Goal: Task Accomplishment & Management: Complete application form

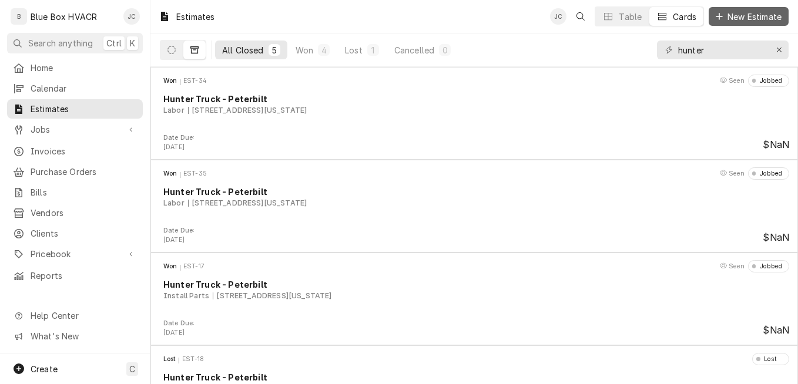
click at [737, 12] on span "New Estimate" at bounding box center [754, 17] width 59 height 12
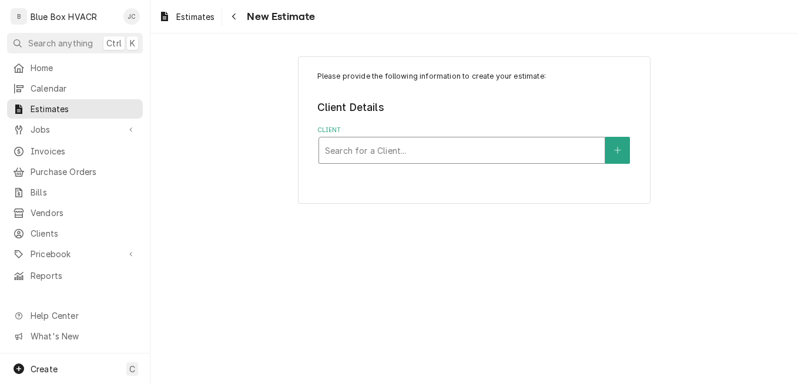
click at [399, 146] on div "Client" at bounding box center [462, 150] width 274 height 21
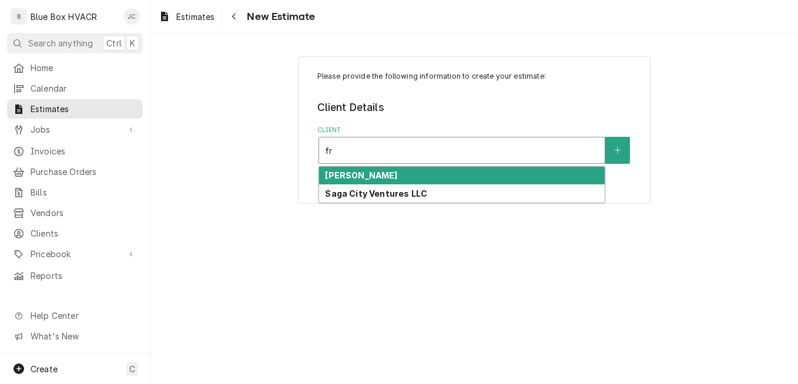
type input "f"
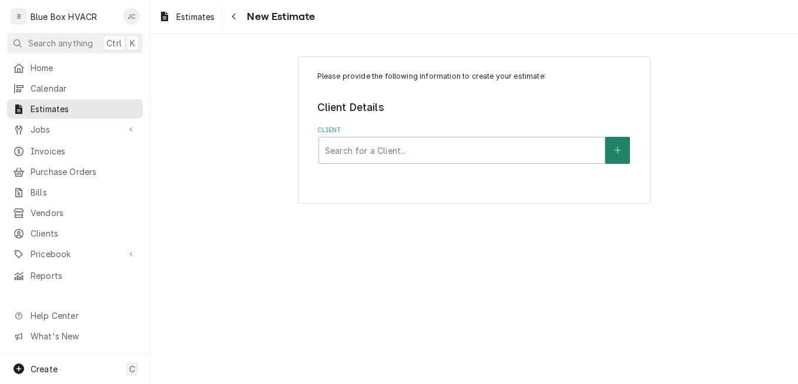
click at [620, 157] on button "Client" at bounding box center [617, 150] width 25 height 27
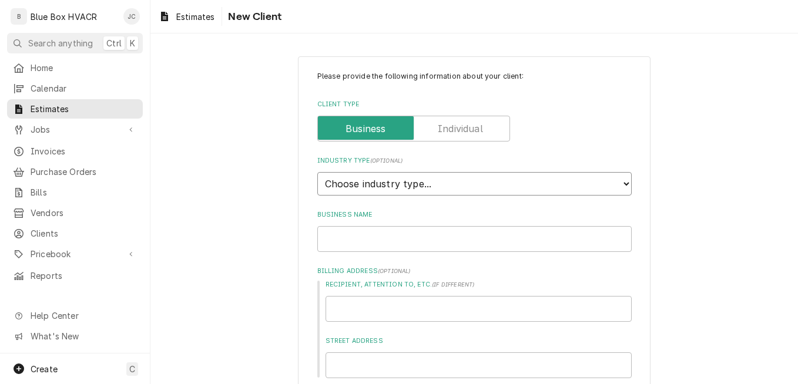
click at [398, 192] on select "Choose industry type... Residential Commercial Industrial Government" at bounding box center [474, 184] width 314 height 24
select select "2"
click at [317, 172] on select "Choose industry type... Residential Commercial Industrial Government" at bounding box center [474, 184] width 314 height 24
click at [391, 233] on input "Business Name" at bounding box center [474, 239] width 314 height 26
type textarea "x"
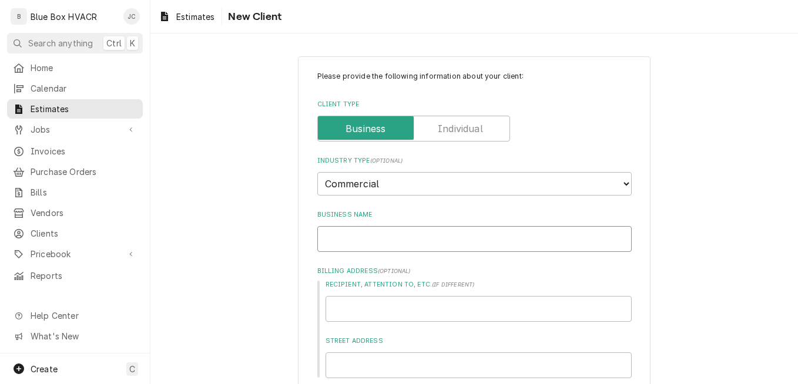
type input "F"
type textarea "x"
type input "Fr"
type textarea "x"
type input "Fra"
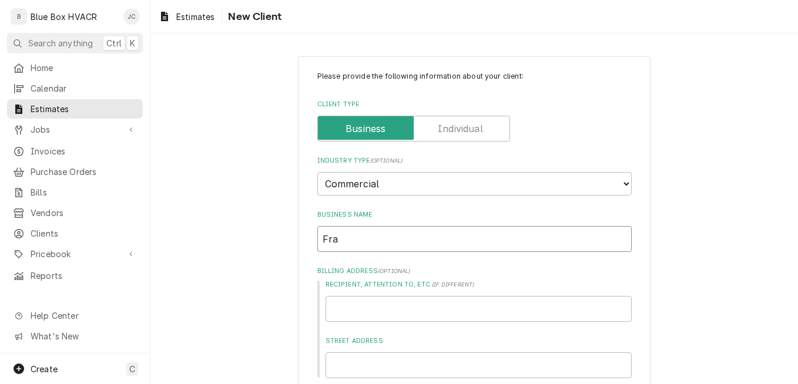
type textarea "x"
type input "Fras"
type textarea "x"
type input "Frase"
type textarea "x"
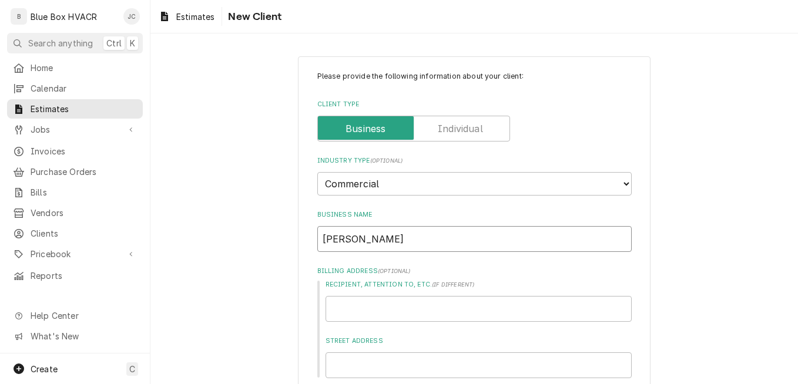
type input "Fraser"
type textarea "x"
type input "Fraser"
type textarea "x"
type input "Fraser"
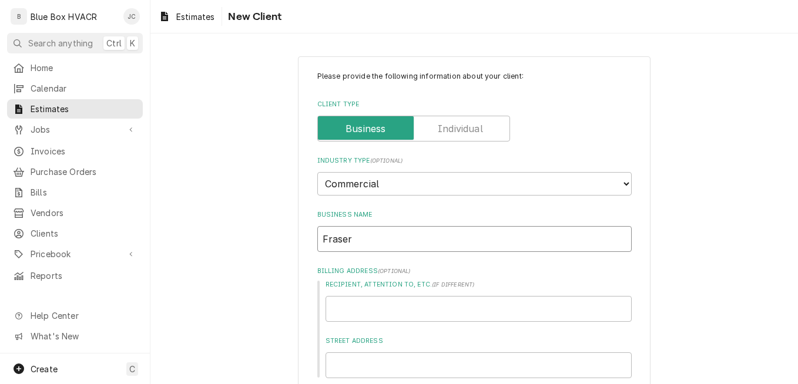
click at [378, 238] on input "Fraser" at bounding box center [474, 239] width 314 height 26
type textarea "x"
type input "Fraser A"
type textarea "x"
type input "Fraser Ad"
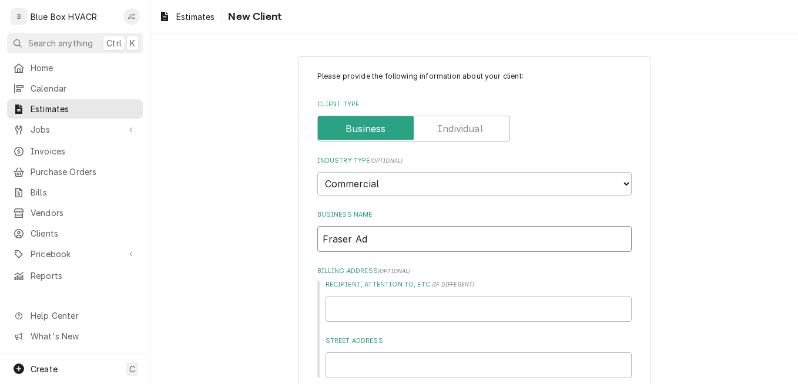
type textarea "x"
type input "Fraser Adva"
type textarea "x"
type input "Fraser Advan"
type textarea "x"
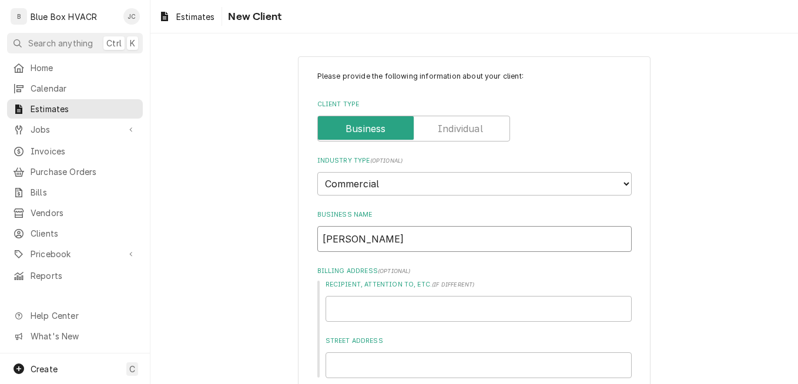
type input "Fraser Advanc"
type textarea "x"
type input "Fraser Advance"
type textarea "x"
type input "Fraser Advanced"
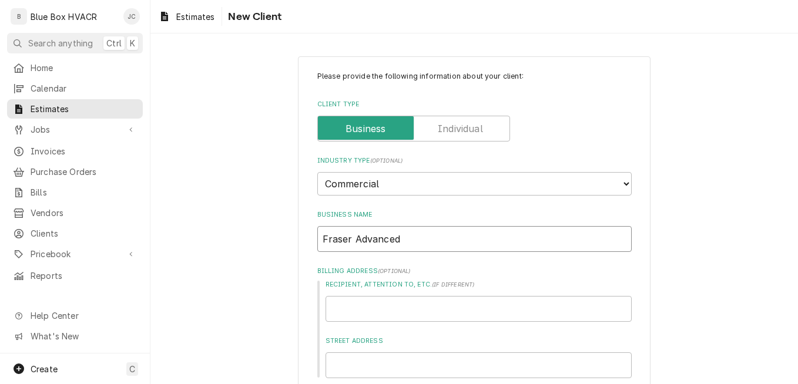
type textarea "x"
type input "Fraser Advanced"
type textarea "x"
type input "Fraser Advanced In"
type textarea "x"
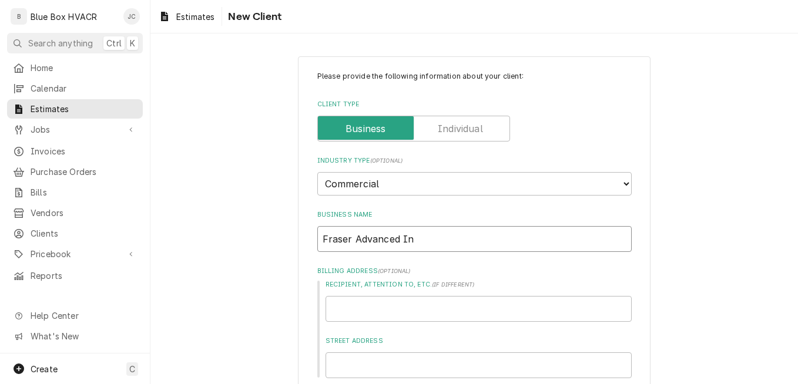
type input "Fraser Advanced Inf"
type textarea "x"
type input "Fraser Advanced Info"
type textarea "x"
type input "Fraser Advanced Infor"
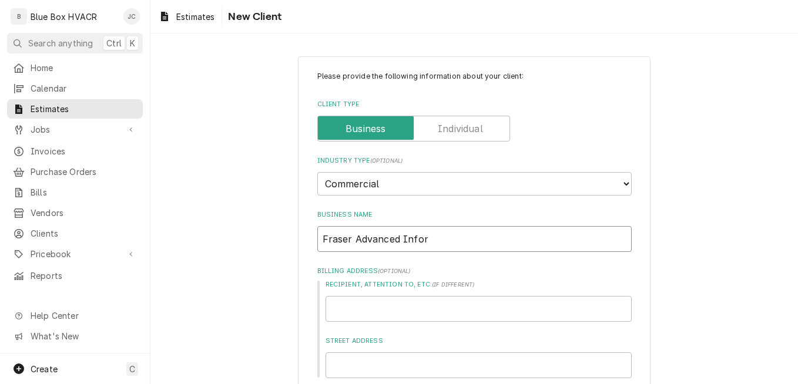
type textarea "x"
type input "Fraser Advanced Informa"
type textarea "x"
type input "Fraser Advanced Informat"
type textarea "x"
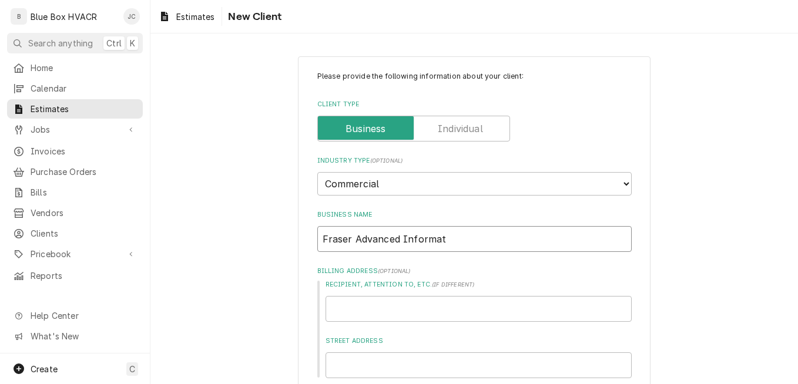
type input "Fraser Advanced Informatg"
type textarea "x"
type input "Fraser Advanced Informatgi"
type textarea "x"
type input "Fraser Advanced Informatgio"
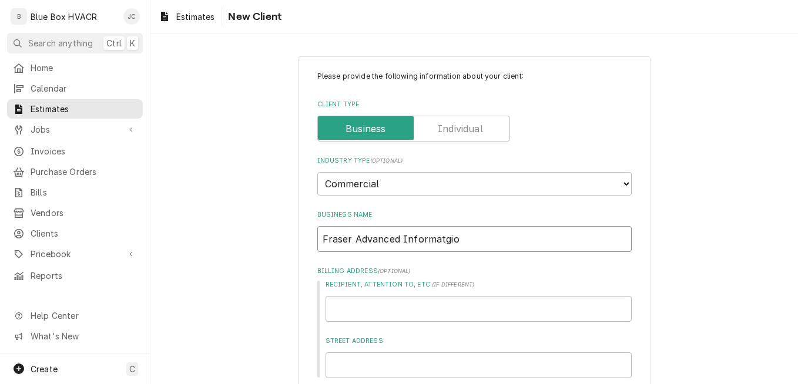
type textarea "x"
type input "Fraser Advanced Informatgion"
type textarea "x"
type input "Fraser Advanced Informatgion"
type textarea "x"
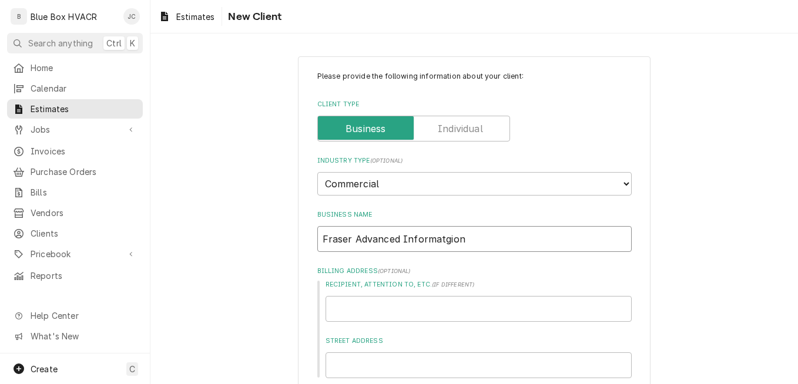
type input "Fraser Advanced Informatgio"
type textarea "x"
type input "Fraser Advanced Informatgi"
type textarea "x"
type input "Fraser Advanced Informatg"
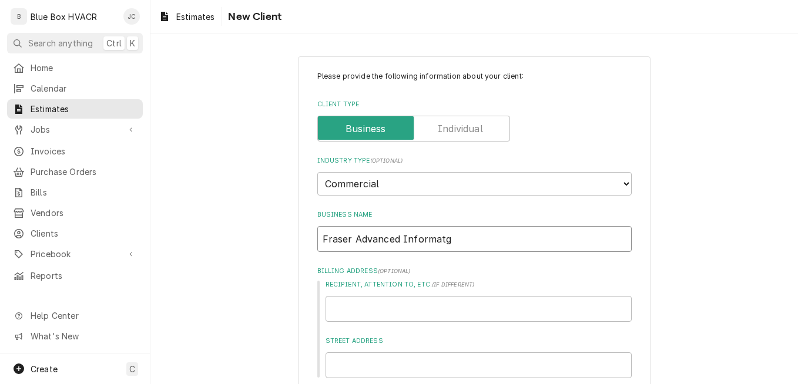
type textarea "x"
type input "Fraser Advanced Informat"
type textarea "x"
type input "Fraser Advanced Informa"
type textarea "x"
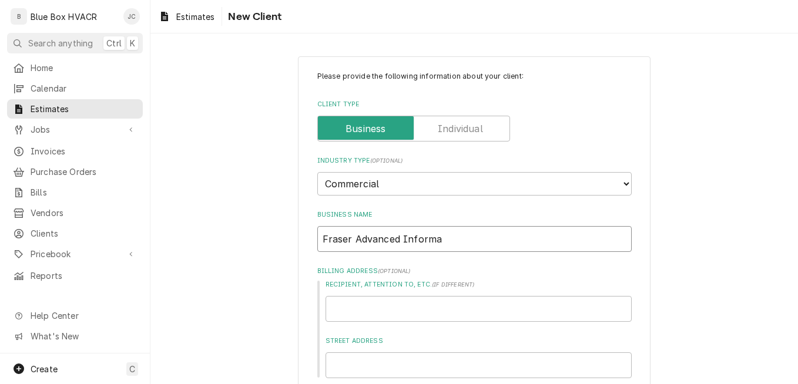
type input "Fraser Advanced Inform"
type textarea "x"
type input "Fraser Advanced Informa"
type textarea "x"
type input "Fraser Advanced Informat"
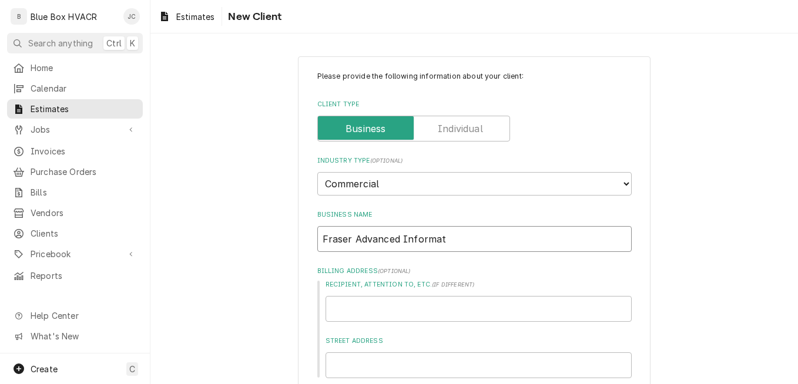
type textarea "x"
type input "Fraser Advanced Informati"
type textarea "x"
type input "Fraser Advanced Informatio"
type textarea "x"
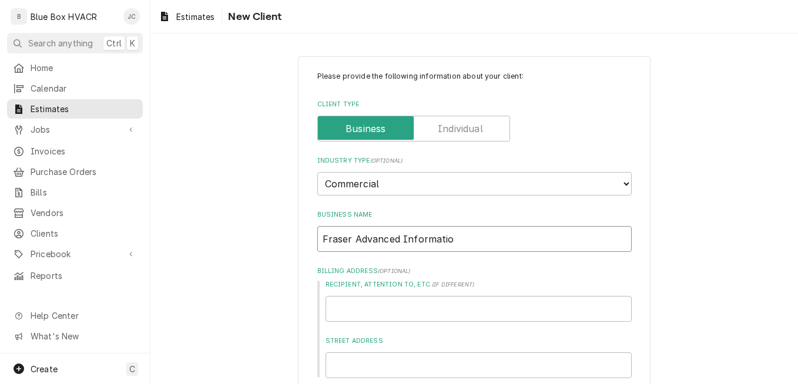
type input "Fraser Advanced Information"
type textarea "x"
type input "Fraser Advanced Information"
type textarea "x"
type input "Fraser Advanced Information S"
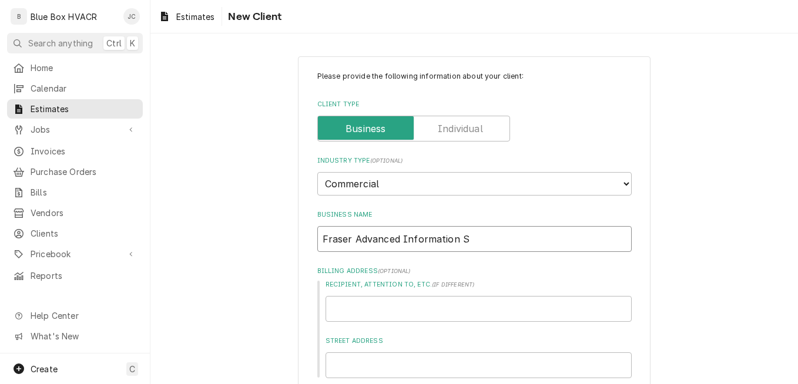
type textarea "x"
type input "Fraser Advanced Information Sy"
type textarea "x"
type input "Fraser Advanced Information Sys"
type textarea "x"
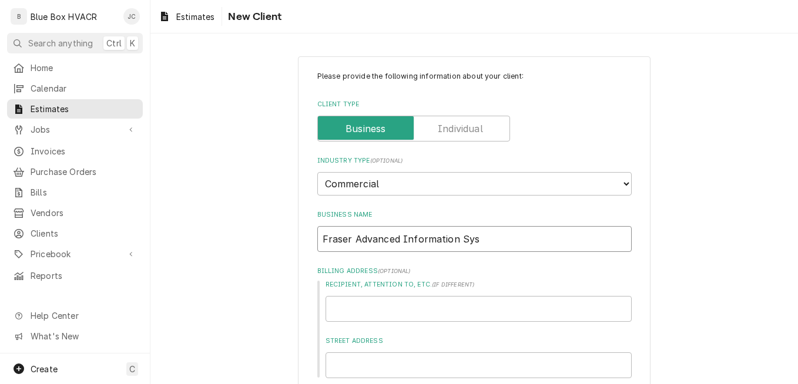
type input "Fraser Advanced Information Syst"
type textarea "x"
type input "Fraser Advanced Information Syste"
type textarea "x"
type input "Fraser Advanced Information System"
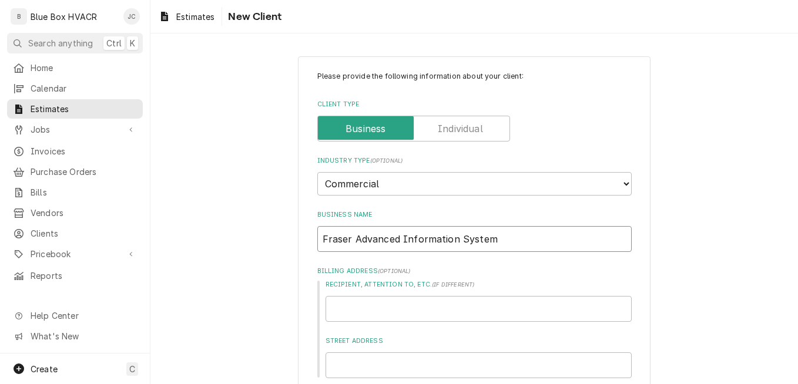
type textarea "x"
type input "Fraser Advanced Information Systems"
type textarea "x"
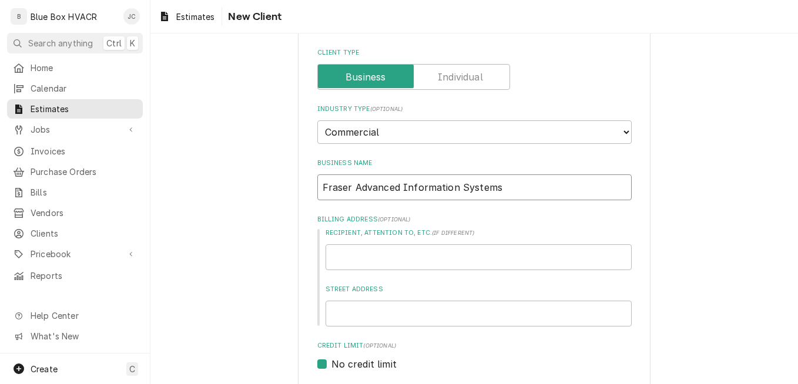
scroll to position [118, 0]
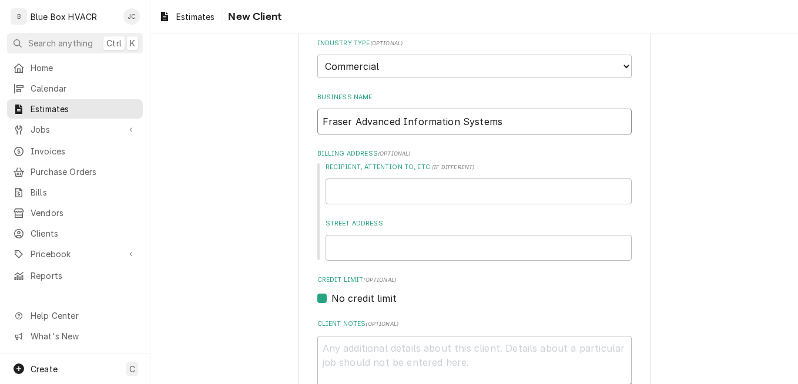
type input "Fraser Advanced Information Systems"
click at [372, 242] on input "Street Address" at bounding box center [479, 248] width 306 height 26
type textarea "x"
type input "3"
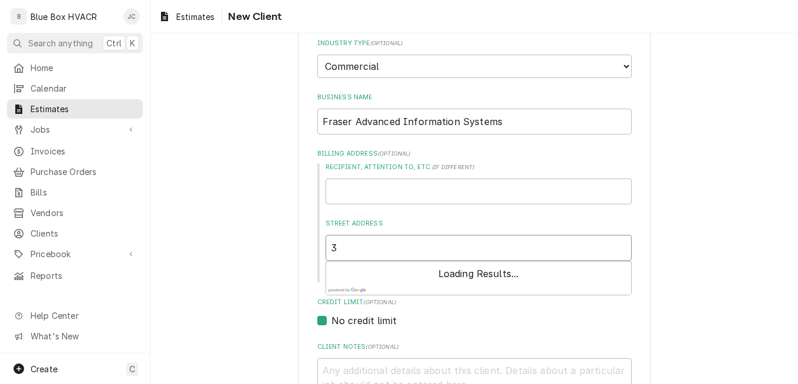
type textarea "x"
type input "32"
type textarea "x"
type input "320"
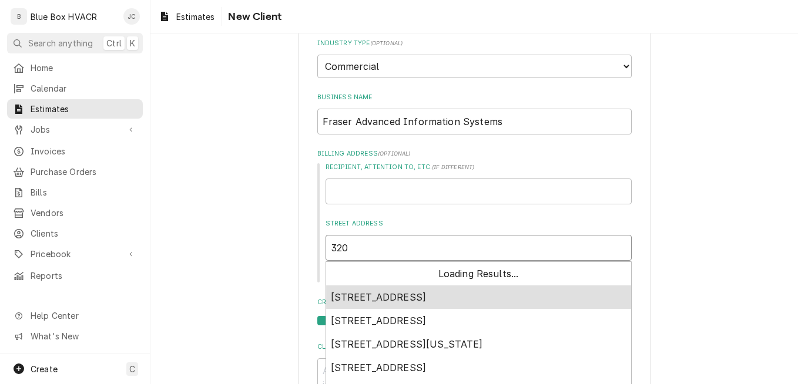
type textarea "x"
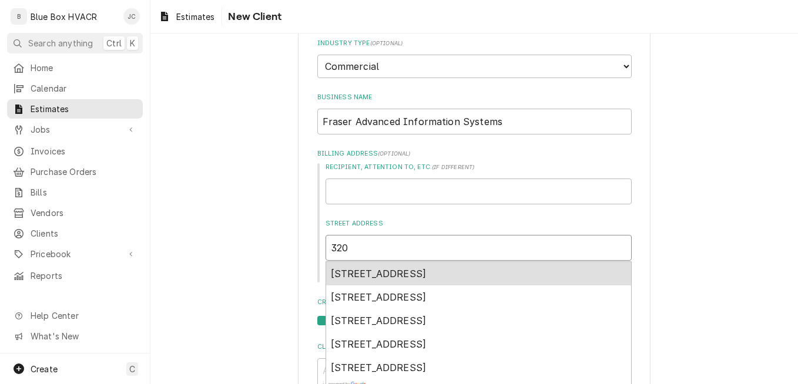
type input "320 p"
type textarea "x"
type input "320 po"
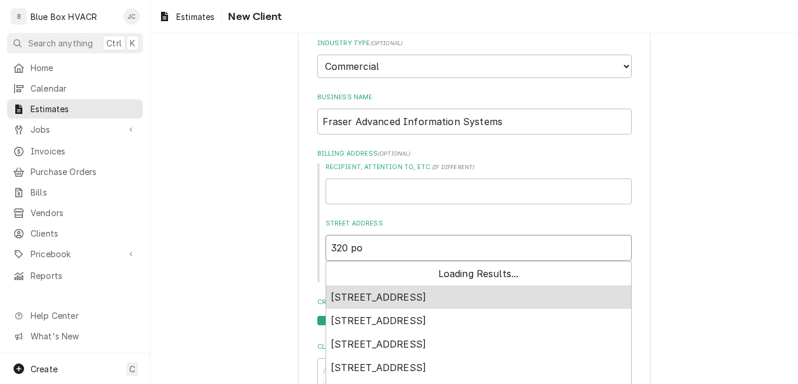
type textarea "x"
type input "320 poe"
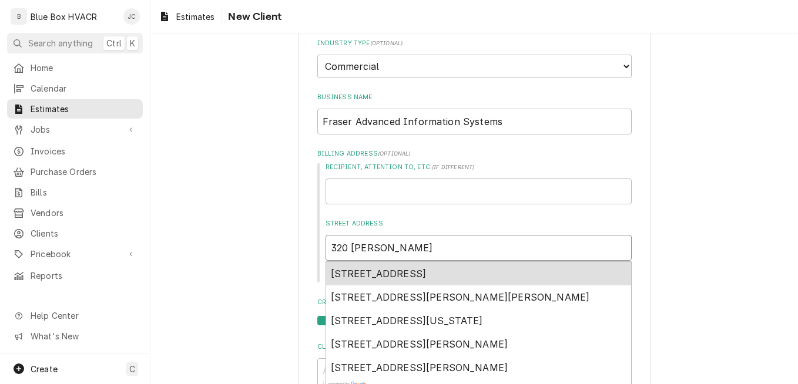
type textarea "x"
type input "320 poen"
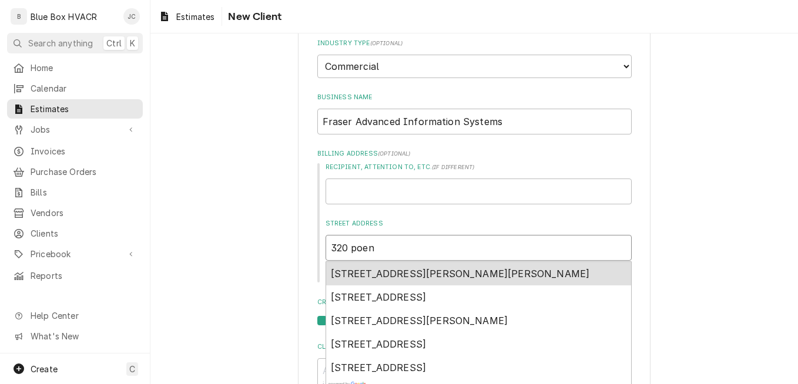
type textarea "x"
type input "320 poenn"
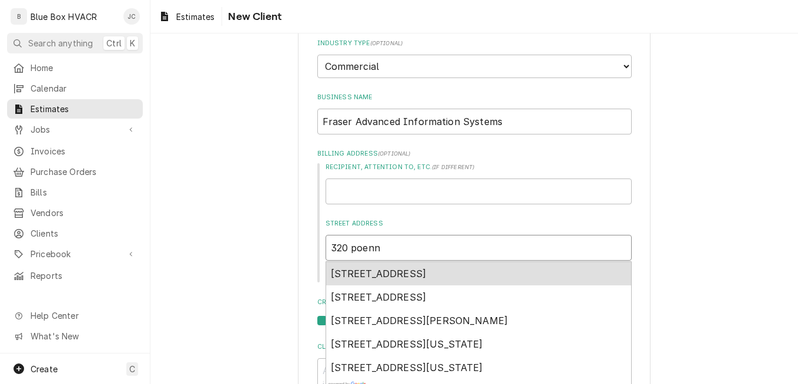
type textarea "x"
type input "320 poen"
type textarea "x"
type input "320 poe"
type textarea "x"
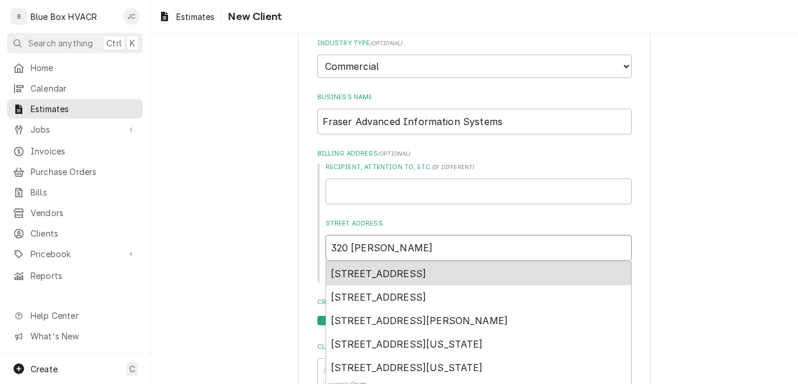
type input "320 po"
type textarea "x"
type input "320 p"
type textarea "x"
type input "320"
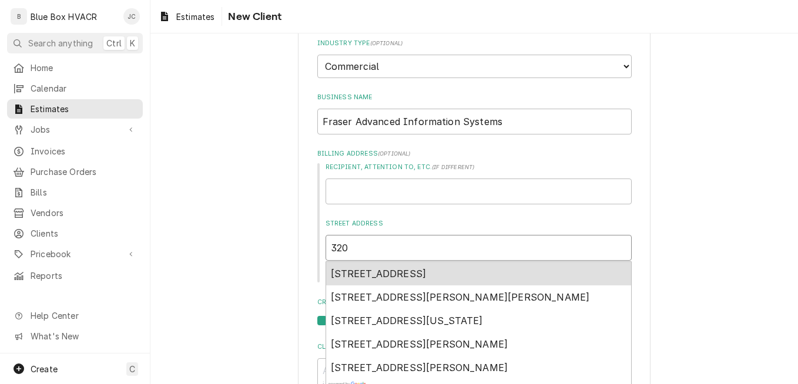
type textarea "x"
type input "320 p"
type textarea "x"
type input "320 pe"
type textarea "x"
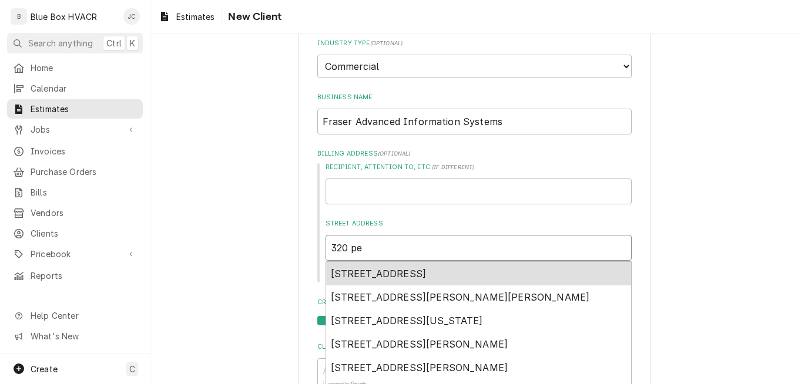
type input "320 pen"
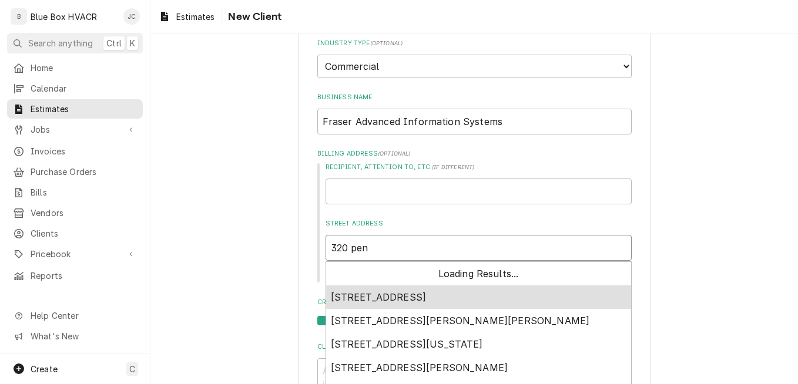
type textarea "x"
type input "320 penn"
type textarea "x"
type input "320 penn"
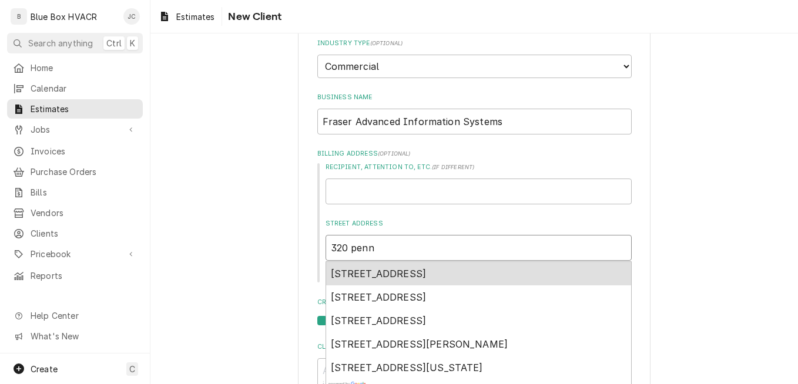
type textarea "x"
type input "320 penn a"
click at [395, 274] on span "320 Penn Avenue, West Reading, PA, USA" at bounding box center [379, 274] width 96 height 12
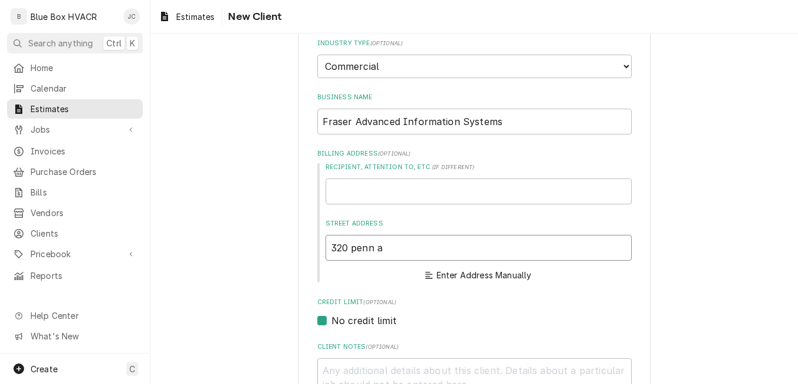
type textarea "x"
type input "320 Penn Ave"
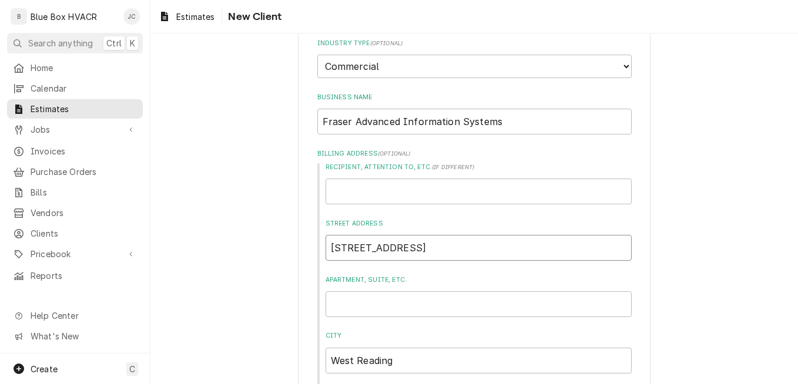
type textarea "x"
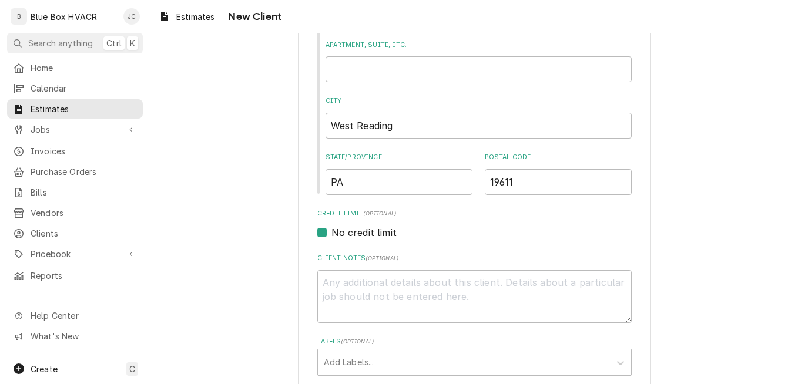
scroll to position [588, 0]
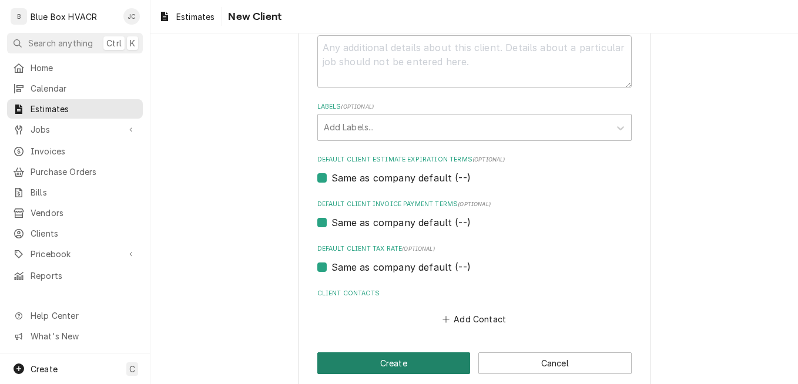
type input "320 Penn Ave"
click at [380, 355] on button "Create" at bounding box center [393, 364] width 153 height 22
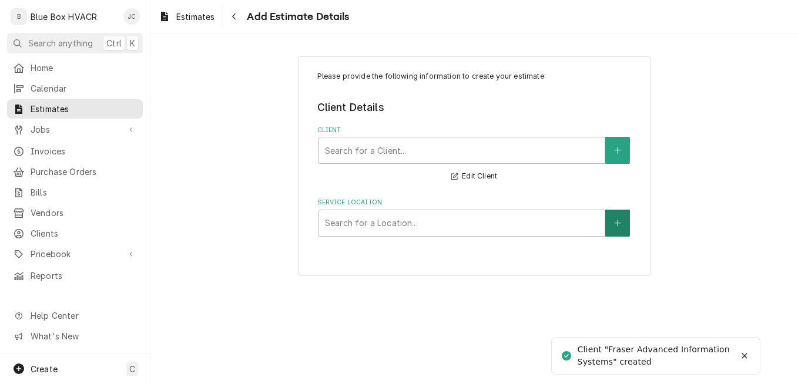
click at [615, 225] on icon "Create New Location" at bounding box center [617, 223] width 7 height 8
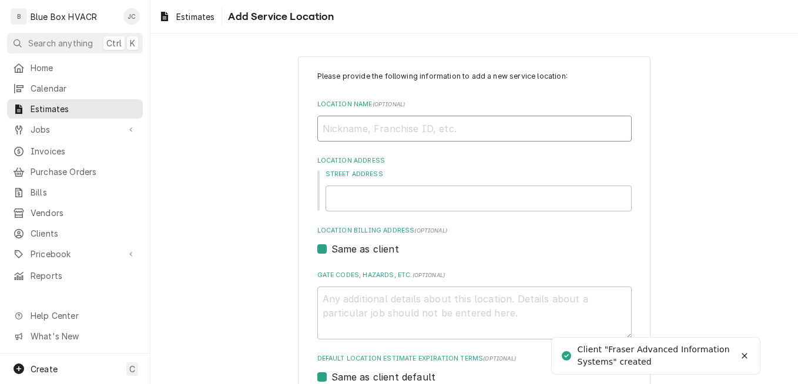
click at [393, 126] on input "Location Name ( optional )" at bounding box center [474, 129] width 314 height 26
click at [426, 198] on input "Street Address" at bounding box center [479, 199] width 306 height 26
paste input "Fraser Regional Training & Logistics Center"
type textarea "x"
type input "Fraser Regional Training & Logistics Center"
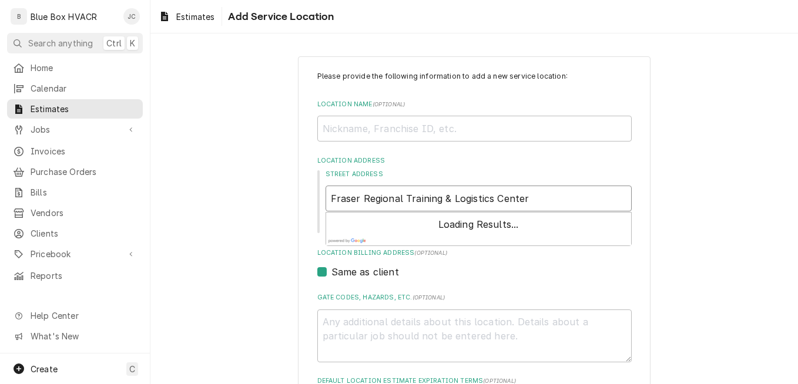
type textarea "x"
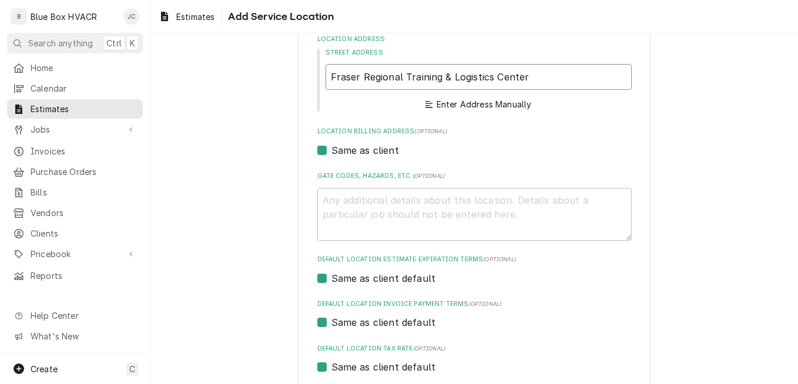
scroll to position [59, 0]
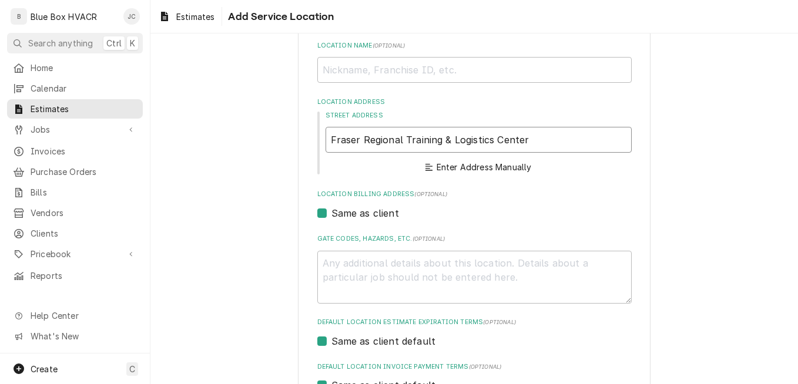
drag, startPoint x: 551, startPoint y: 138, endPoint x: 289, endPoint y: 138, distance: 262.1
click at [289, 138] on div "Please provide the following information to add a new service location: Locatio…" at bounding box center [474, 274] width 648 height 575
type input "Fraser Regional Training & Logistics Center"
click at [391, 65] on input "Location Name ( optional )" at bounding box center [474, 70] width 314 height 26
paste input "Fraser Regional Training & Logistics Center"
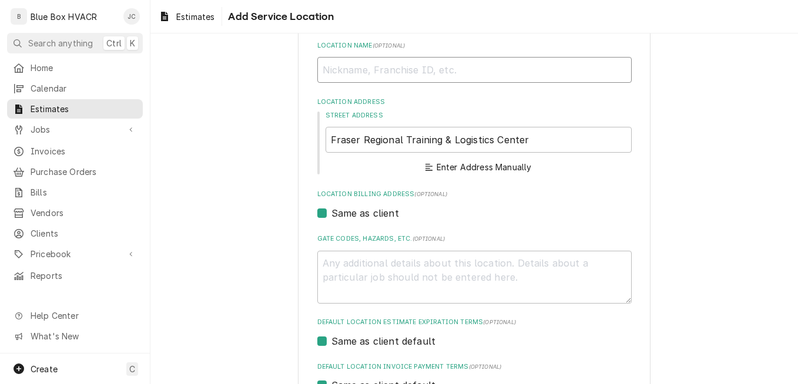
type textarea "x"
type input "Fraser Regional Training & Logistics Center"
type textarea "x"
type input "Fraser Regional Training & Logistics Center"
drag, startPoint x: 532, startPoint y: 147, endPoint x: 321, endPoint y: 133, distance: 210.9
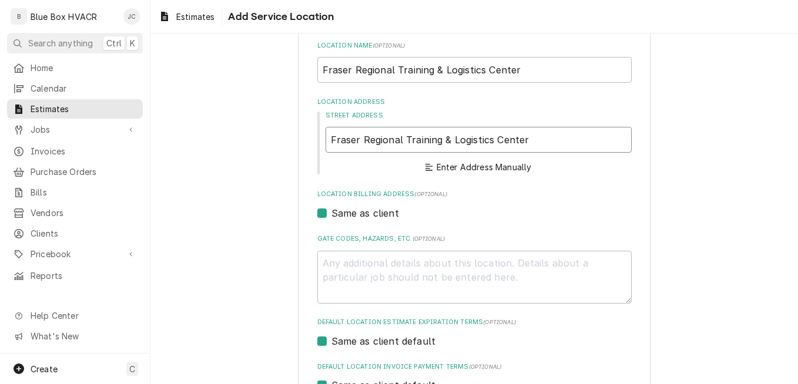
click at [326, 133] on input "Fraser Regional Training & Logistics Center" at bounding box center [479, 140] width 306 height 26
type textarea "x"
click at [364, 135] on input "Street Address" at bounding box center [479, 140] width 306 height 26
type textarea "x"
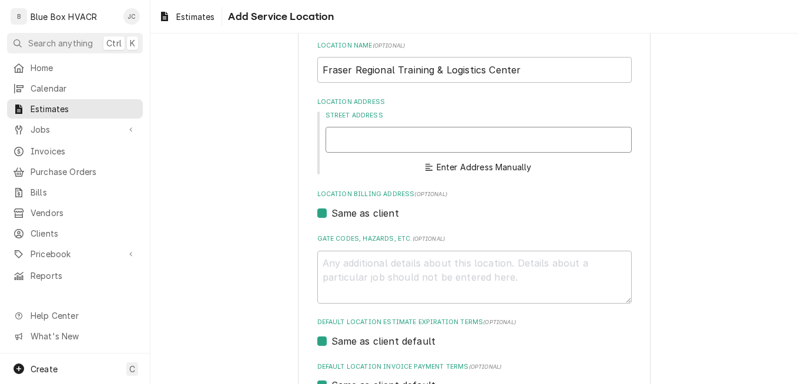
type input "1"
type textarea "x"
type input "12"
type textarea "x"
type input "122"
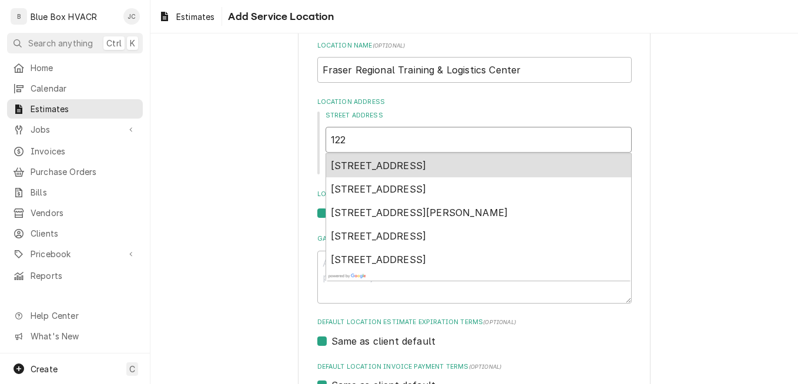
type textarea "x"
type input "122"
type textarea "x"
type input "122 m"
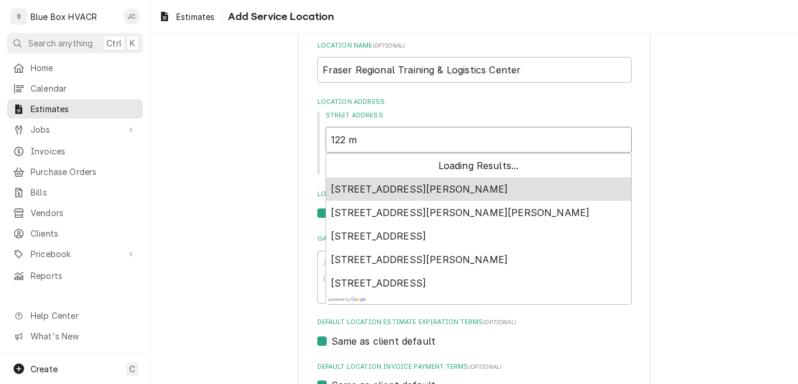
type textarea "x"
type input "122 mo"
type textarea "x"
type input "122 mou"
type textarea "x"
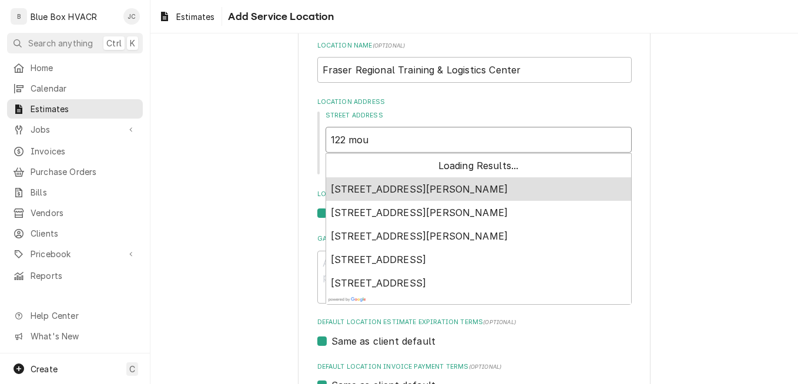
type input "122 mout"
type textarea "x"
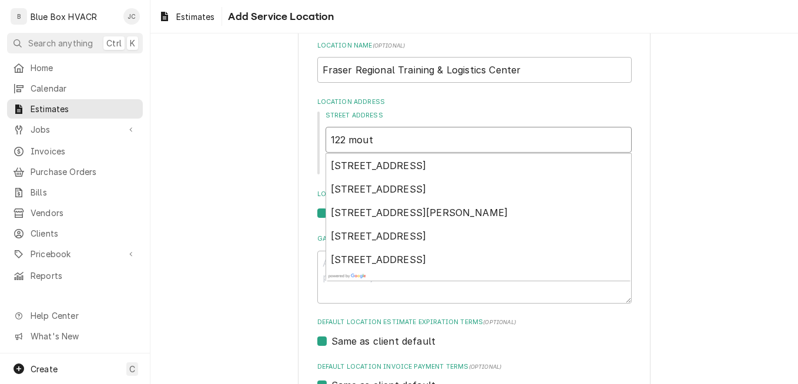
type input "122 mout"
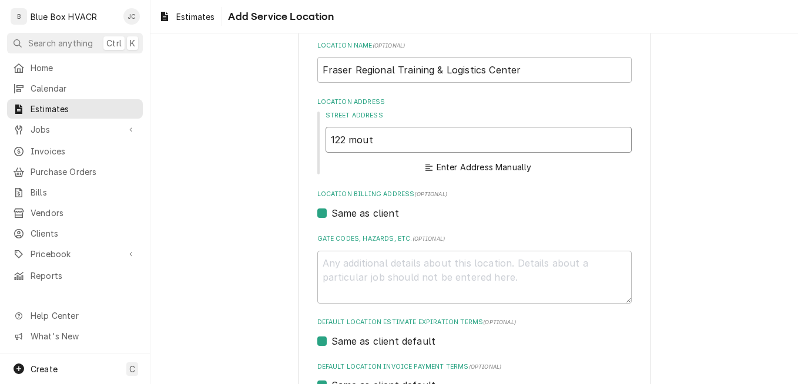
type textarea "x"
type input "122 mou"
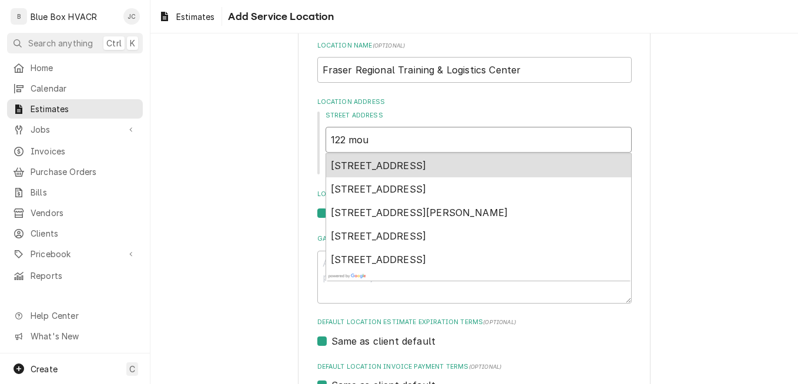
type textarea "x"
type input "122 moun"
type textarea "x"
type input "122 mount"
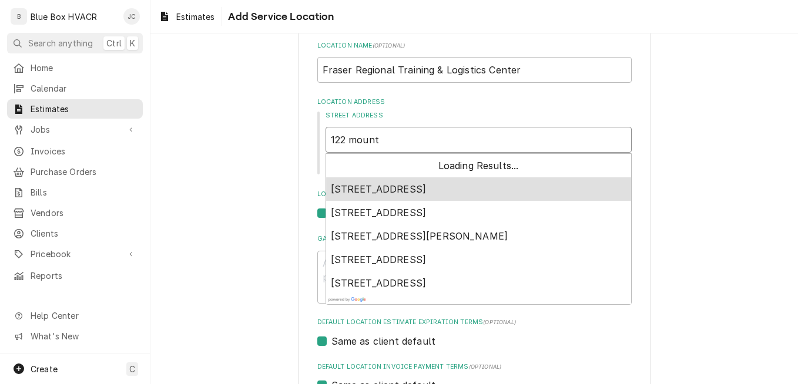
type textarea "x"
type input "122 mounta"
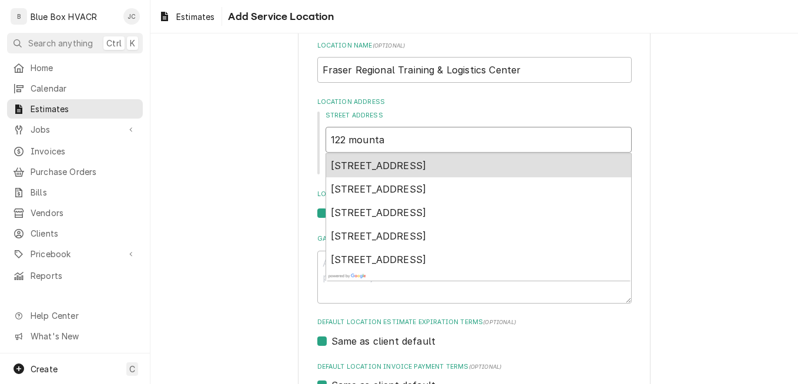
type textarea "x"
type input "122 mountai"
type textarea "x"
type input "122 mountain"
type textarea "x"
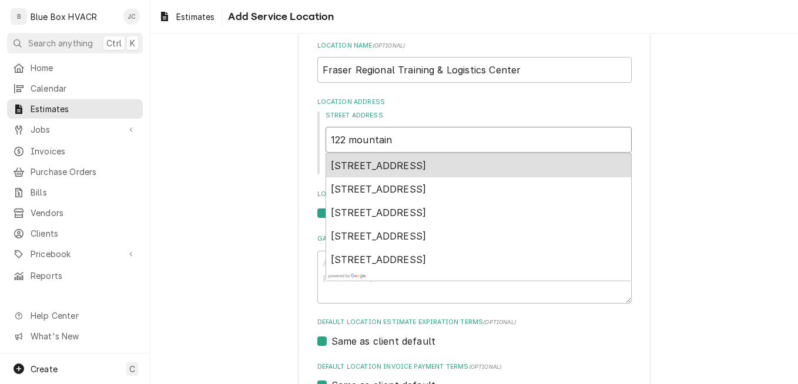
type input "122 mountain"
type textarea "x"
type input "122 mountain r"
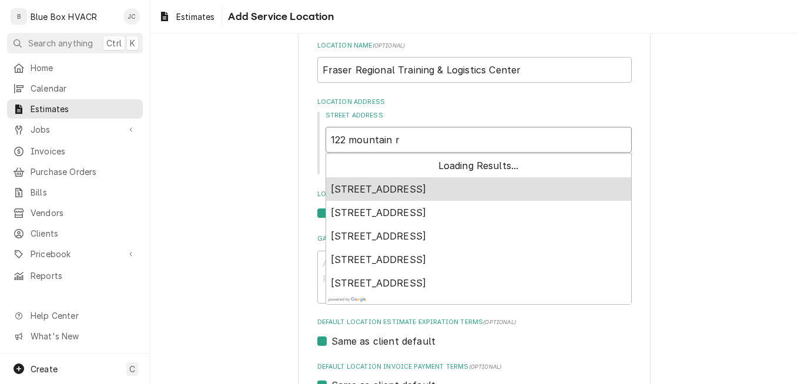
type textarea "x"
type input "122 mountain ro"
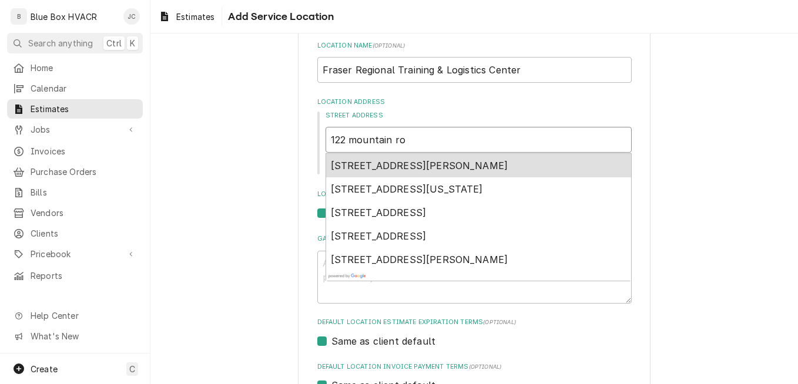
type textarea "x"
type input "122 mountain roa"
type textarea "x"
type input "122 mountain road"
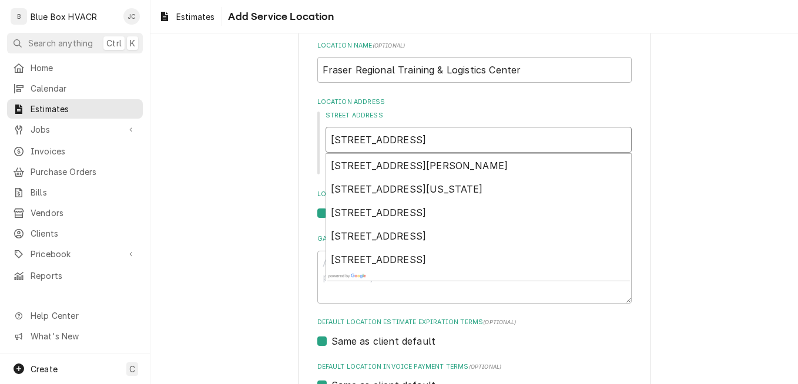
type textarea "x"
type input "122 mountain roa"
type textarea "x"
type input "122 mountain ro"
type textarea "x"
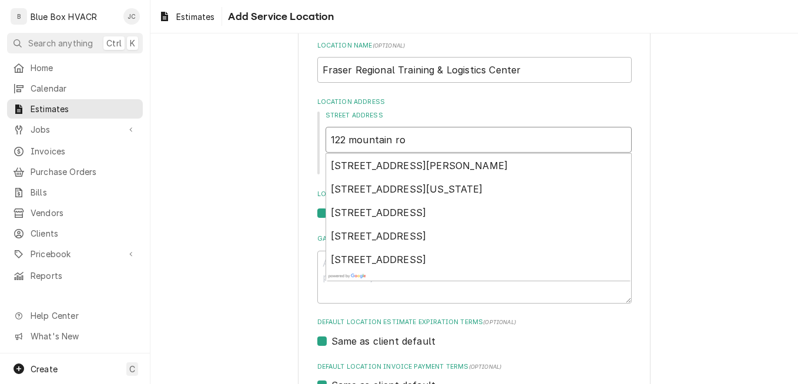
type input "122 mountain r"
type textarea "x"
type input "122 mountain"
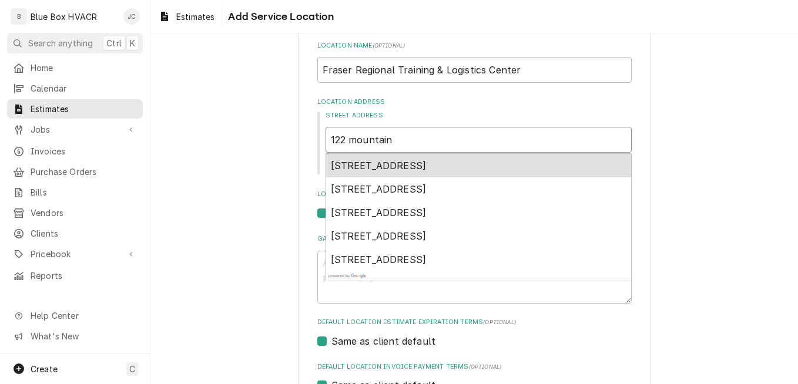
type textarea "x"
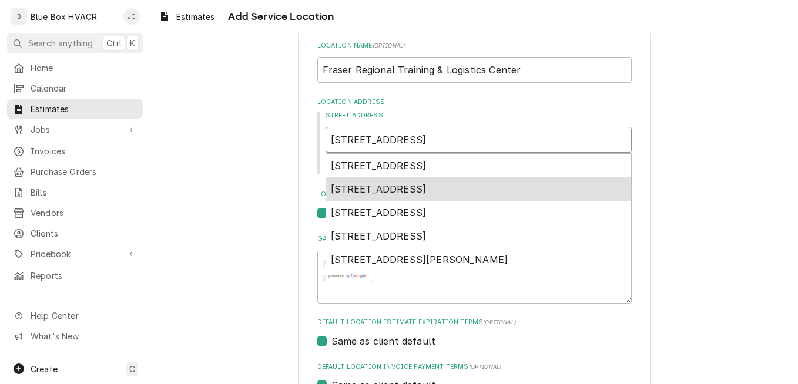
click at [427, 186] on span "122 Mountain View Road, Reading, PA, USA" at bounding box center [379, 189] width 96 height 12
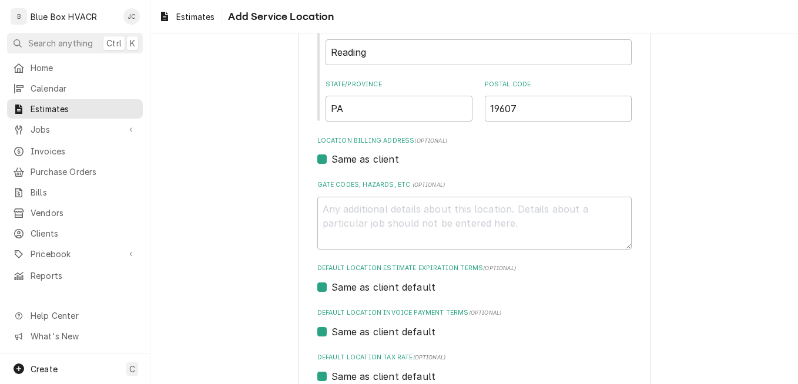
scroll to position [383, 0]
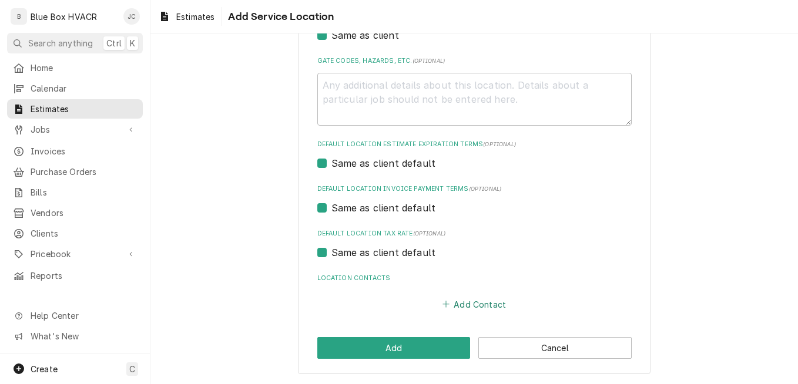
click at [460, 310] on button "Add Contact" at bounding box center [474, 304] width 68 height 16
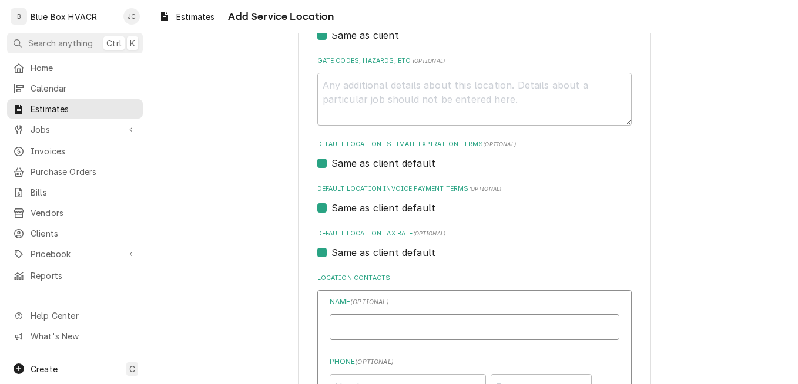
click at [405, 320] on input "Location Name ( optional )" at bounding box center [475, 327] width 290 height 26
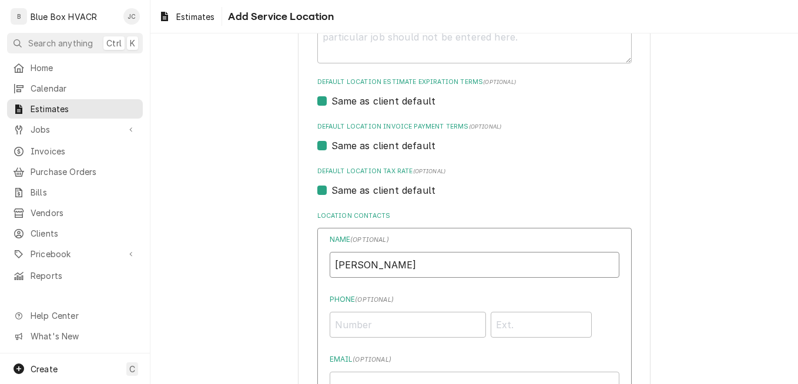
scroll to position [501, 0]
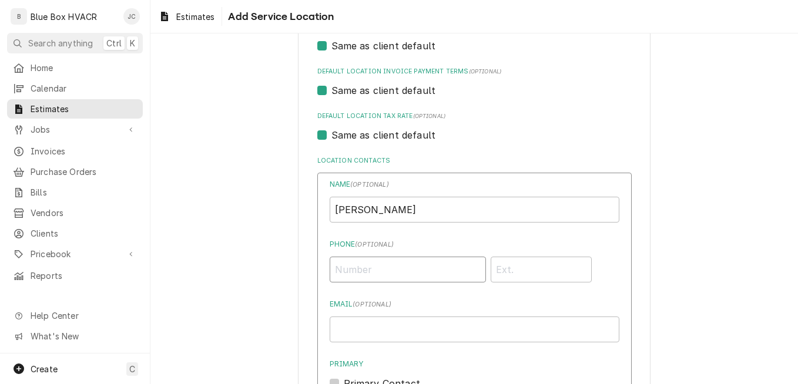
click at [400, 271] on input "Phone ( optional )" at bounding box center [408, 270] width 156 height 26
click at [420, 302] on label "Email ( optional )" at bounding box center [475, 304] width 290 height 11
click at [420, 317] on input "Email ( optional )" at bounding box center [475, 330] width 290 height 26
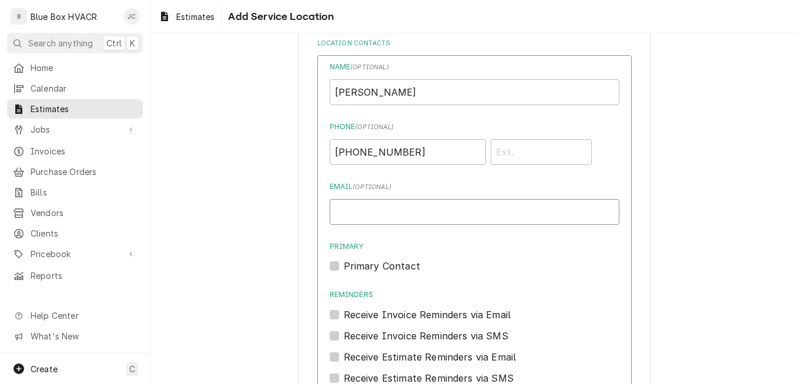
click at [399, 217] on input "Email ( optional )" at bounding box center [475, 212] width 290 height 26
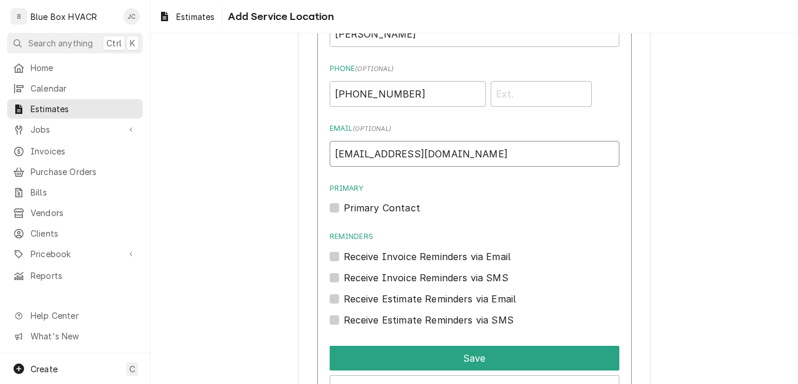
scroll to position [677, 0]
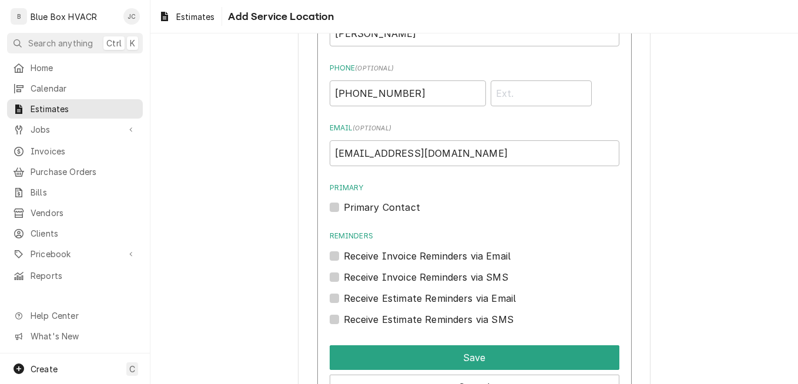
click at [360, 211] on label "Primary Contact" at bounding box center [382, 207] width 76 height 14
click at [360, 211] on input "Primary" at bounding box center [489, 213] width 290 height 26
click at [351, 250] on label "Receive Invoice Reminders via Email" at bounding box center [427, 256] width 167 height 14
click at [351, 250] on input "Reminders" at bounding box center [489, 262] width 290 height 26
click at [371, 291] on label "Receive Estimate Reminders via Email" at bounding box center [430, 298] width 173 height 14
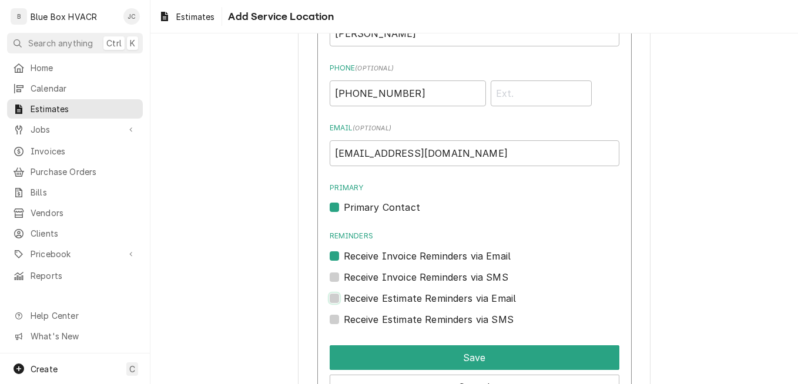
click at [371, 291] on input "Contact Edit Form" at bounding box center [489, 304] width 290 height 26
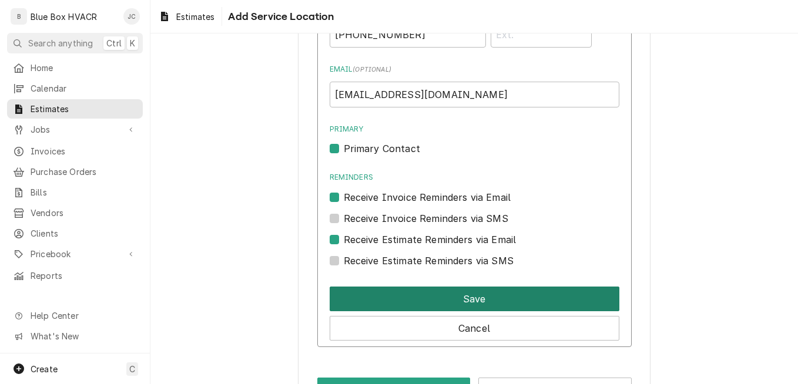
click at [400, 300] on button "Save" at bounding box center [475, 299] width 290 height 25
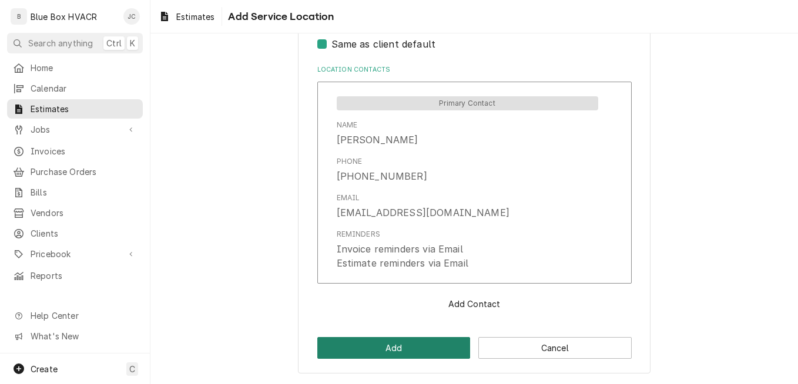
click at [407, 350] on button "Add" at bounding box center [393, 348] width 153 height 22
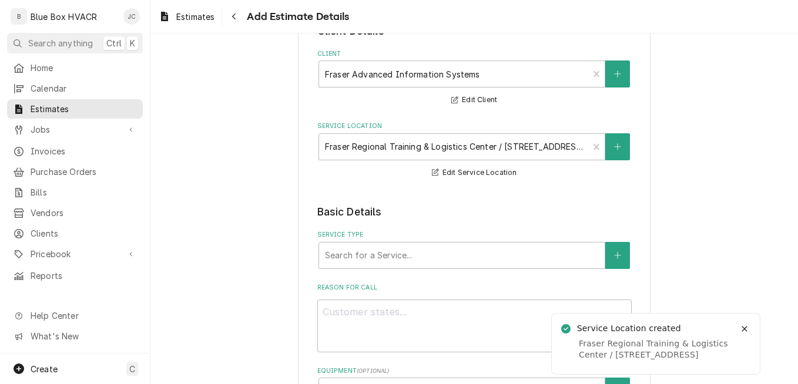
scroll to position [176, 0]
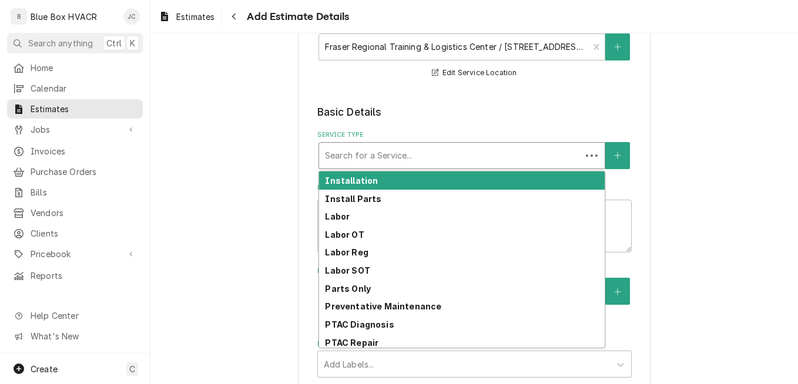
click at [445, 153] on div "Service Type" at bounding box center [450, 155] width 250 height 21
click at [383, 183] on div "Installation" at bounding box center [462, 181] width 286 height 18
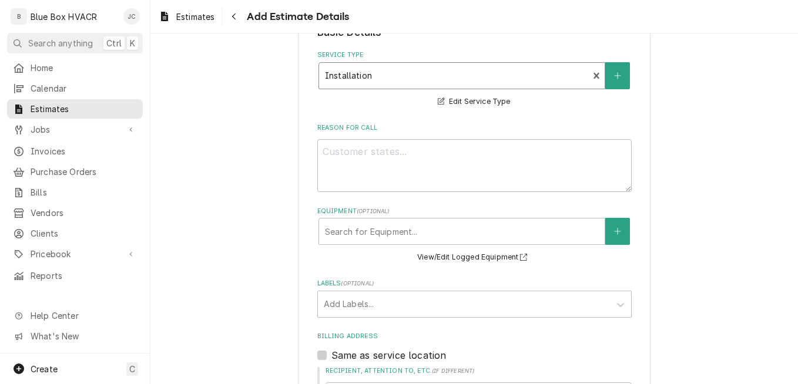
scroll to position [235, 0]
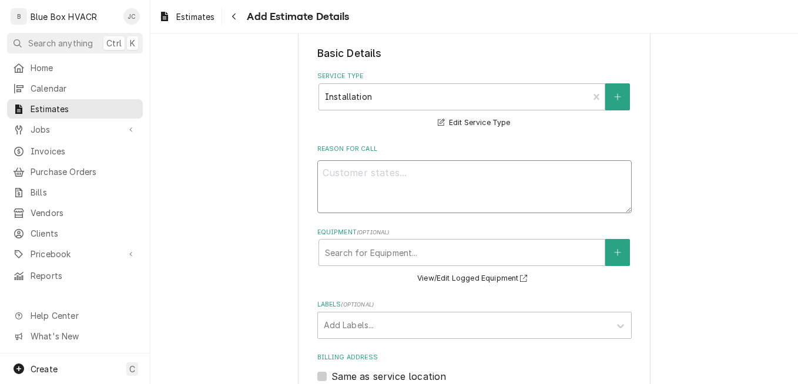
click at [399, 179] on textarea "Reason For Call" at bounding box center [474, 186] width 314 height 53
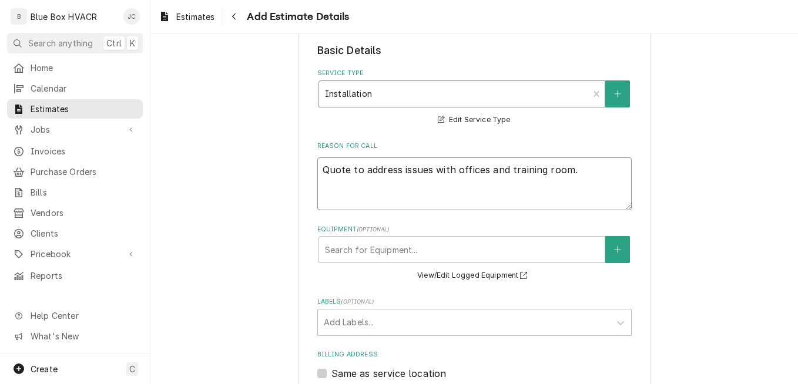
scroll to position [239, 0]
click at [486, 187] on textarea "Quote to address issues with offices and training room. Replace Watt master con…" at bounding box center [474, 183] width 314 height 53
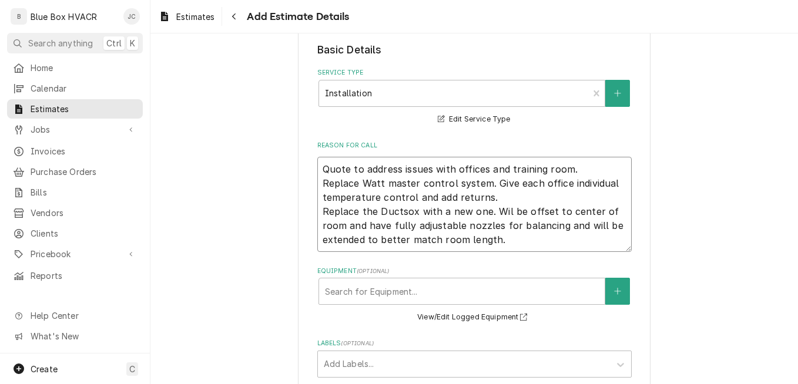
click at [501, 216] on textarea "Quote to address issues with offices and training room. Replace Watt master con…" at bounding box center [474, 204] width 314 height 95
click at [511, 239] on textarea "Quote to address issues with offices and training room. Replace Watt master con…" at bounding box center [474, 204] width 314 height 95
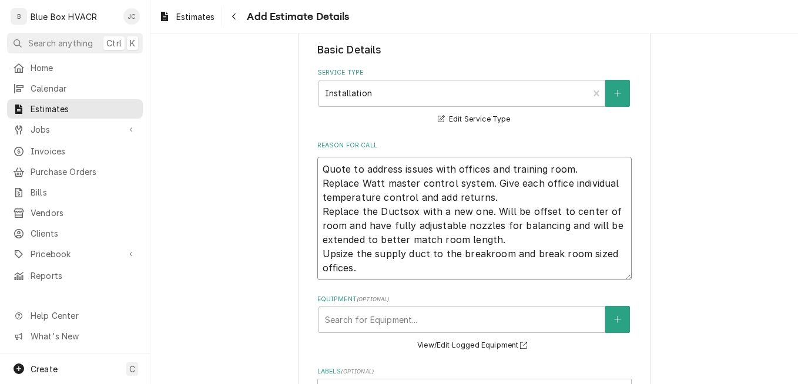
click at [430, 271] on textarea "Quote to address issues with offices and training room. Replace Watt master con…" at bounding box center [474, 218] width 314 height 123
click at [601, 255] on textarea "Quote to address issues with offices and training room. Replace Watt master con…" at bounding box center [474, 218] width 314 height 123
click at [590, 254] on textarea "Quote to address issues with offices and training room. Replace Watt master con…" at bounding box center [474, 218] width 314 height 123
click at [613, 253] on textarea "Quote to address issues with offices and training room. Replace Watt master con…" at bounding box center [474, 218] width 314 height 123
click at [437, 270] on textarea "Quote to address issues with offices and training room. Replace Watt master con…" at bounding box center [474, 218] width 314 height 123
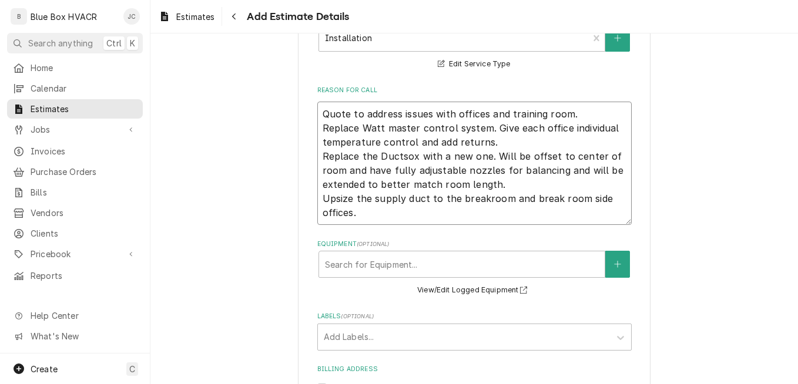
scroll to position [415, 0]
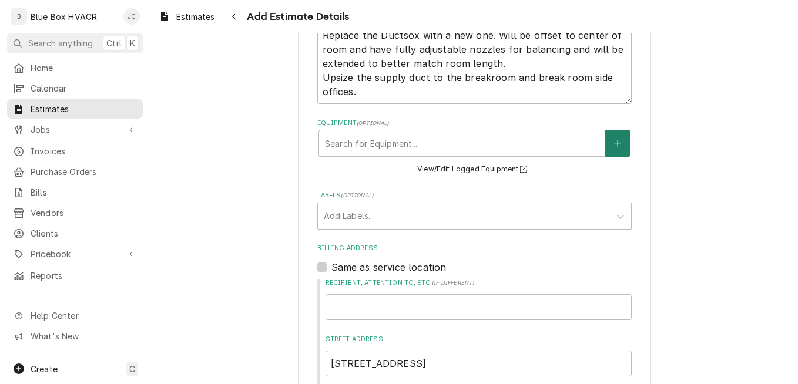
click at [621, 140] on button "Equipment" at bounding box center [617, 143] width 25 height 27
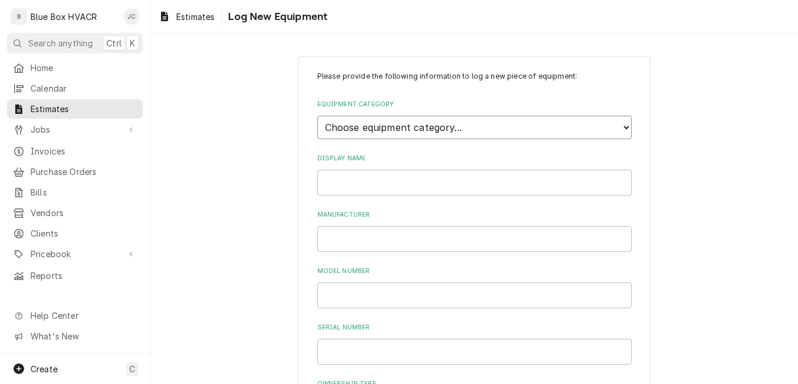
click at [475, 128] on select "Choose equipment category... Cooking Equipment Fryers Ice Machines Ovens and Ra…" at bounding box center [474, 128] width 314 height 24
click at [317, 116] on select "Choose equipment category... Cooking Equipment Fryers Ice Machines Ovens and Ra…" at bounding box center [474, 128] width 314 height 24
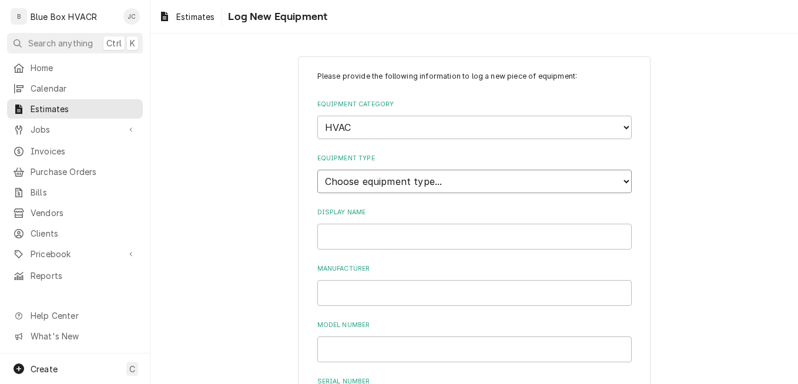
click at [406, 188] on select "Choose equipment type... Condenser Furnace Chiller Air Handler VRF Mini Split M…" at bounding box center [474, 182] width 314 height 24
click at [317, 170] on select "Choose equipment type... Condenser Furnace Chiller Air Handler VRF Mini Split M…" at bounding box center [474, 182] width 314 height 24
click at [378, 236] on input "Display Name" at bounding box center [474, 237] width 314 height 26
click at [365, 238] on input "Office and training" at bounding box center [474, 237] width 314 height 26
click at [421, 242] on input "Office and Training" at bounding box center [474, 237] width 314 height 26
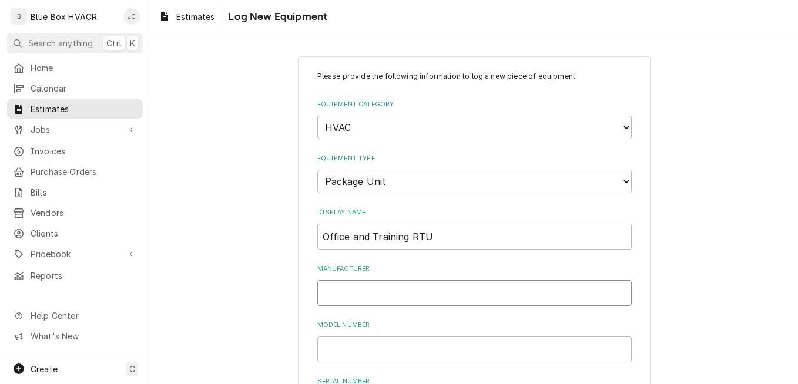
click at [394, 291] on input "Manufacturer" at bounding box center [474, 293] width 314 height 26
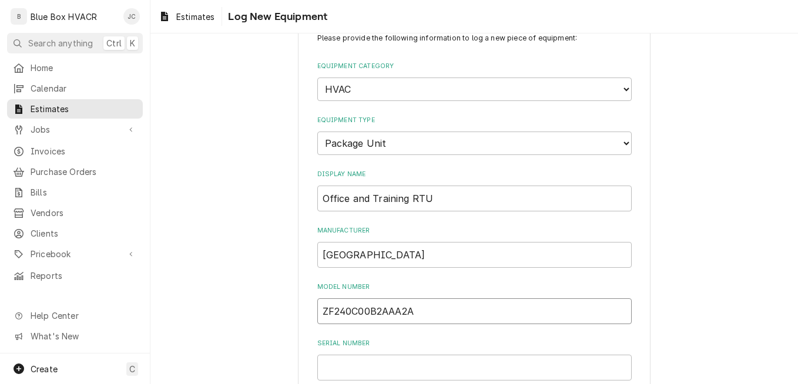
scroll to position [118, 0]
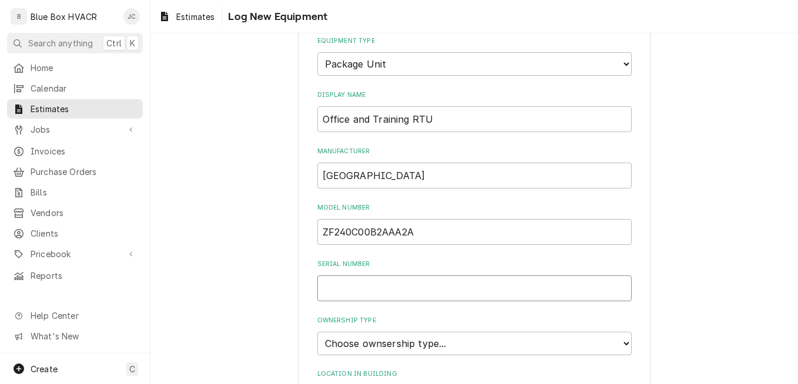
click at [388, 286] on input "Serial Number" at bounding box center [474, 289] width 314 height 26
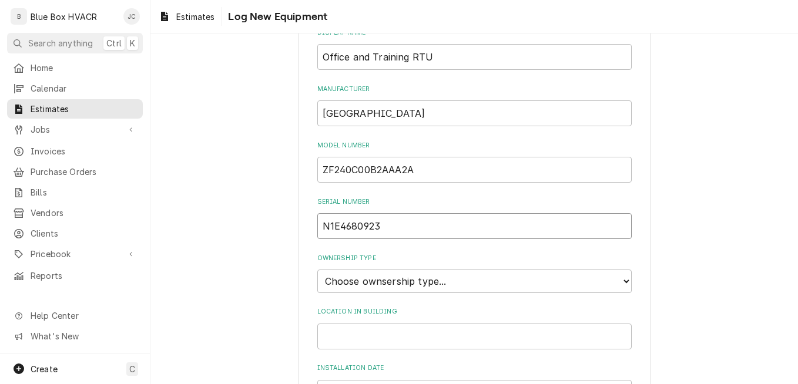
scroll to position [176, 0]
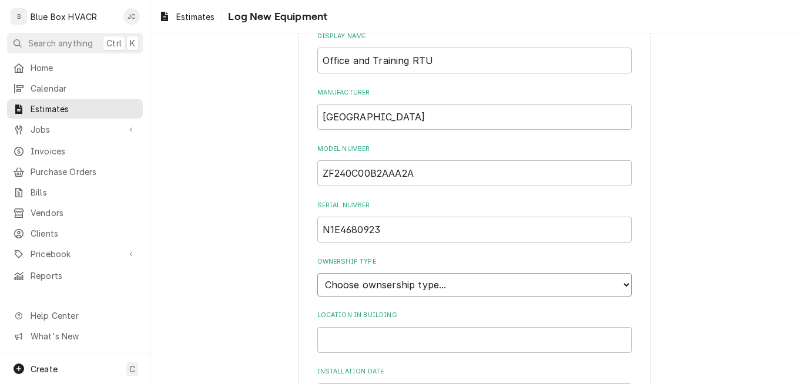
click at [388, 285] on select "Choose ownsership type... Unknown Owned Leased Rented" at bounding box center [474, 285] width 314 height 24
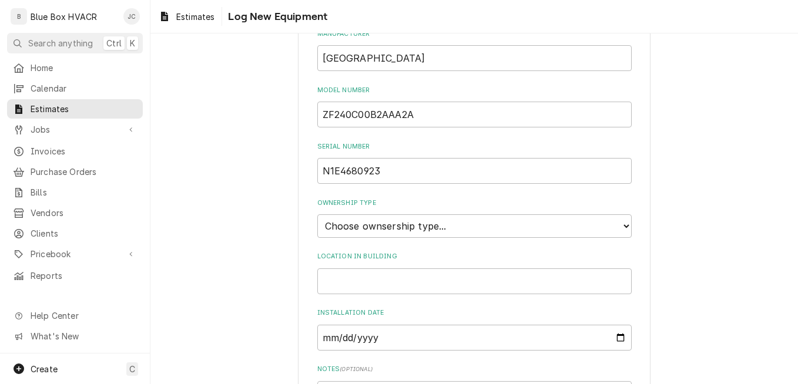
click at [408, 213] on div "Ownership Type Choose ownsership type... Unknown Owned Leased Rented" at bounding box center [474, 218] width 314 height 39
click at [407, 226] on select "Choose ownsership type... Unknown Owned Leased Rented" at bounding box center [474, 226] width 314 height 24
click at [317, 214] on select "Choose ownsership type... Unknown Owned Leased Rented" at bounding box center [474, 226] width 314 height 24
click at [393, 283] on input "Location in Building" at bounding box center [474, 282] width 314 height 26
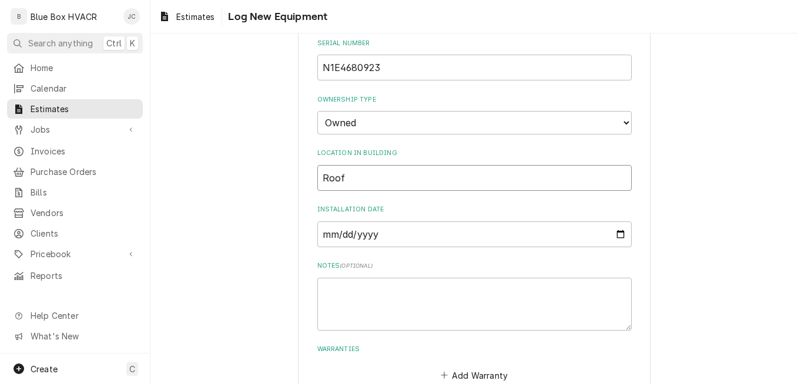
scroll to position [410, 0]
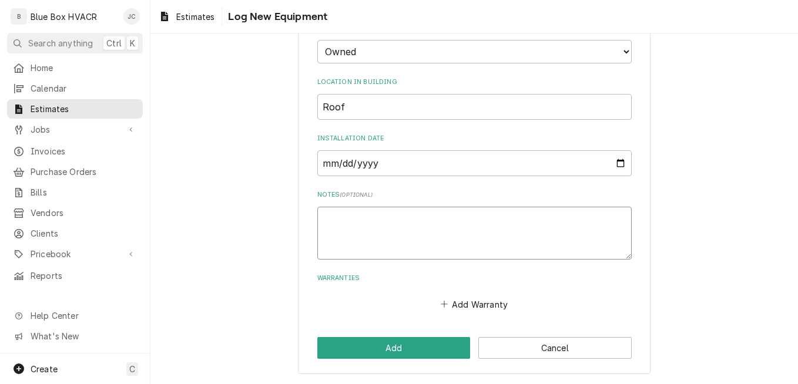
click at [384, 226] on textarea "Notes ( optional )" at bounding box center [474, 233] width 314 height 53
click at [393, 345] on button "Add" at bounding box center [393, 348] width 153 height 22
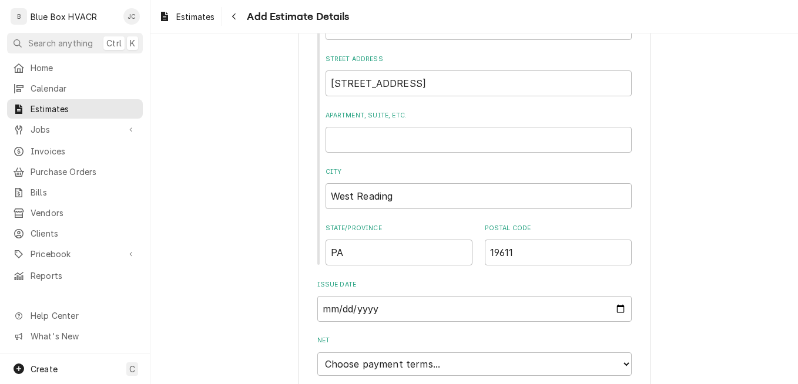
scroll to position [826, 0]
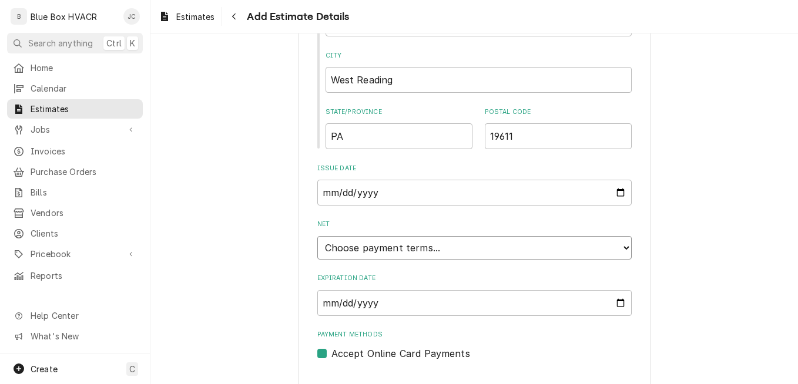
click at [455, 245] on select "Choose payment terms... Same Day Net 7 Net 14 Net 21 Net 30 Net 45 Net 60 Net 90" at bounding box center [474, 248] width 314 height 24
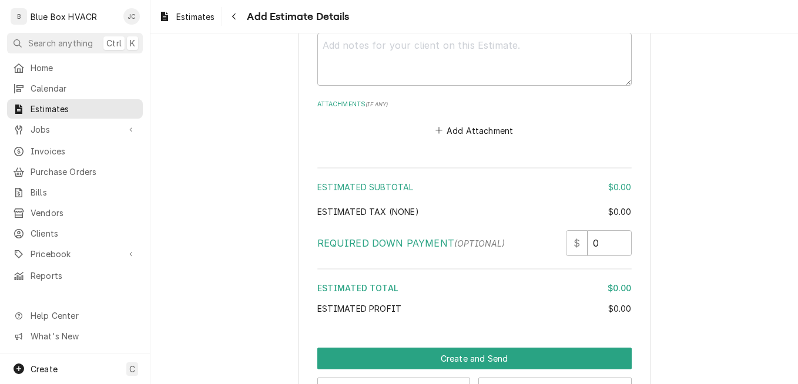
scroll to position [1555, 0]
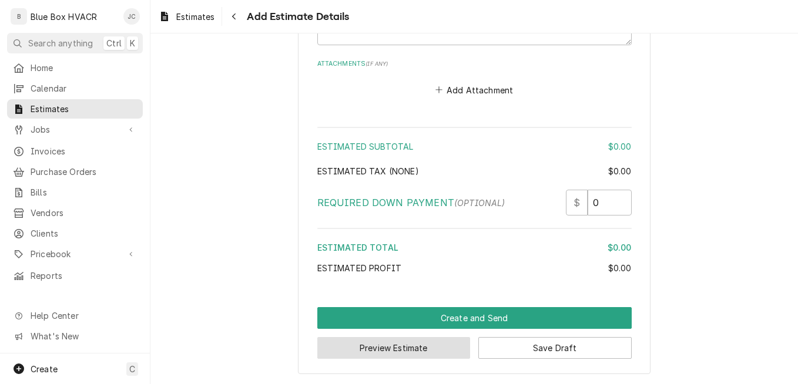
click at [438, 346] on button "Preview Estimate" at bounding box center [393, 348] width 153 height 22
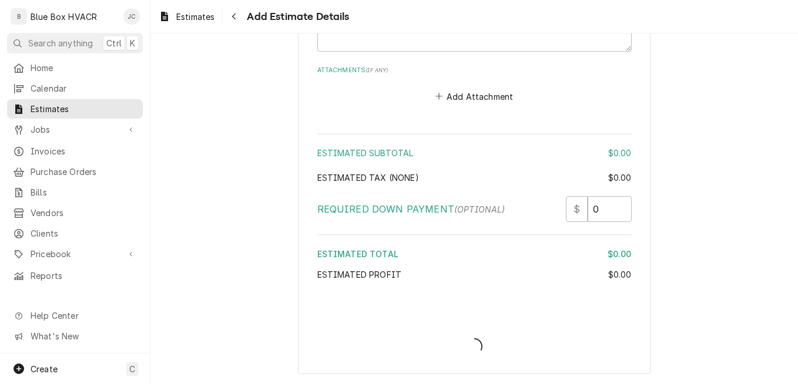
scroll to position [1549, 0]
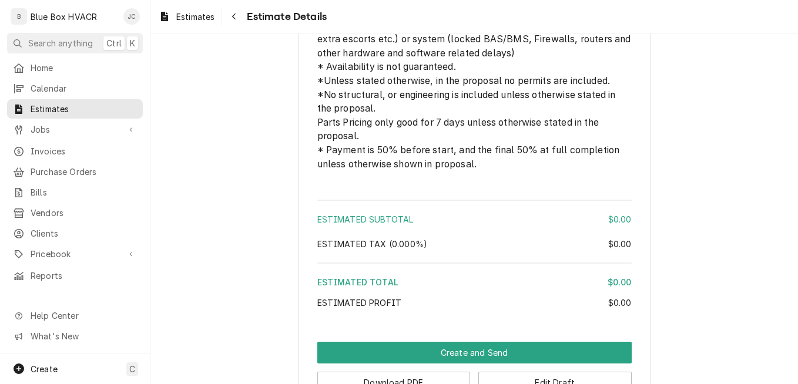
scroll to position [1058, 0]
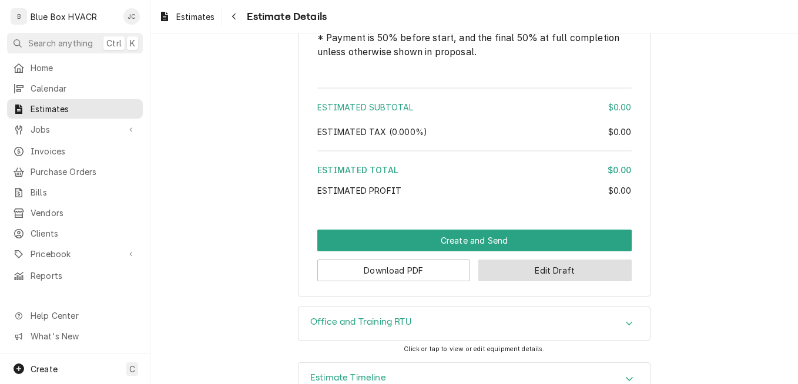
click at [546, 281] on button "Edit Draft" at bounding box center [554, 271] width 153 height 22
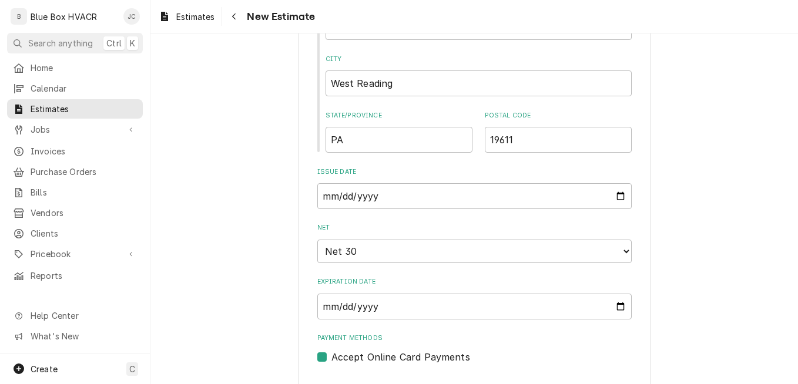
scroll to position [1058, 0]
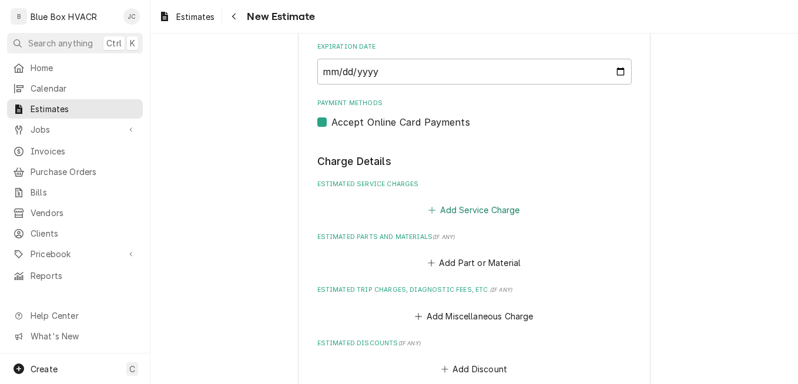
click at [469, 210] on button "Add Service Charge" at bounding box center [474, 210] width 95 height 16
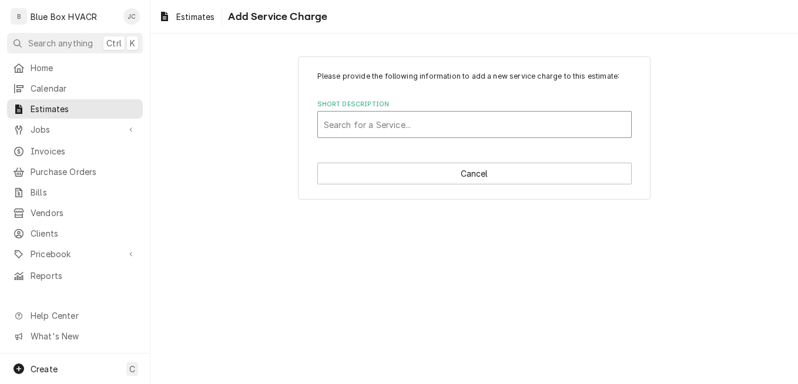
click at [424, 123] on div "Short Description" at bounding box center [474, 124] width 301 height 21
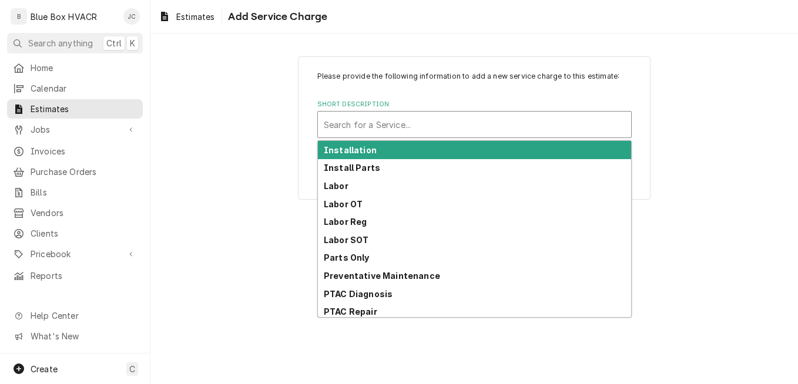
click at [384, 154] on div "Installation" at bounding box center [474, 150] width 313 height 18
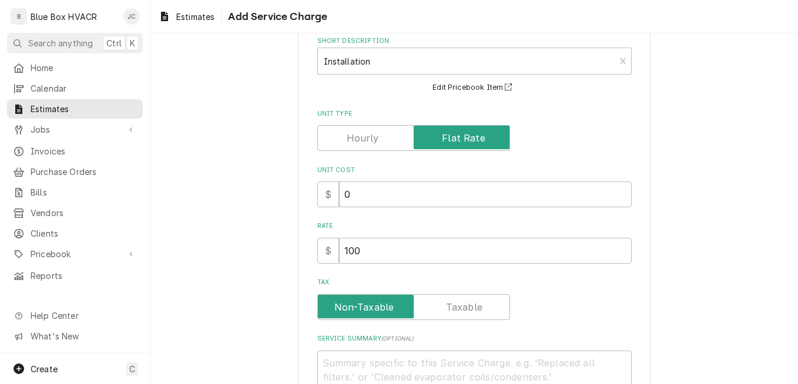
scroll to position [155, 0]
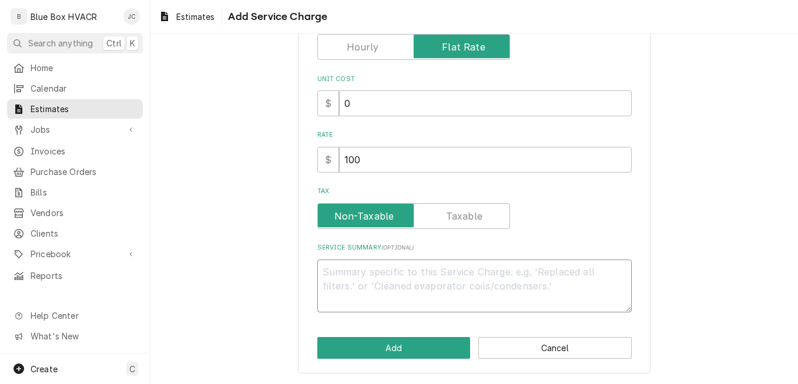
click at [381, 285] on textarea "Service Summary ( optional )" at bounding box center [474, 286] width 314 height 53
paste textarea "SCOPE OF WORK: 1.) JACE 9000 (Front-end) a.) Furnish and install a new Johnson …"
type textarea "x"
type textarea "SCOPE OF WORK: 1.) JACE 9000 (Front-end) a.) Furnish and install a new Johnson …"
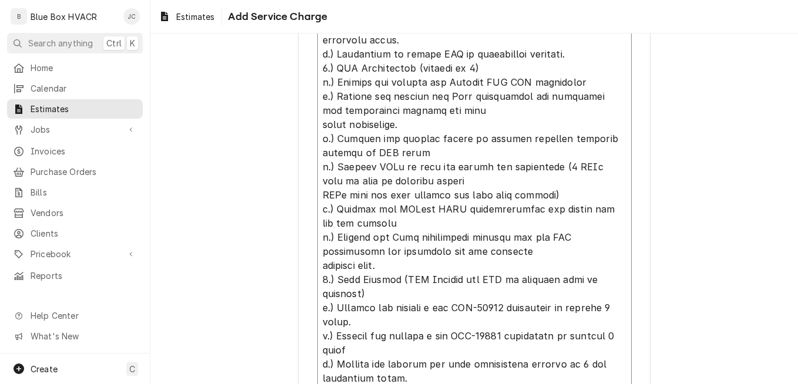
scroll to position [720, 0]
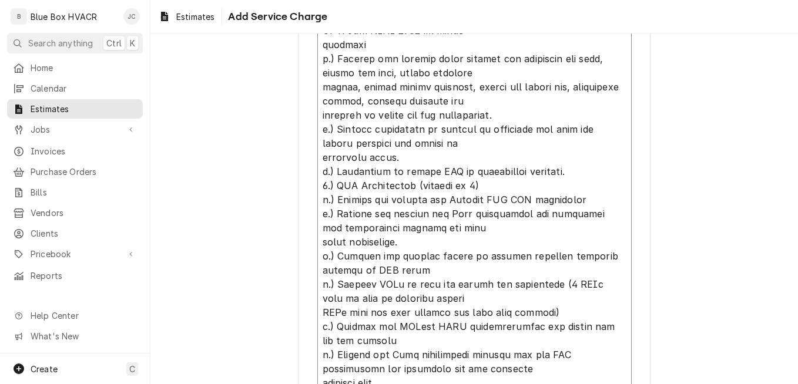
click at [320, 186] on textarea "Service Summary ( optional )" at bounding box center [474, 101] width 314 height 814
type textarea "x"
type textarea "SCOPE OF WORK: 1.) JACE 9000 (Front-end) a.) Furnish and install a new Johnson …"
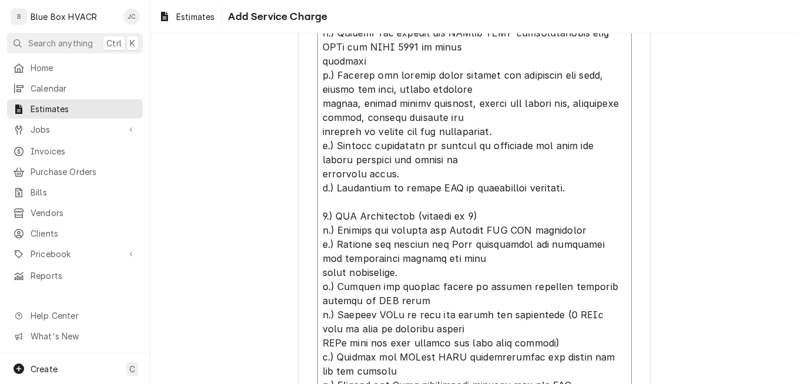
scroll to position [586, 0]
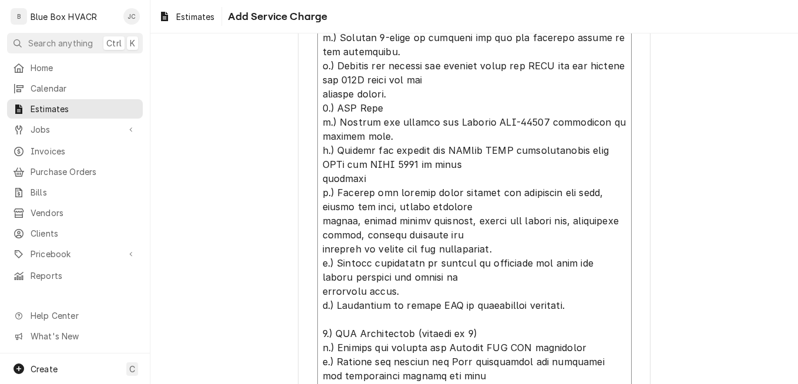
click at [317, 108] on textarea "Service Summary ( optional )" at bounding box center [474, 242] width 314 height 829
type textarea "x"
type textarea "SCOPE OF WORK: 1.) JACE 9000 (Front-end) a.) Furnish and install a new Johnson …"
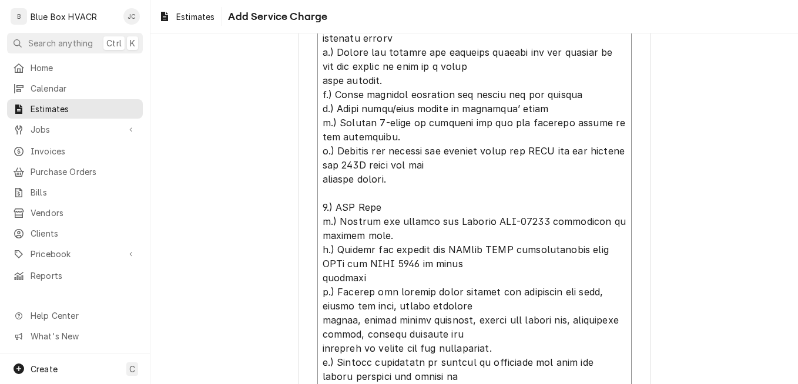
scroll to position [551, 0]
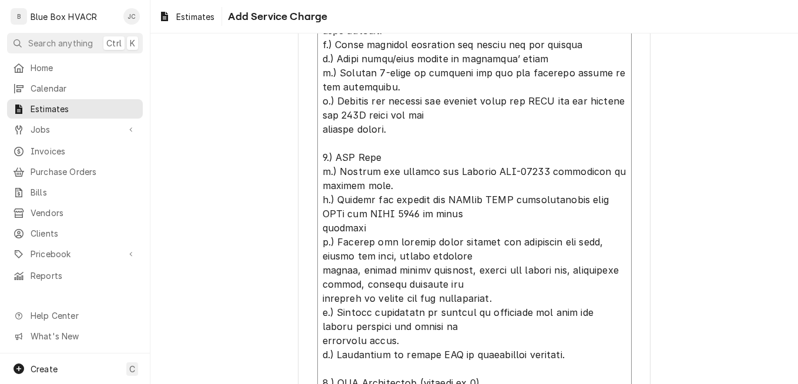
click at [318, 170] on textarea "Service Summary ( optional )" at bounding box center [474, 284] width 314 height 843
type textarea "x"
type textarea "SCOPE OF WORK: 1.) JACE 9000 (Front-end) a.) Furnish and install a new Johnson …"
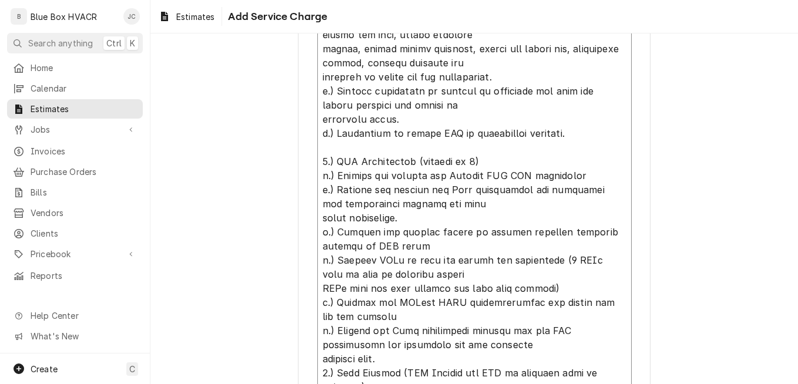
scroll to position [786, 0]
click at [318, 177] on textarea "Service Summary ( optional )" at bounding box center [474, 56] width 314 height 857
type textarea "x"
type textarea "SCOPE OF WORK: 1.) JACE 9000 (Front-end) a.) Furnish and install a new Johnson …"
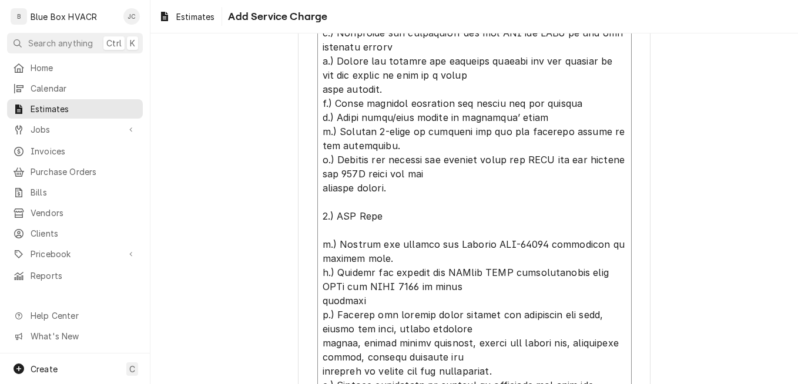
scroll to position [199, 0]
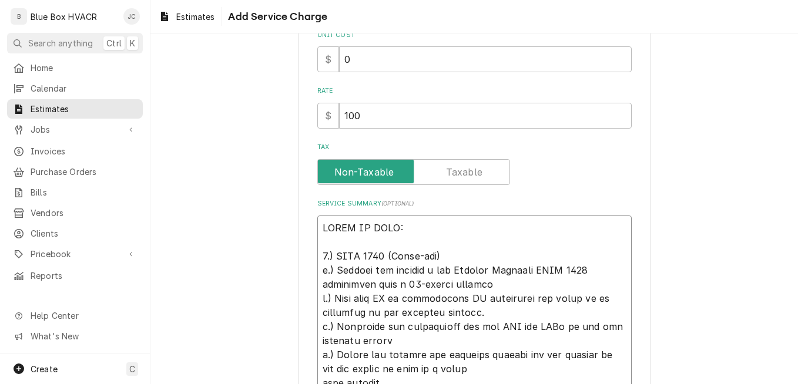
type textarea "x"
type textarea "SCOPE OF WORK: 1.) JACE 9000 (Front-end) a.) Furnish and install a new Johnson …"
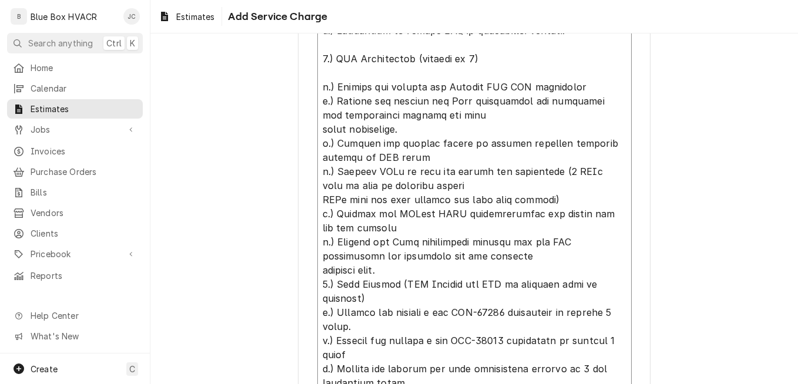
scroll to position [987, 0]
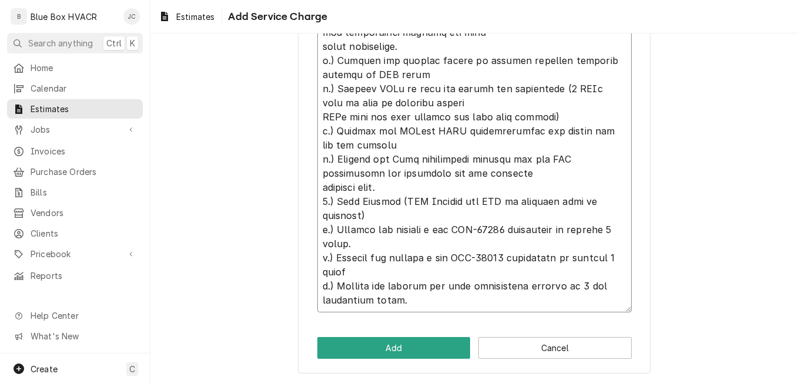
type textarea "x"
type textarea "SCOPE OF WORK: 1.) JACE 9000 (Front-end) a.) Furnish and install a new Johnson …"
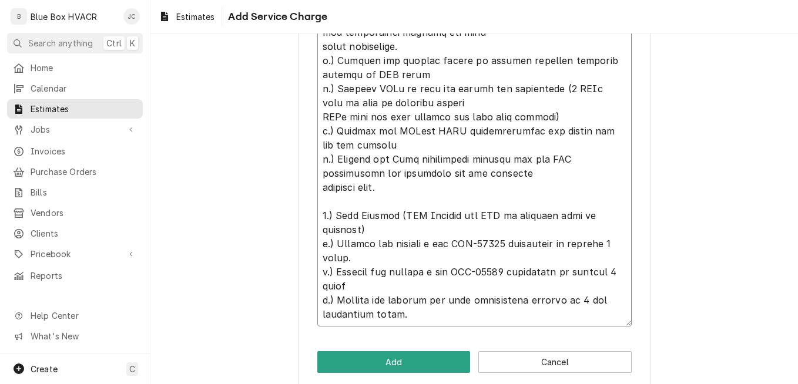
type textarea "x"
type textarea "SCOPE OF WORK: 1.) JACE 9000 (Front-end) a.) Furnish and install a new Johnson …"
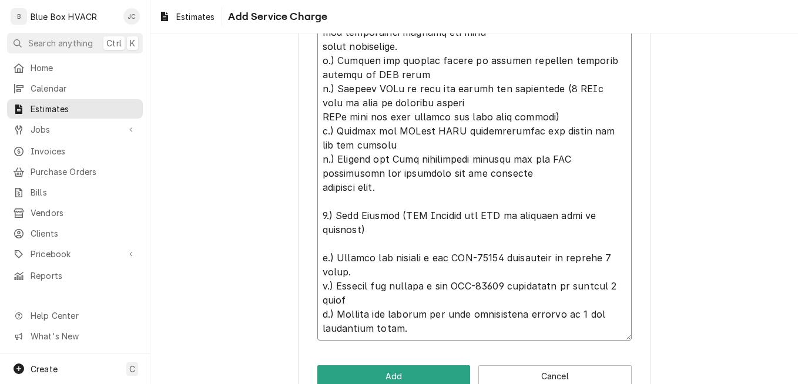
type textarea "x"
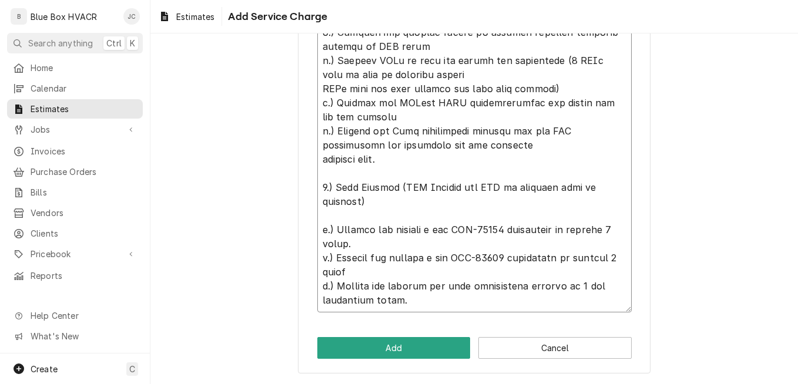
type textarea "SCOPE OF WORK: 1.) JACE 9000 (Front-end) a.) Furnish and install a new Johnson …"
type textarea "x"
type textarea "SCOPE OF WORK: 1.) JACE 9000 (Front-end) a.) Furnish and install a new Johnson …"
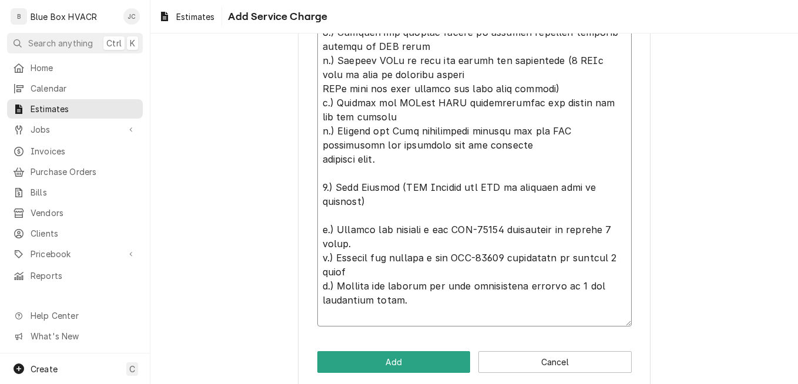
type textarea "x"
type textarea "SCOPE OF WORK: 1.) JACE 9000 (Front-end) a.) Furnish and install a new Johnson …"
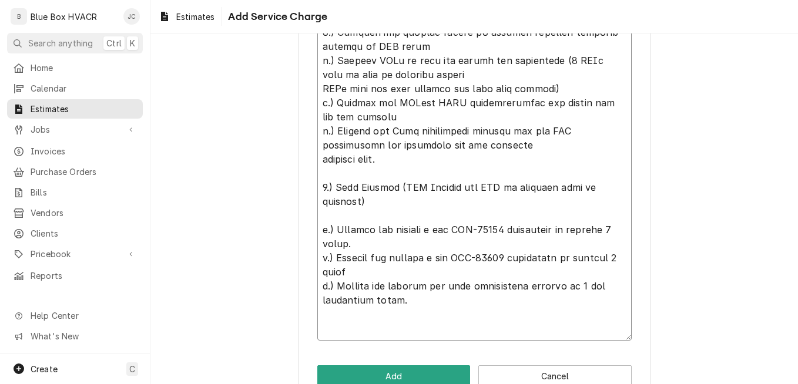
paste textarea "d.) Furnish and install new zone dampers and modulating 2-10 VDC actuators to c…"
type textarea "x"
type textarea "SCOPE OF WORK: 1.) JACE 9000 (Front-end) a.) Furnish and install a new Johnson …"
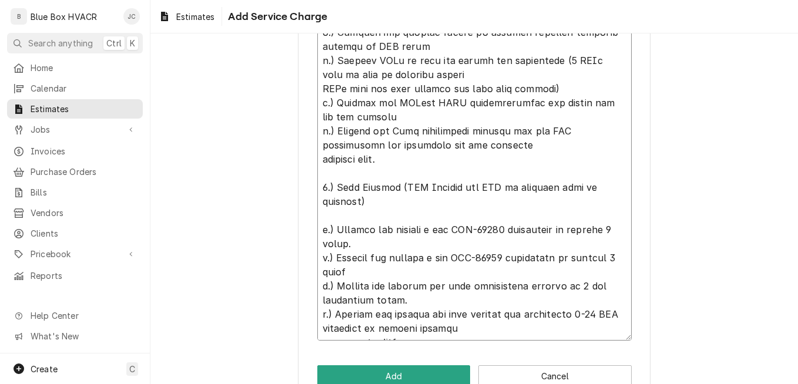
scroll to position [1205, 0]
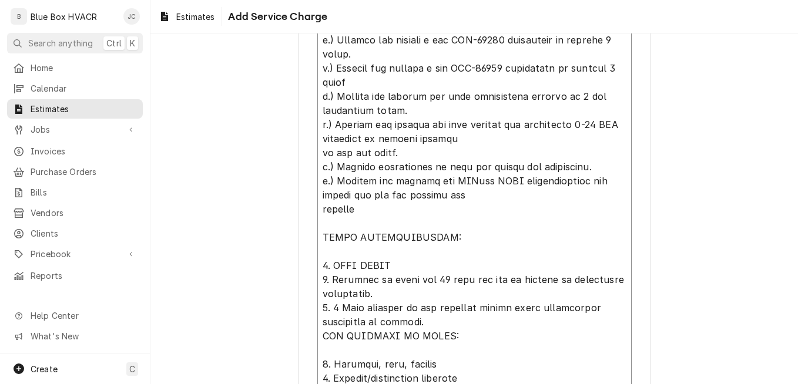
type textarea "x"
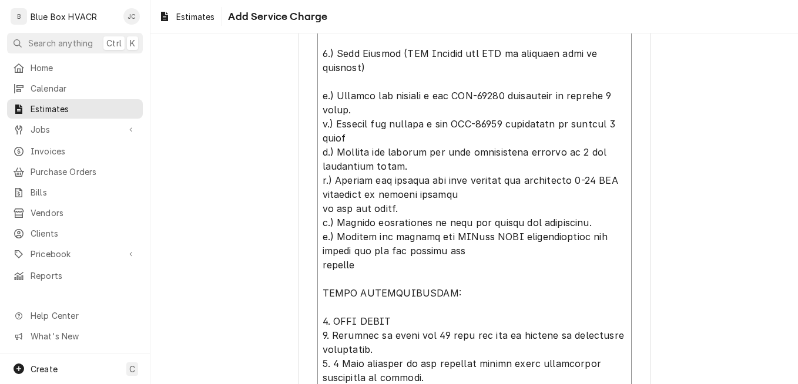
scroll to position [1087, 0]
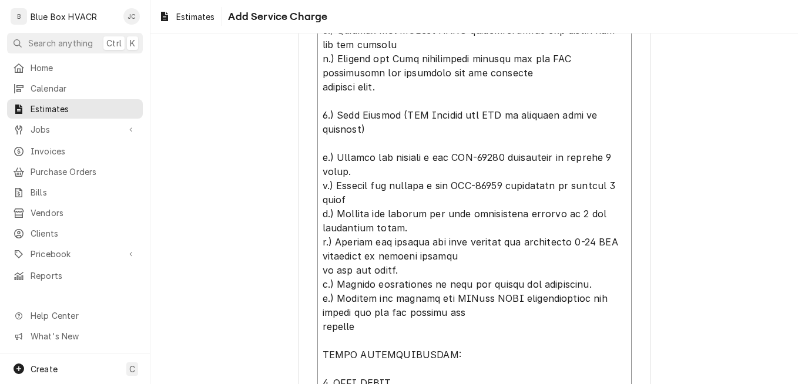
type textarea "SCOPE OF WORK: 1.) JACE 9000 (Front-end) a.) Furnish and install a new Johnson …"
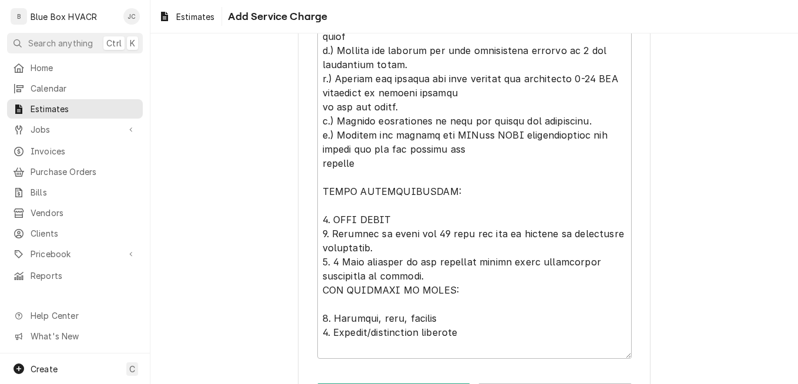
scroll to position [1297, 0]
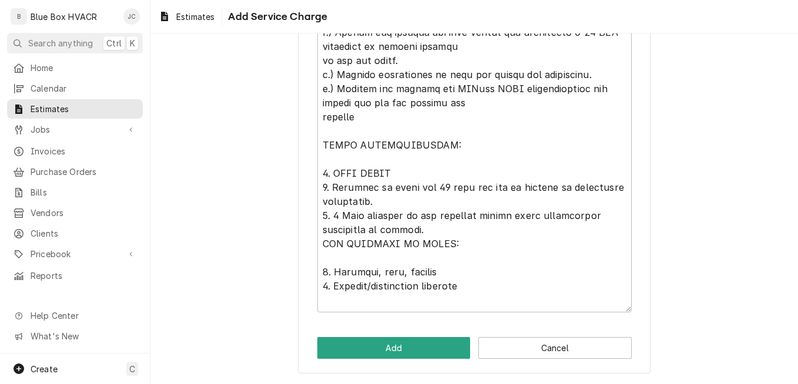
click at [372, 348] on button "Add" at bounding box center [393, 348] width 153 height 22
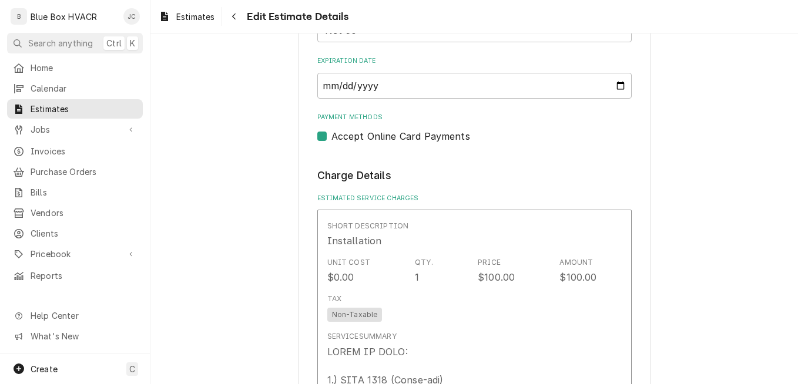
scroll to position [985, 0]
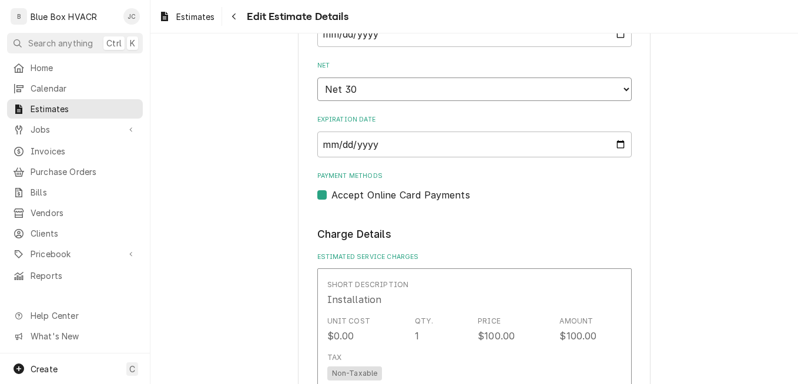
click at [381, 95] on select "Choose payment terms... Same Day Net 7 Net 14 Net 21 Net 30 Net 45 Net 60 Net 90" at bounding box center [474, 90] width 314 height 24
click at [317, 78] on select "Choose payment terms... Same Day Net 7 Net 14 Net 21 Net 30 Net 45 Net 60 Net 90" at bounding box center [474, 90] width 314 height 24
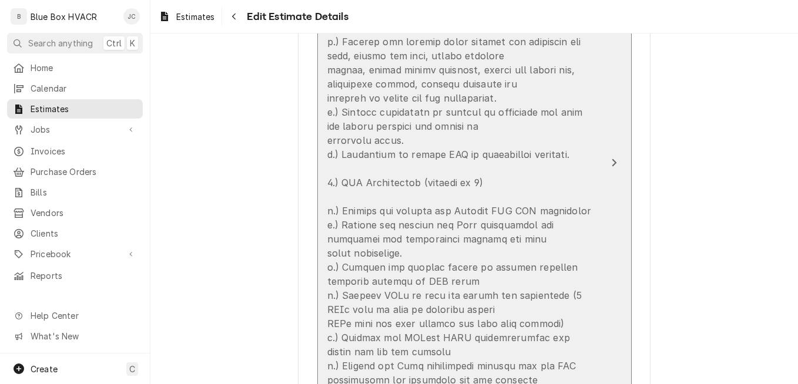
click at [393, 189] on div "Update Line Item" at bounding box center [462, 225] width 270 height 1170
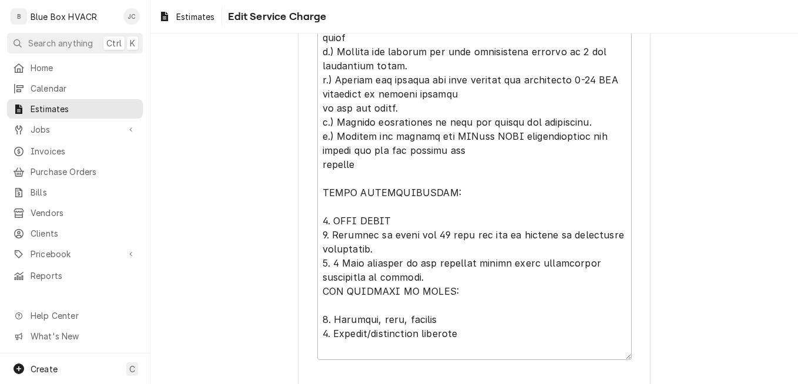
scroll to position [1327, 0]
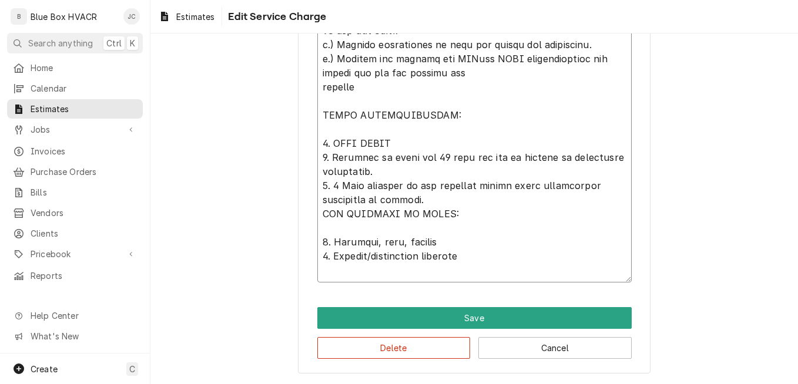
drag, startPoint x: 416, startPoint y: 173, endPoint x: 309, endPoint y: 157, distance: 108.2
type textarea "x"
type textarea "SCOPE OF WORK: 1.) JACE 9000 (Front-end) a.) Furnish and install a new Johnson …"
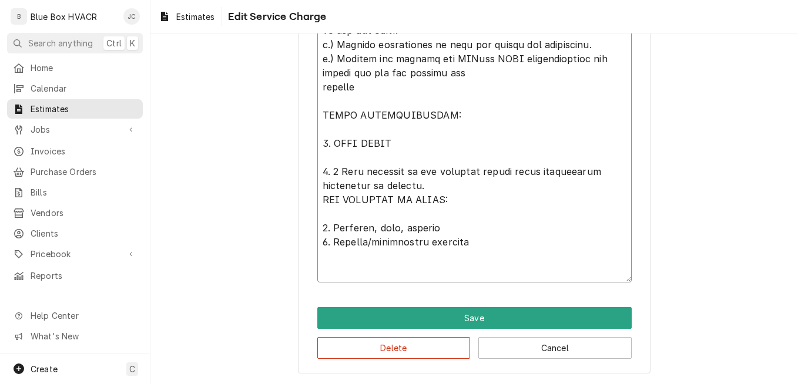
scroll to position [1313, 0]
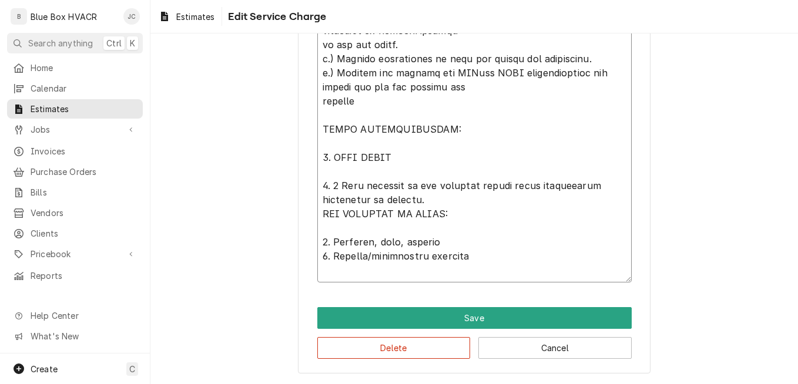
type textarea "x"
type textarea "SCOPE OF WORK: 1.) JACE 9000 (Front-end) a.) Furnish and install a new Johnson …"
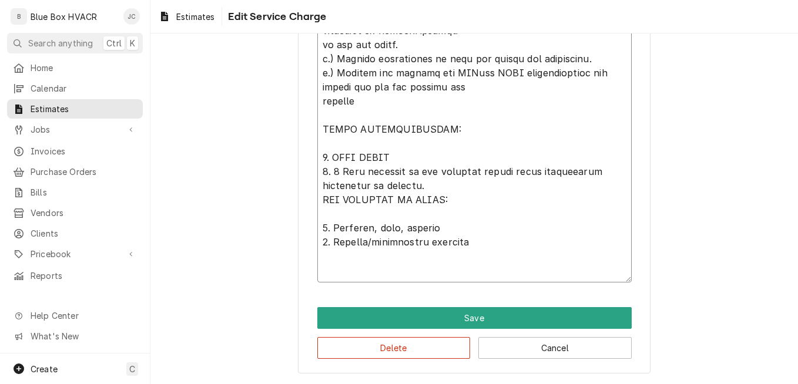
scroll to position [1299, 0]
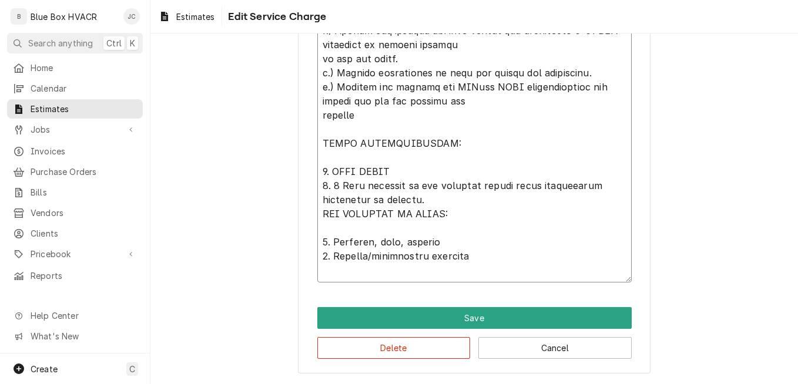
type textarea "x"
type textarea "SCOPE OF WORK: 1.) JACE 9000 (Front-end) a.) Furnish and install a new Johnson …"
type textarea "x"
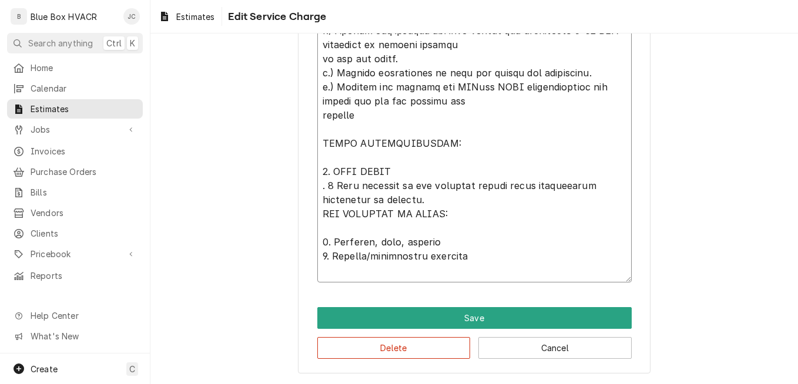
type textarea "SCOPE OF WORK: 1.) JACE 9000 (Front-end) a.) Furnish and install a new Johnson …"
type textarea "x"
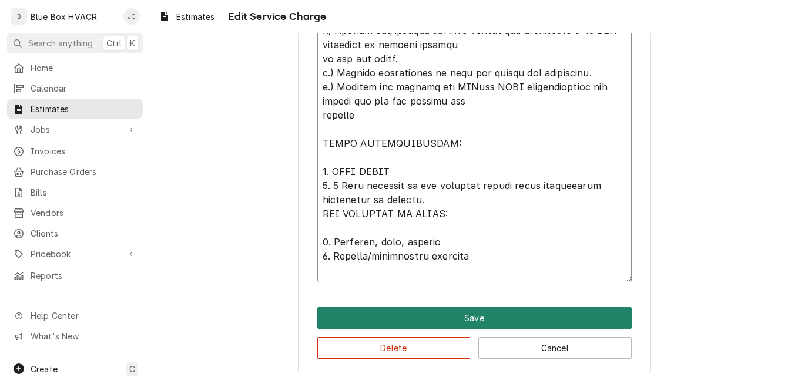
type textarea "SCOPE OF WORK: 1.) JACE 9000 (Front-end) a.) Furnish and install a new Johnson …"
click at [497, 313] on button "Save" at bounding box center [474, 318] width 314 height 22
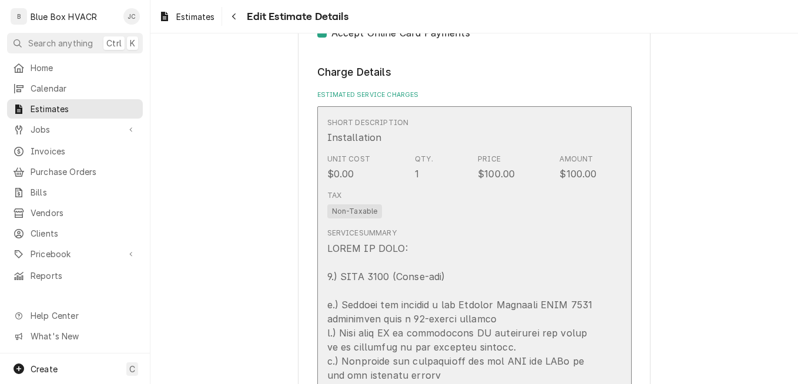
click at [461, 187] on div "Tax Non-Taxable" at bounding box center [462, 205] width 270 height 38
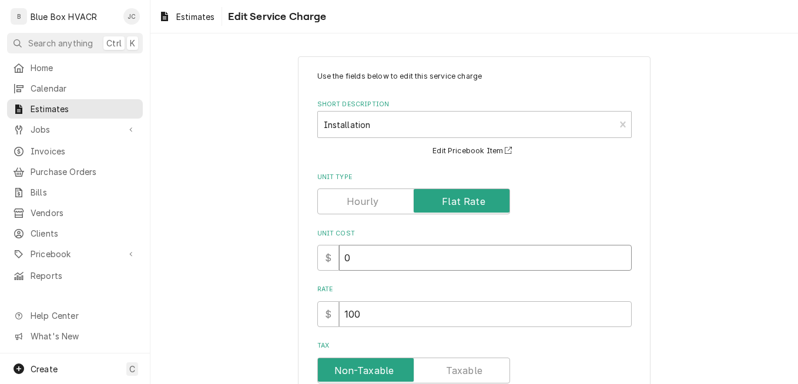
drag, startPoint x: 374, startPoint y: 259, endPoint x: 331, endPoint y: 260, distance: 43.5
click at [331, 260] on div "$ 0" at bounding box center [474, 258] width 314 height 26
type textarea "x"
type input "5"
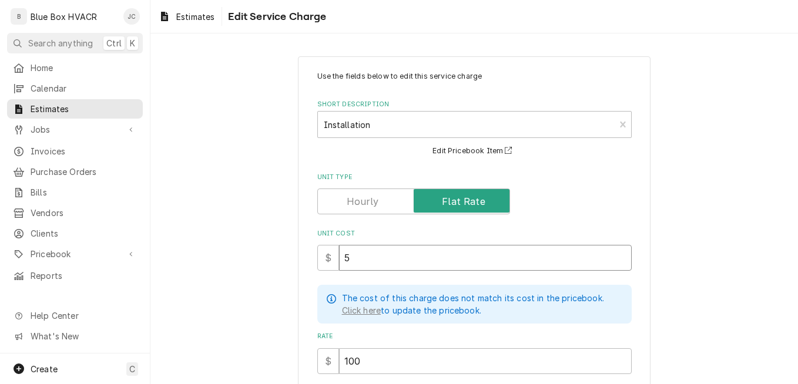
type textarea "x"
type input "54"
type textarea "x"
type input "54"
click at [355, 261] on input "54" at bounding box center [485, 258] width 293 height 26
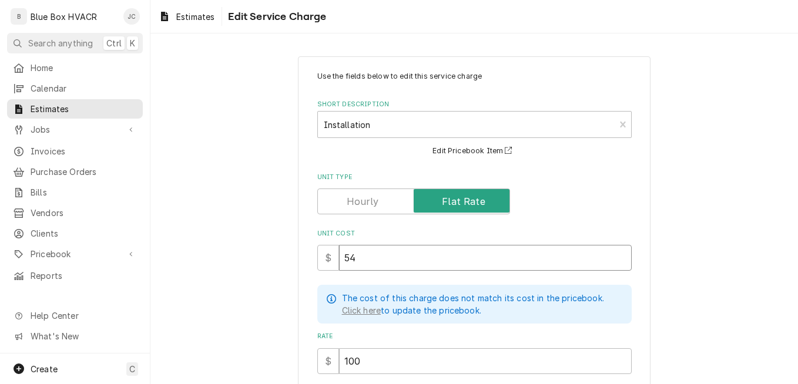
type textarea "x"
type input "5"
type textarea "x"
type input "55"
type textarea "x"
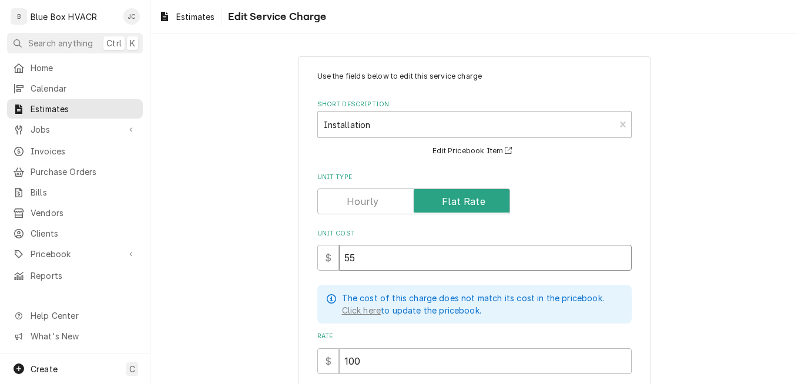
type input "5"
type textarea "x"
type input "54"
type textarea "x"
type input "542"
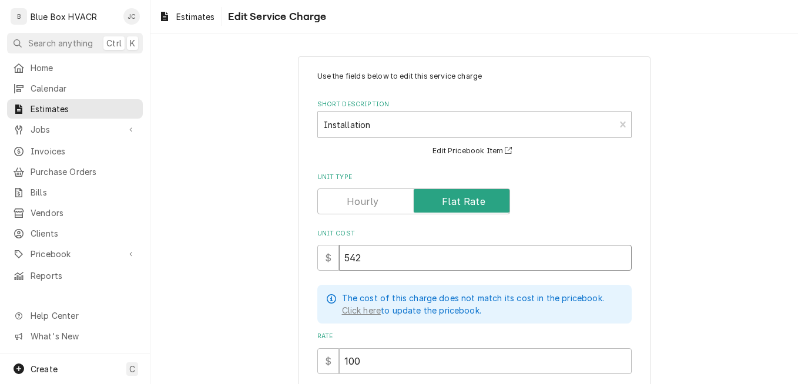
type textarea "x"
type input "5423"
type textarea "x"
type input "54230"
type textarea "x"
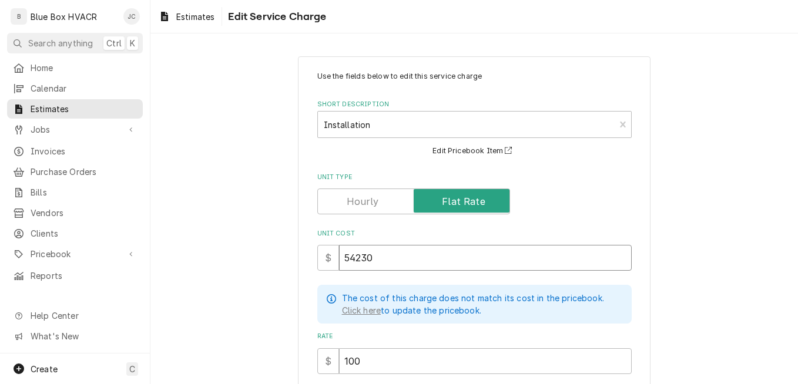
type input "54230"
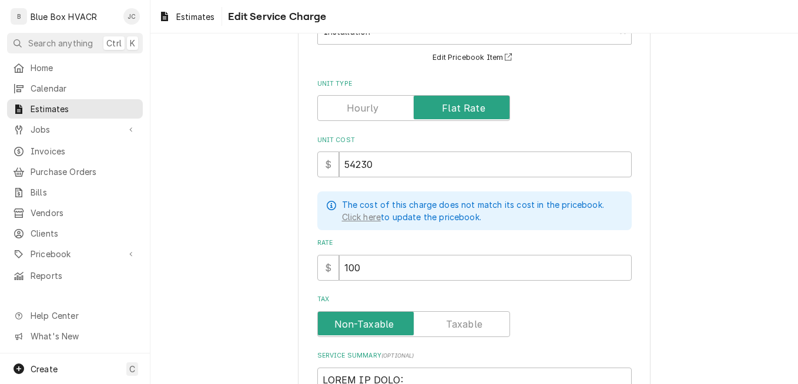
scroll to position [118, 0]
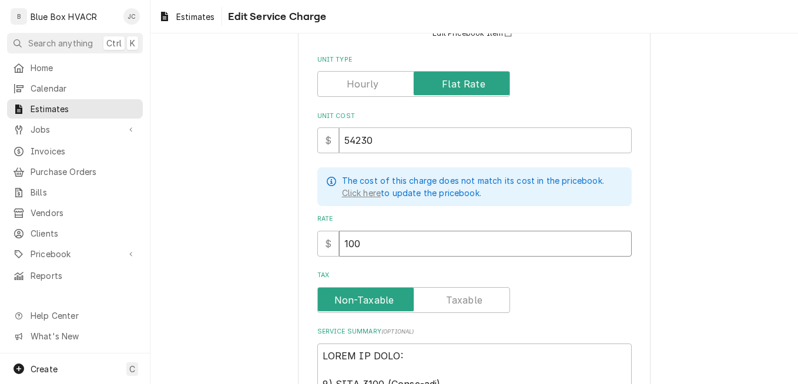
drag, startPoint x: 384, startPoint y: 235, endPoint x: 257, endPoint y: 244, distance: 126.6
type textarea "x"
type input "5"
type textarea "x"
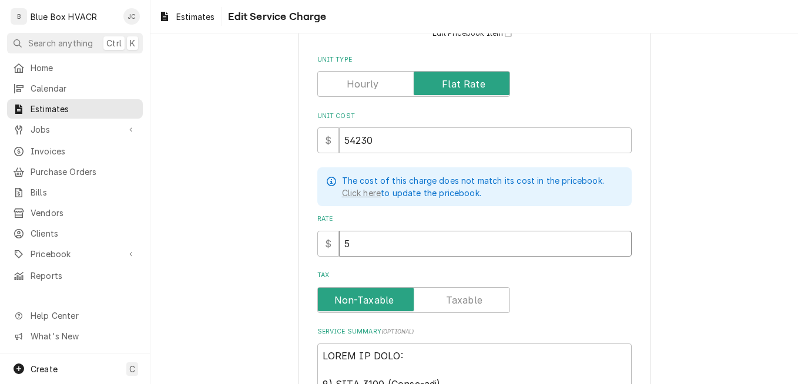
type input "55"
type textarea "x"
type input "555"
type textarea "x"
type input "5550"
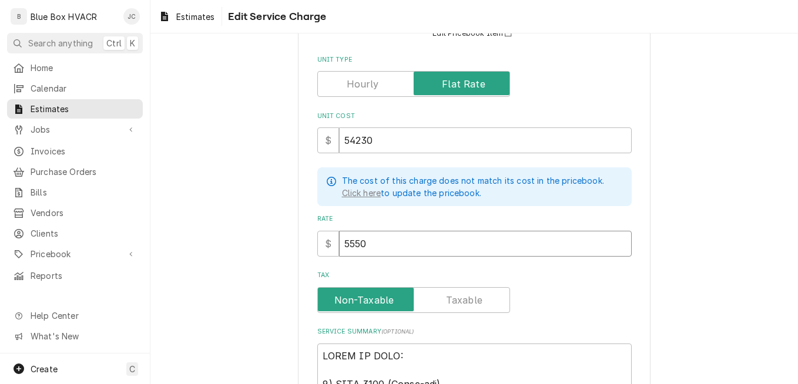
type textarea "x"
type input "55500"
type textarea "x"
type input "555000"
type textarea "x"
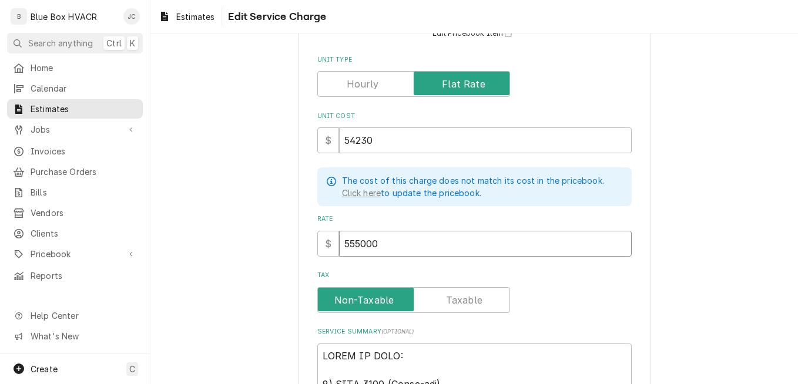
type input "55500"
type textarea "x"
type input "55500"
click at [549, 277] on label "Tax" at bounding box center [474, 275] width 314 height 9
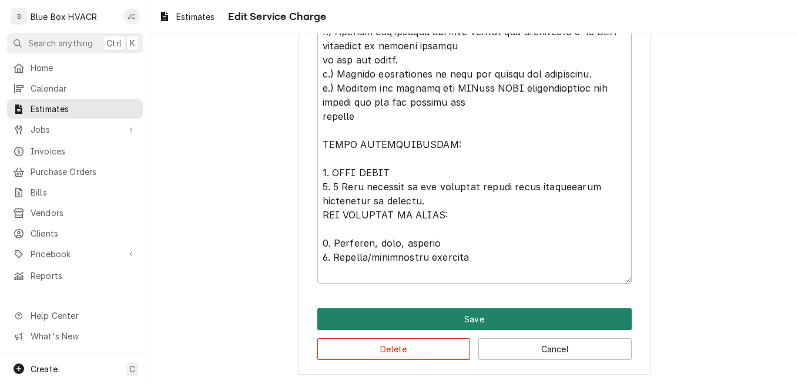
click at [511, 321] on button "Save" at bounding box center [474, 319] width 314 height 22
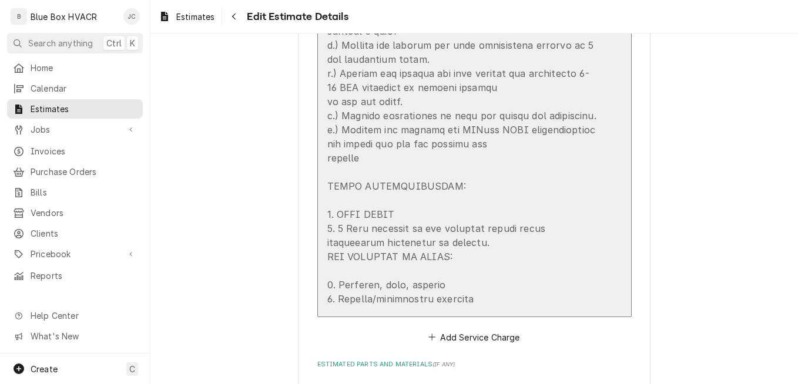
scroll to position [2367, 0]
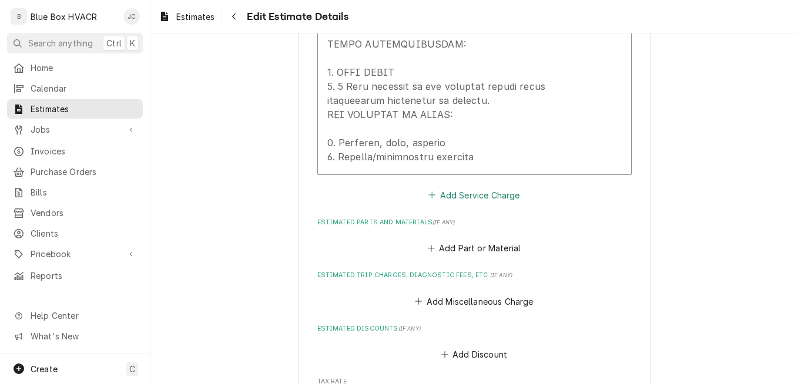
click at [477, 203] on button "Add Service Charge" at bounding box center [474, 195] width 95 height 16
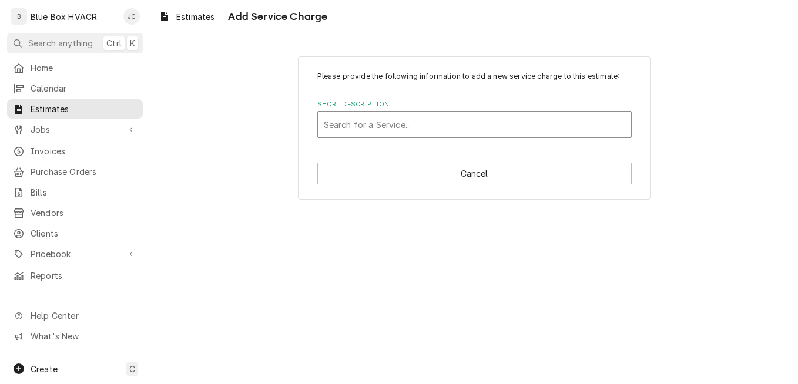
click at [425, 129] on div "Short Description" at bounding box center [474, 124] width 301 height 21
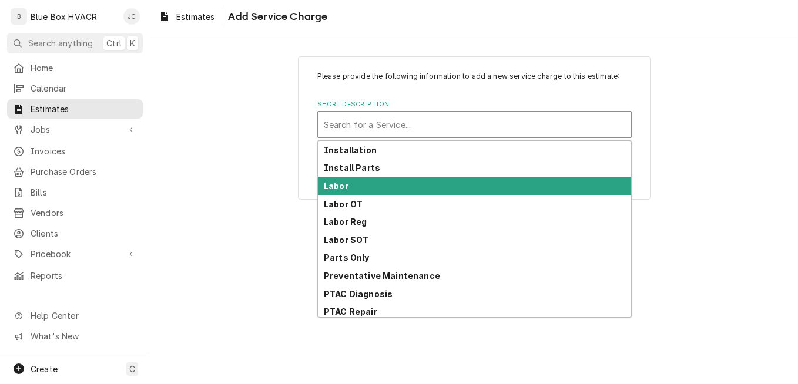
click at [381, 177] on div "Labor" at bounding box center [474, 186] width 313 height 18
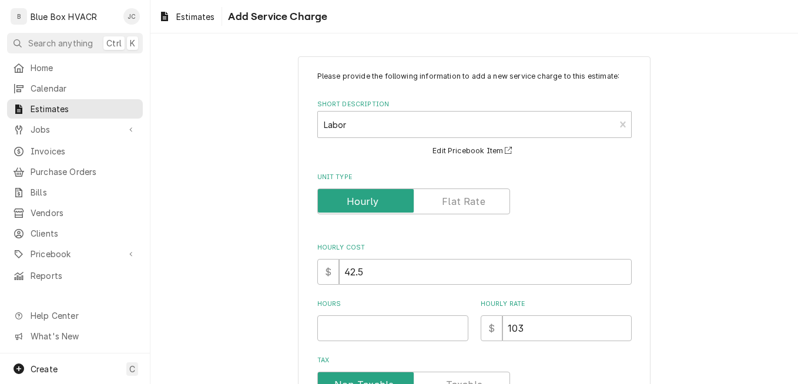
type textarea "x"
click at [453, 204] on label "Unit Type" at bounding box center [413, 202] width 193 height 26
click at [453, 204] on input "Unit Type" at bounding box center [414, 202] width 182 height 26
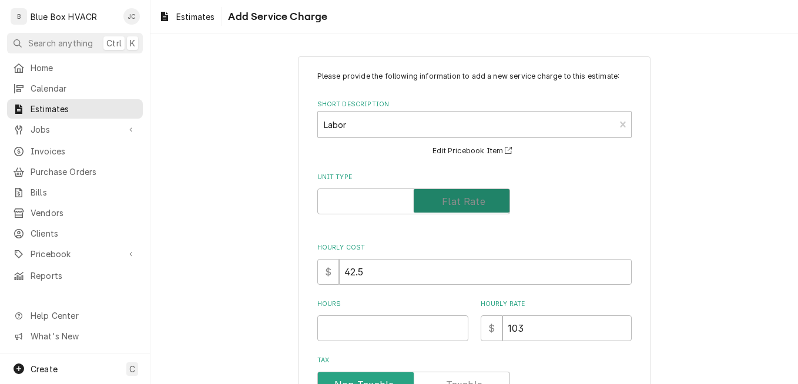
checkbox input "true"
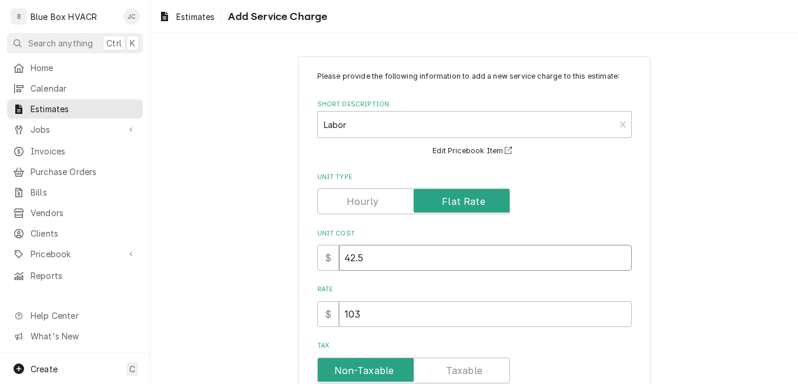
drag, startPoint x: 440, startPoint y: 259, endPoint x: 337, endPoint y: 261, distance: 102.9
click at [339, 261] on input "42.5" at bounding box center [485, 258] width 293 height 26
drag, startPoint x: 400, startPoint y: 309, endPoint x: 316, endPoint y: 311, distance: 84.6
click at [317, 311] on div "$ 103" at bounding box center [474, 314] width 314 height 26
type textarea "x"
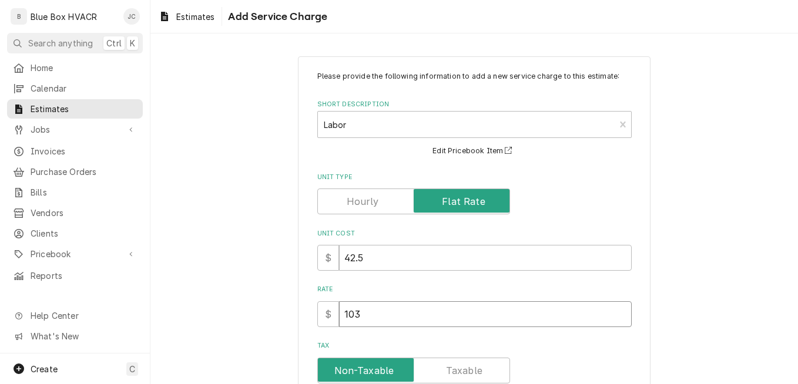
type input "6"
type textarea "x"
type input "65"
type textarea "x"
type input "659"
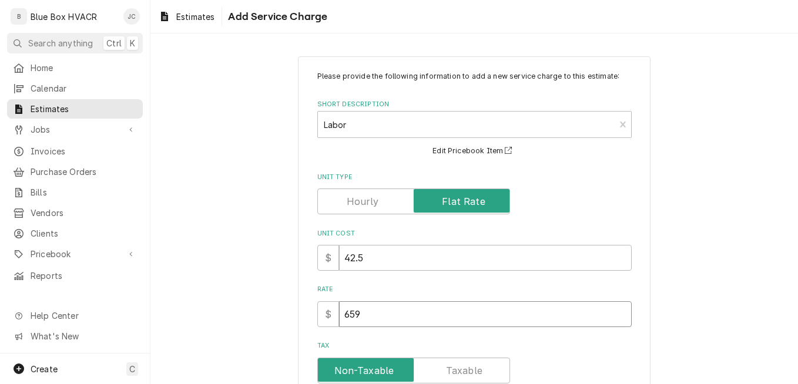
type textarea "x"
type input "6592"
type textarea "x"
type input "6592"
drag, startPoint x: 374, startPoint y: 261, endPoint x: 328, endPoint y: 261, distance: 45.2
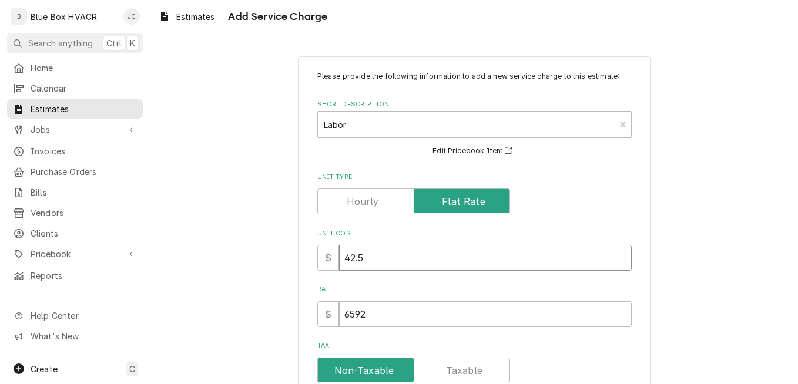
click at [328, 261] on div "$ 42.5" at bounding box center [474, 258] width 314 height 26
type textarea "x"
type input "3"
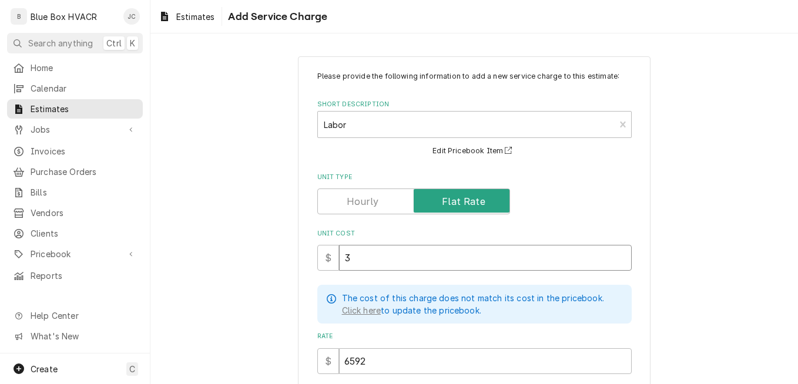
type textarea "x"
type input "35"
type textarea "x"
type input "352"
type textarea "x"
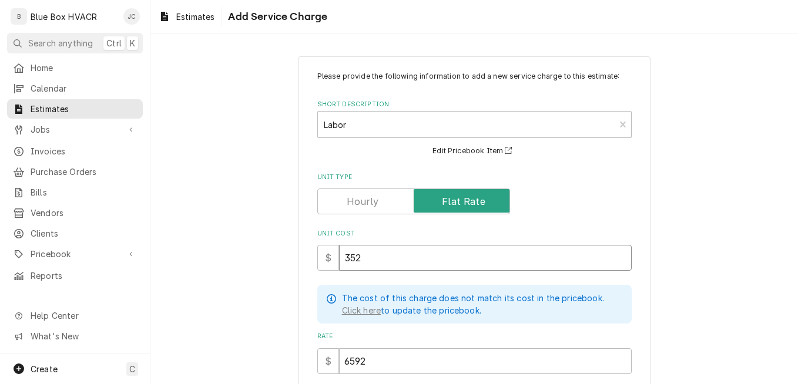
type input "3520"
type textarea "x"
type input "3520"
click at [662, 295] on div "Please provide the following information to add a new service charge to this es…" at bounding box center [474, 316] width 648 height 540
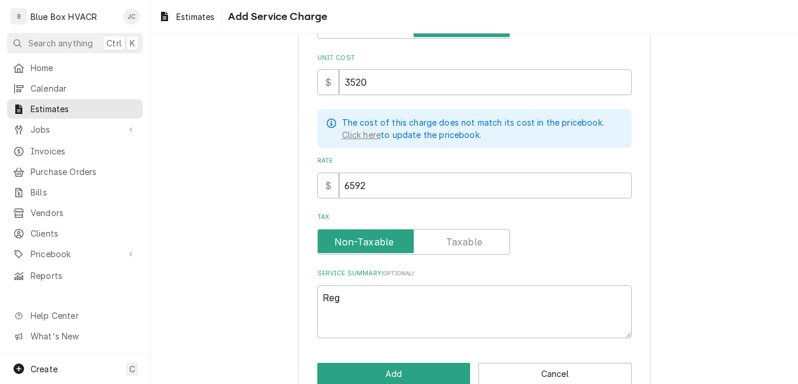
scroll to position [200, 0]
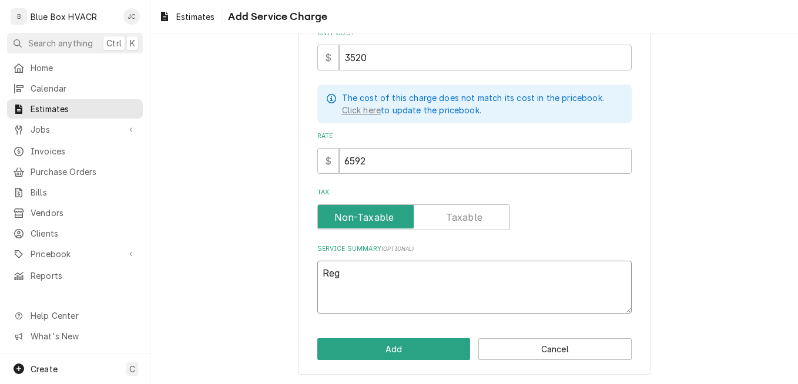
drag, startPoint x: 393, startPoint y: 281, endPoint x: 247, endPoint y: 281, distance: 145.7
click at [247, 281] on div "Please provide the following information to add a new service charge to this es…" at bounding box center [474, 115] width 648 height 540
type textarea "x"
type textarea "I"
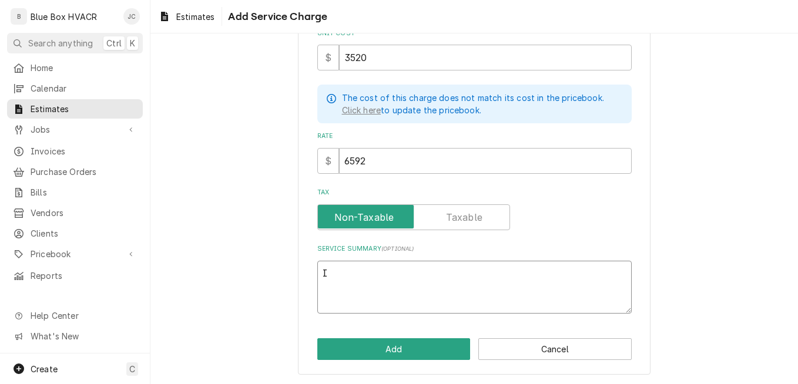
type textarea "x"
type textarea "In"
type textarea "x"
type textarea "Ins"
type textarea "x"
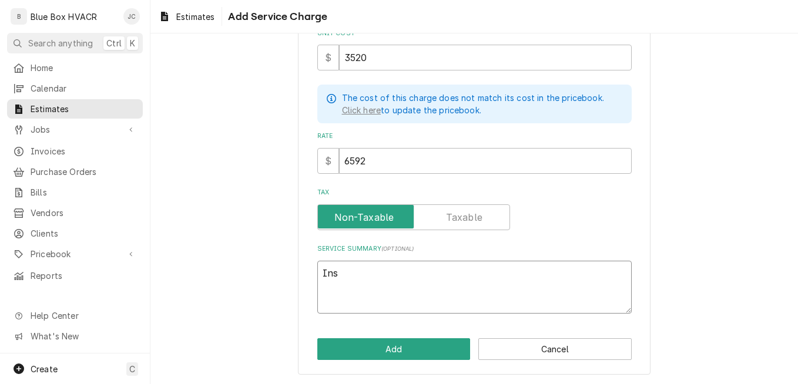
type textarea "Inst"
type textarea "x"
type textarea "Insta"
type textarea "x"
type textarea "Instal"
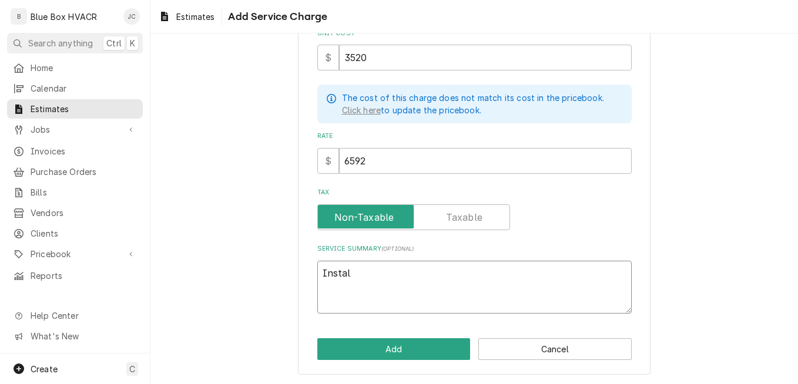
type textarea "x"
type textarea "Install"
type textarea "x"
type textarea "Installa"
type textarea "x"
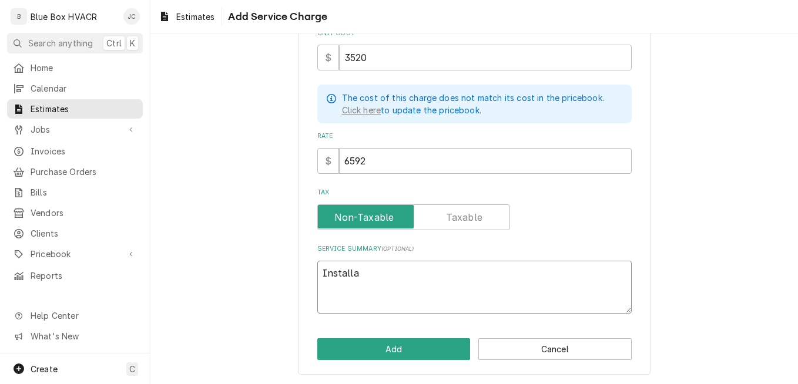
type textarea "Installat"
type textarea "x"
type textarea "Installati"
type textarea "x"
type textarea "Installatio"
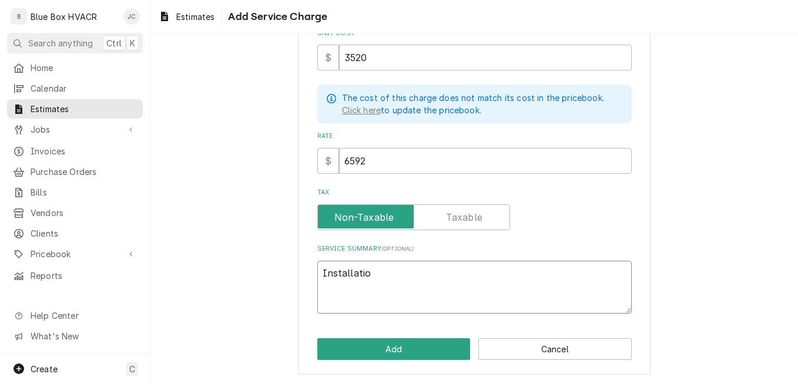
type textarea "x"
type textarea "Installation"
type textarea "x"
type textarea "Installation"
type textarea "x"
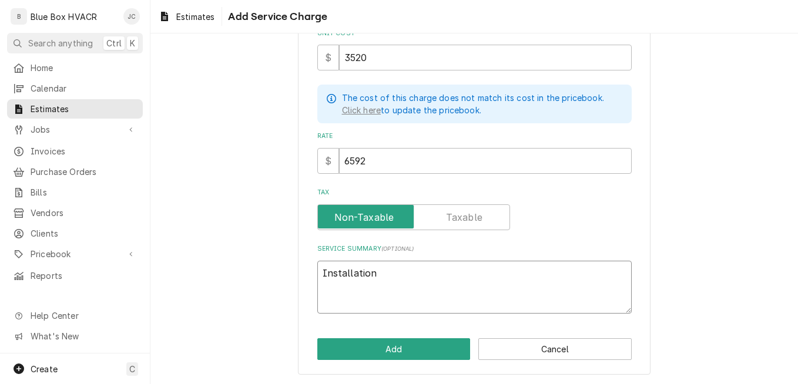
type textarea "Installation o"
type textarea "x"
type textarea "Installation of"
type textarea "x"
type textarea "Installation of"
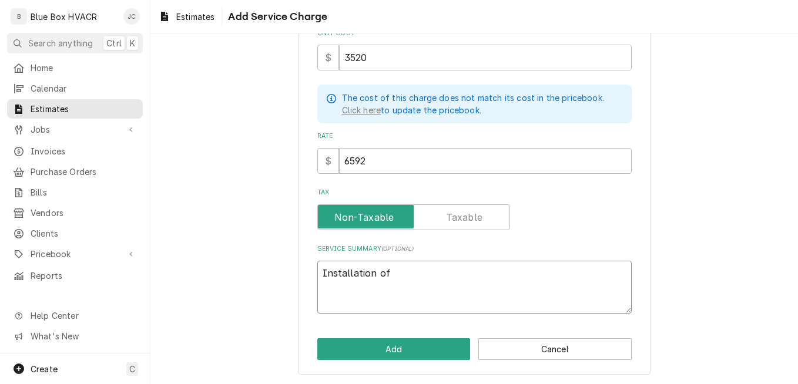
type textarea "x"
type textarea "Installation of t"
type textarea "x"
type textarea "Installation of th"
type textarea "x"
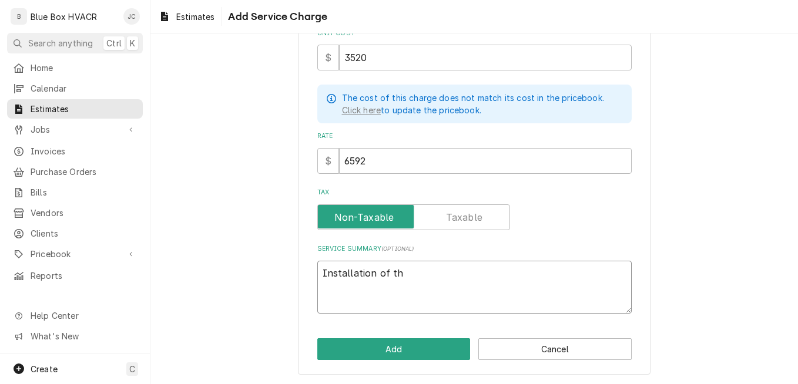
type textarea "Installation of the"
type textarea "x"
type textarea "Installation of the"
type textarea "x"
type textarea "Installation of the"
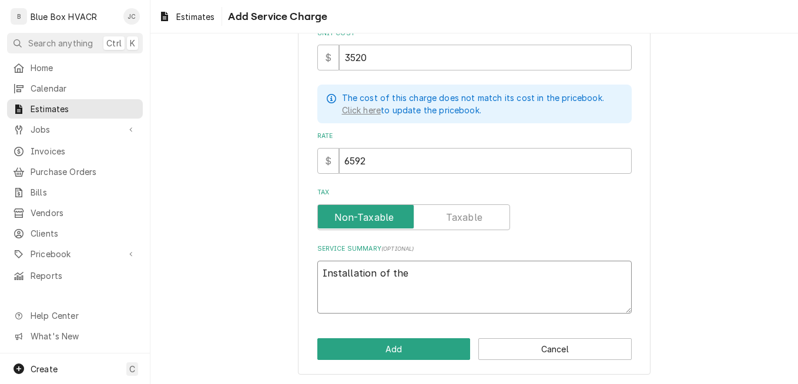
type textarea "x"
type textarea "Installation of th"
type textarea "x"
type textarea "Installation of t"
type textarea "x"
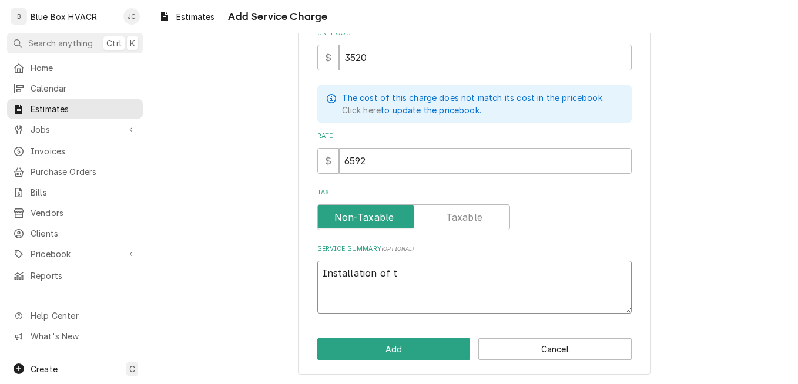
type textarea "Installation of"
type textarea "x"
type textarea "Installation of a"
type textarea "x"
type textarea "Installation of al"
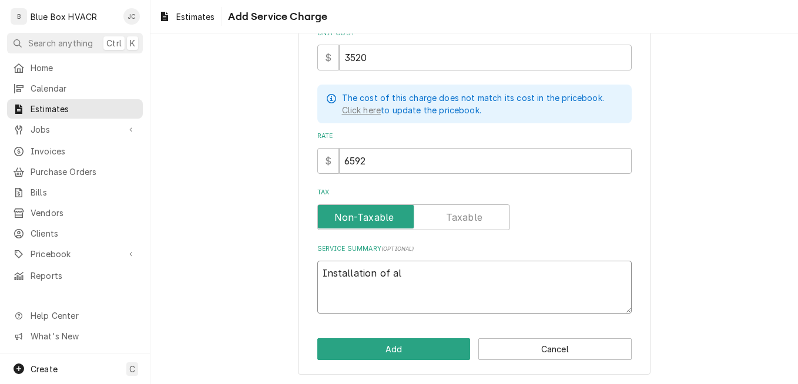
type textarea "x"
type textarea "Installation of all"
type textarea "x"
type textarea "Installation of all"
type textarea "x"
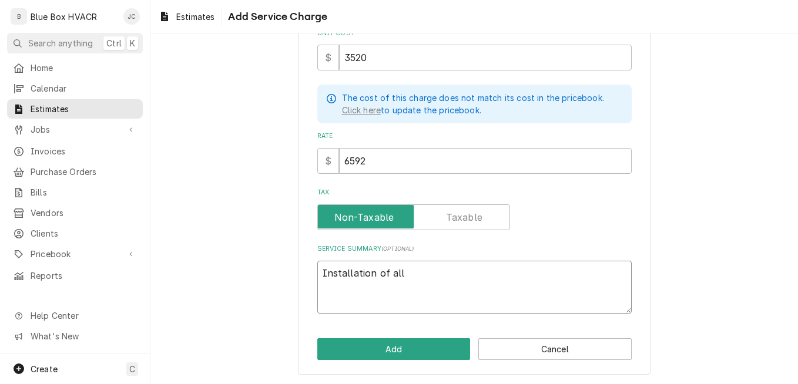
type textarea "Installation of all n"
type textarea "x"
type textarea "Installation of all ne"
type textarea "x"
type textarea "Installation of all new"
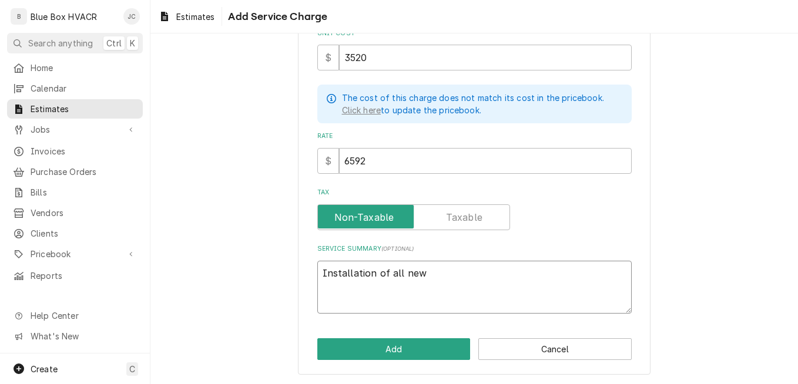
type textarea "x"
type textarea "Installation of all new d"
type textarea "x"
type textarea "Installation of all new du"
type textarea "x"
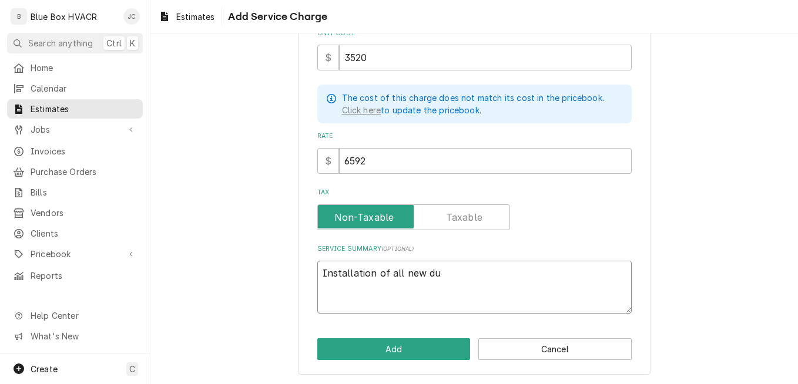
type textarea "Installation of all new duc"
type textarea "x"
type textarea "Installation of all new duct"
type textarea "x"
type textarea "Installation of all new ductwo"
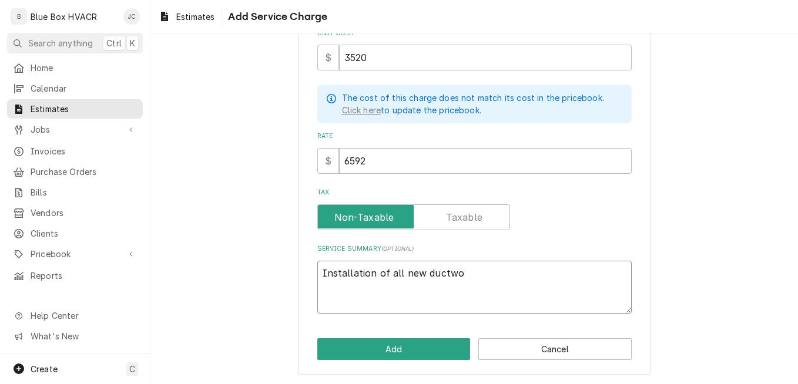
type textarea "x"
type textarea "Installation of all new ductwor"
type textarea "x"
type textarea "Installation of all new ductwork"
type textarea "x"
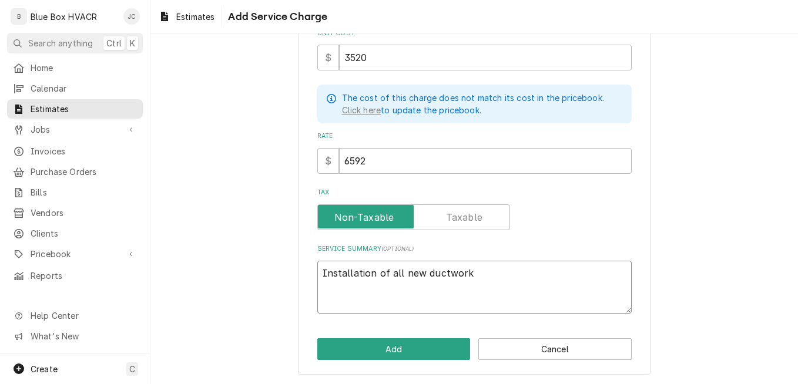
type textarea "Installation of all new ductwork."
type textarea "x"
type textarea "Installation of all new ductwork."
type textarea "x"
type textarea "Installation of all new ductwork. _"
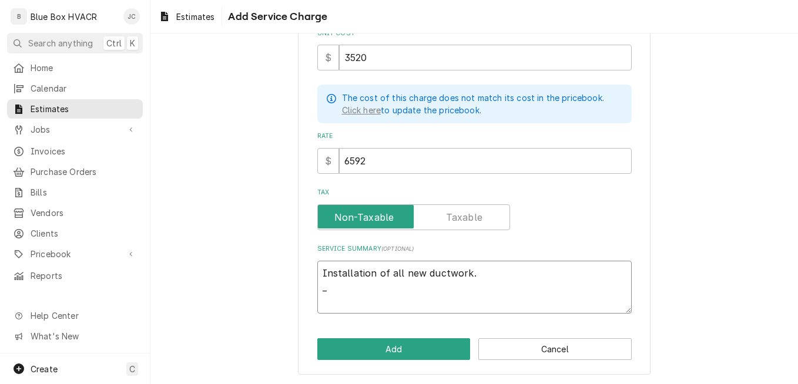
type textarea "x"
type textarea "Installation of all new ductwork. _"
type textarea "x"
type textarea "Installation of all new ductwork. _"
type textarea "x"
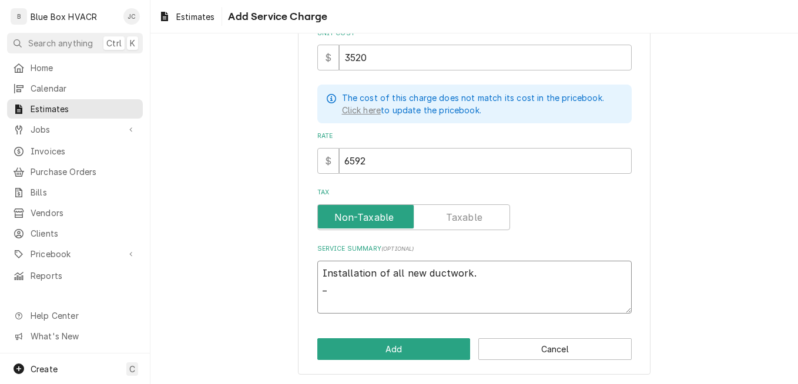
type textarea "Installation of all new ductwork."
type textarea "x"
type textarea "Installation of all new ductwork. -"
type textarea "x"
type textarea "Installation of all new ductwork. -"
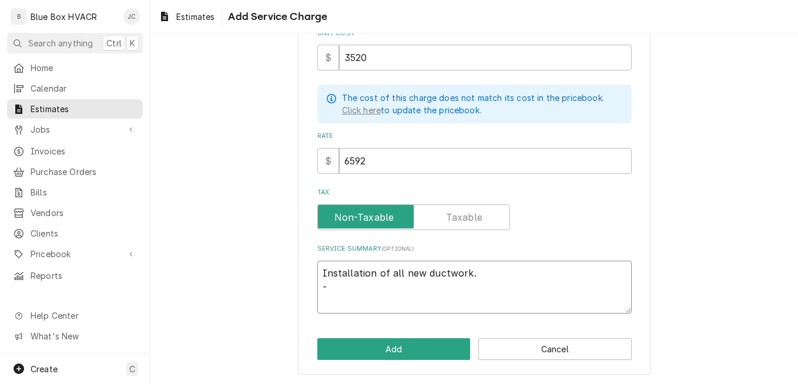
type textarea "x"
type textarea "Installation of all new ductwork. -"
type textarea "x"
type textarea "Installation of all new ductwork. -"
type textarea "x"
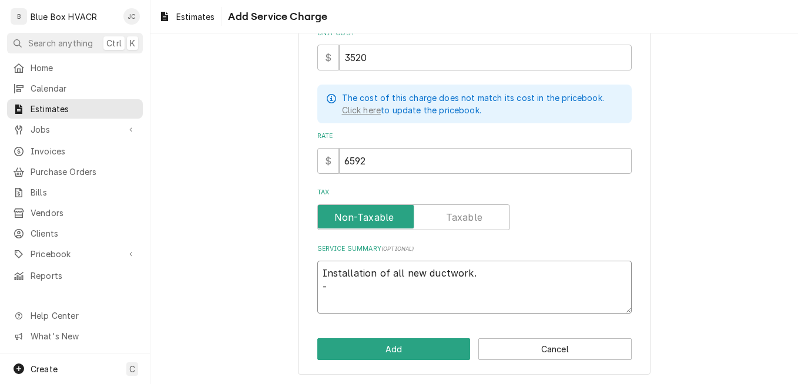
type textarea "Installation of all new ductwork. - C"
type textarea "x"
type textarea "Installation of all new ductwork. - Cu"
type textarea "x"
type textarea "Installation of all new ductwork. - Cut"
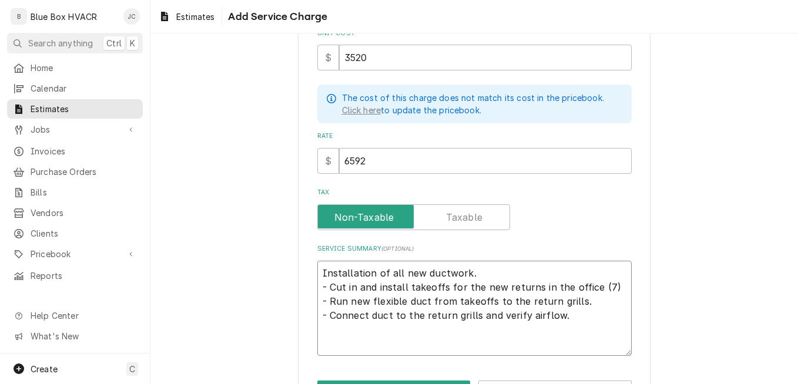
click at [317, 290] on textarea "Installation of all new ductwork. - Cut in and install takeoffs for the new ret…" at bounding box center [474, 308] width 314 height 95
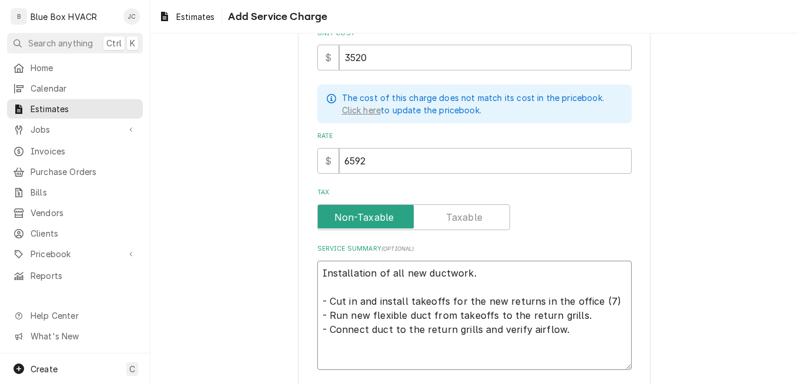
click at [349, 284] on textarea "Installation of all new ductwork. - Cut in and install takeoffs for the new ret…" at bounding box center [474, 315] width 314 height 109
click at [321, 336] on textarea "Installation of all new ductwork. 1) For individual office spaces - Cut in and …" at bounding box center [474, 315] width 314 height 109
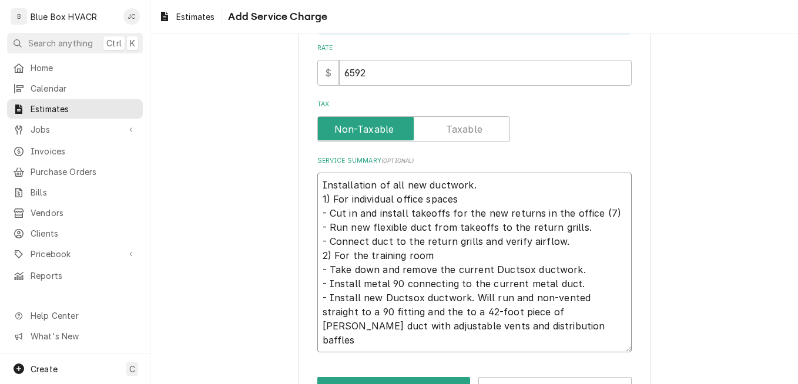
scroll to position [327, 0]
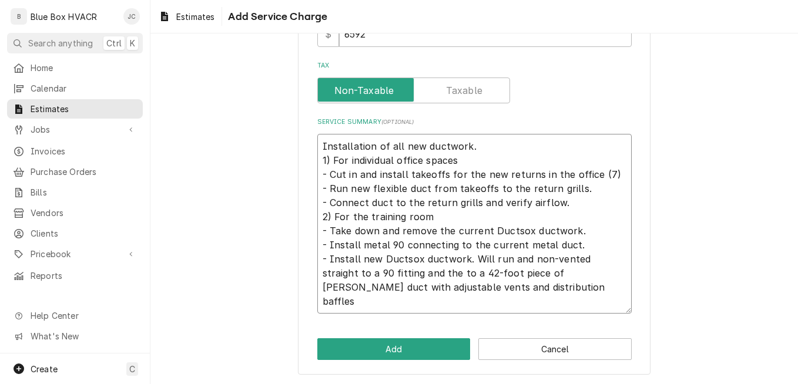
click at [508, 289] on textarea "Installation of all new ductwork. 1) For individual office spaces - Cut in and …" at bounding box center [474, 224] width 314 height 180
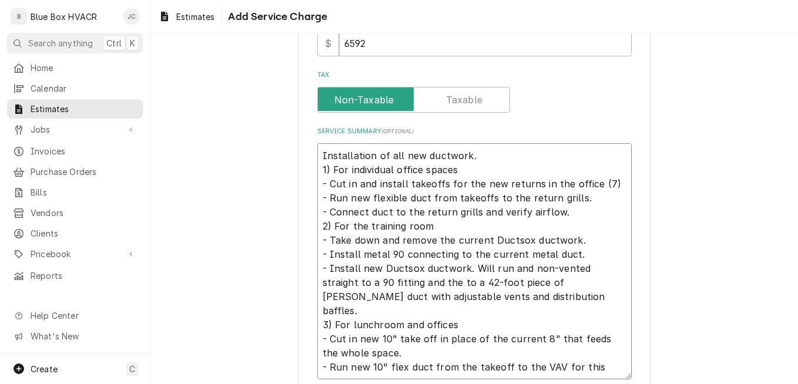
scroll to position [384, 0]
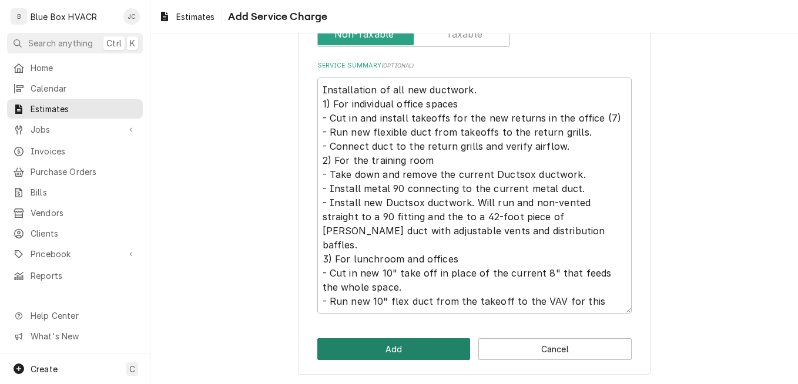
click at [390, 346] on button "Add" at bounding box center [393, 349] width 153 height 22
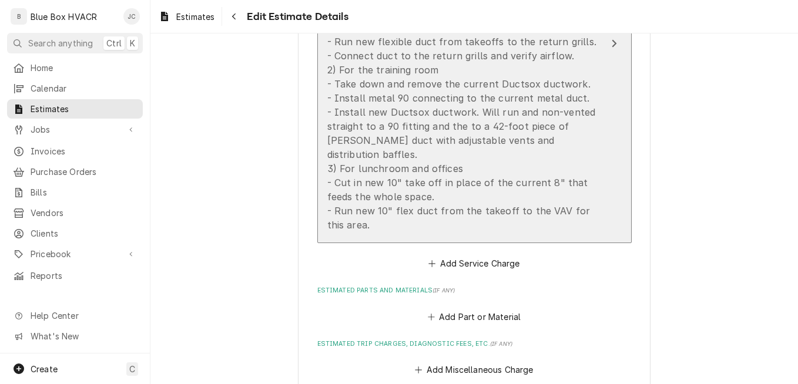
scroll to position [2705, 0]
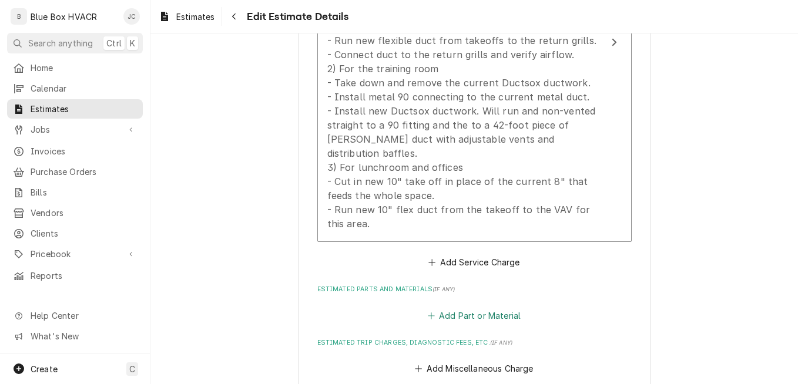
click at [477, 318] on button "Add Part or Material" at bounding box center [473, 315] width 97 height 16
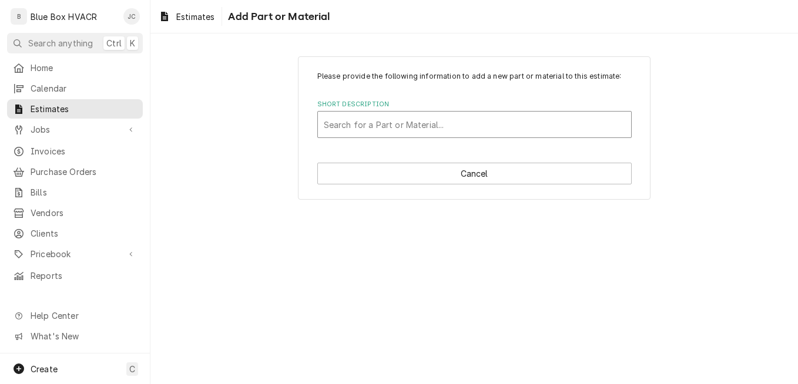
click at [425, 132] on div "Short Description" at bounding box center [474, 124] width 301 height 21
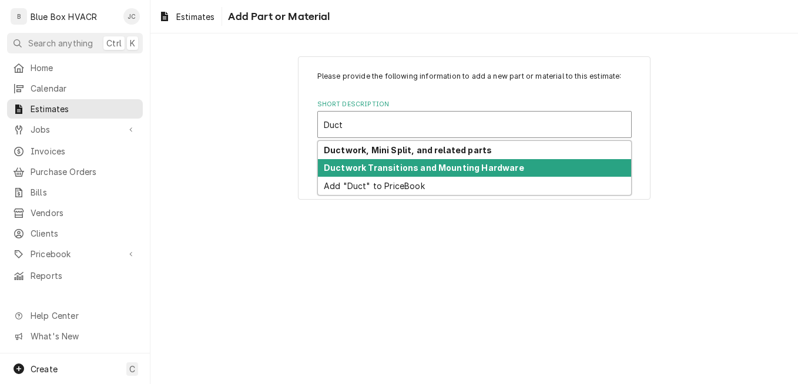
click at [408, 170] on strong "Ductwork Transitions and Mounting Hardware" at bounding box center [424, 168] width 200 height 10
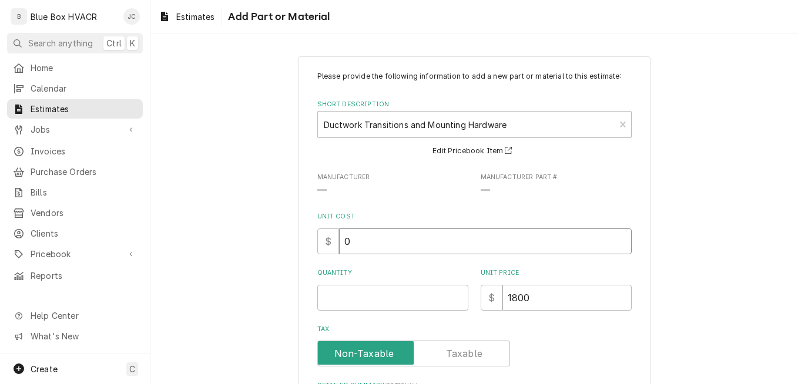
drag, startPoint x: 351, startPoint y: 242, endPoint x: 338, endPoint y: 244, distance: 12.6
click at [339, 244] on input "0" at bounding box center [485, 242] width 293 height 26
click at [361, 243] on input "0" at bounding box center [485, 242] width 293 height 26
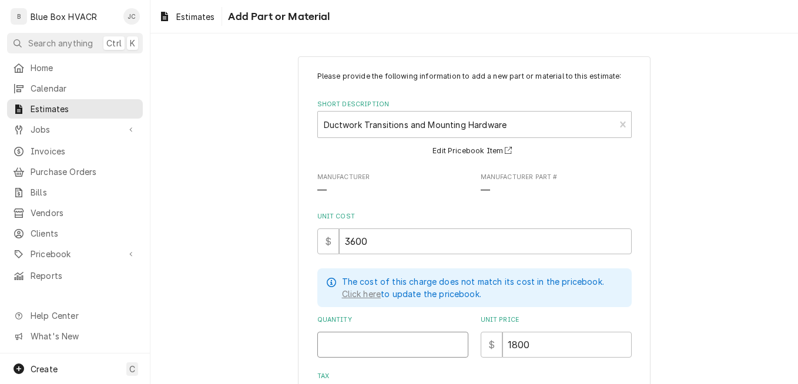
click at [378, 347] on input "Quantity" at bounding box center [392, 345] width 151 height 26
drag, startPoint x: 529, startPoint y: 343, endPoint x: 499, endPoint y: 340, distance: 30.1
click at [502, 340] on input "1800" at bounding box center [566, 345] width 129 height 26
click at [522, 351] on input "Unit Price" at bounding box center [566, 345] width 129 height 26
click at [725, 318] on div "Please provide the following information to add a new part or material to this …" at bounding box center [474, 307] width 648 height 523
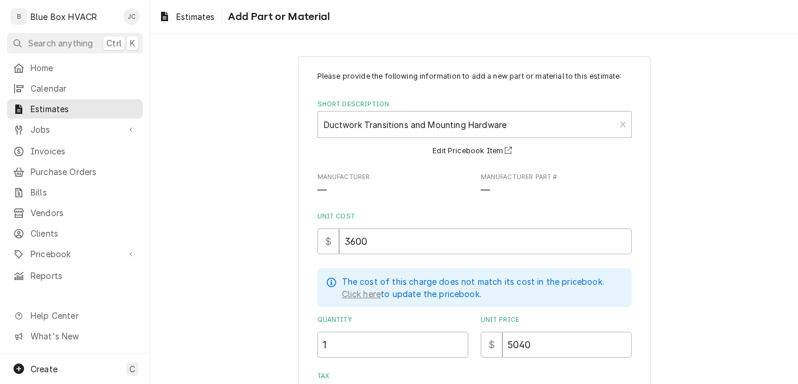
scroll to position [183, 0]
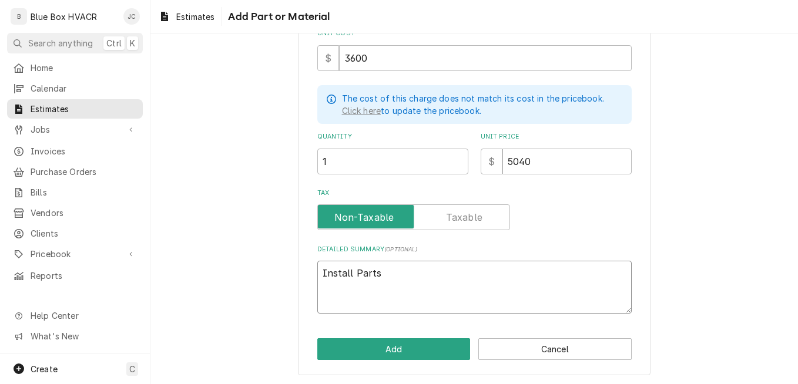
click at [398, 274] on textarea "Install Parts" at bounding box center [474, 287] width 314 height 53
drag, startPoint x: 412, startPoint y: 271, endPoint x: 307, endPoint y: 274, distance: 105.2
click at [307, 274] on div "Please provide the following information to add a new part or material to this …" at bounding box center [474, 124] width 353 height 502
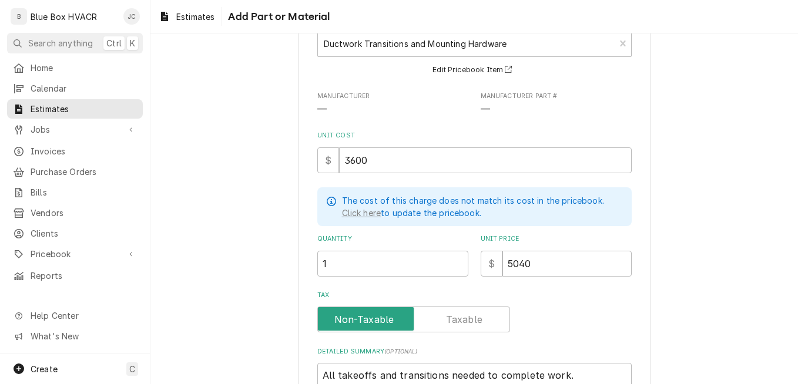
scroll to position [80, 0]
click at [399, 156] on input "3600" at bounding box center [485, 162] width 293 height 26
drag, startPoint x: 545, startPoint y: 266, endPoint x: 505, endPoint y: 270, distance: 40.1
click at [505, 270] on input "5040" at bounding box center [566, 265] width 129 height 26
click at [571, 323] on div "Tax" at bounding box center [474, 321] width 314 height 26
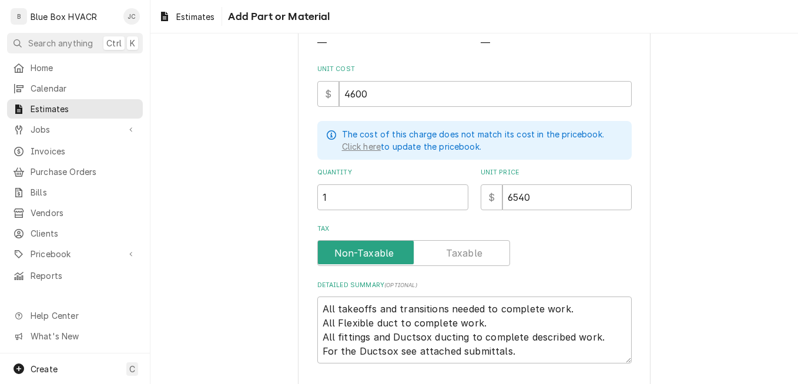
scroll to position [197, 0]
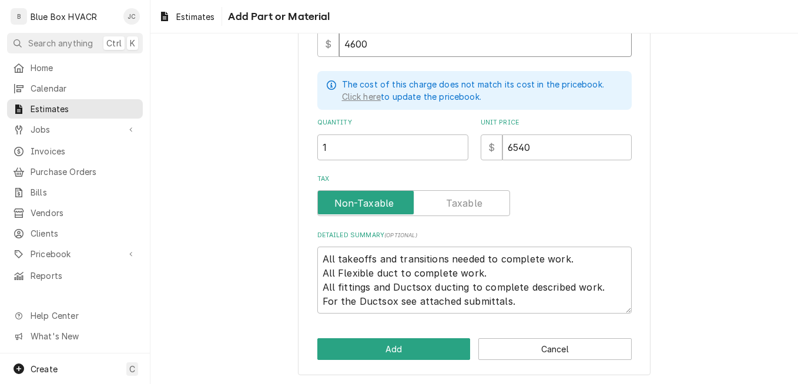
click at [381, 42] on input "4600" at bounding box center [485, 44] width 293 height 26
click at [535, 149] on input "6540" at bounding box center [566, 148] width 129 height 26
drag, startPoint x: 539, startPoint y: 146, endPoint x: 500, endPoint y: 150, distance: 39.6
click at [502, 150] on input "6540" at bounding box center [566, 148] width 129 height 26
click at [594, 187] on div "Tax" at bounding box center [474, 196] width 314 height 42
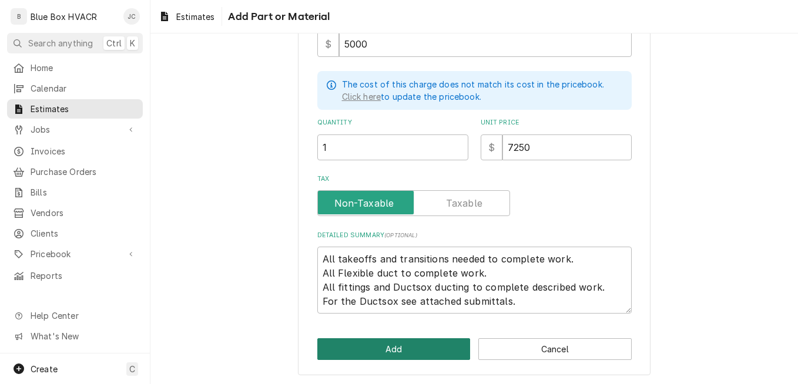
click at [384, 346] on button "Add" at bounding box center [393, 349] width 153 height 22
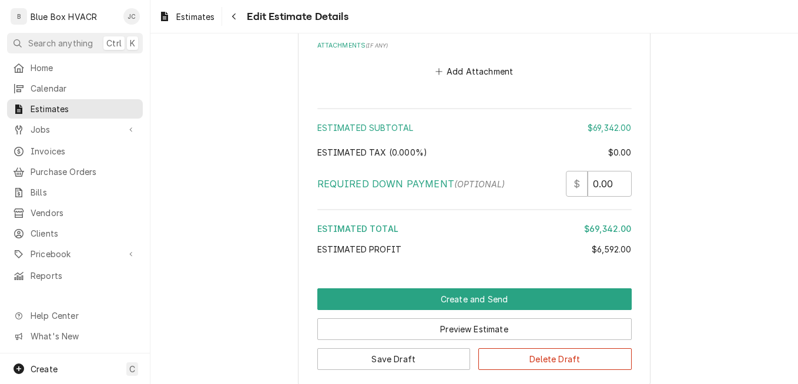
scroll to position [3600, 0]
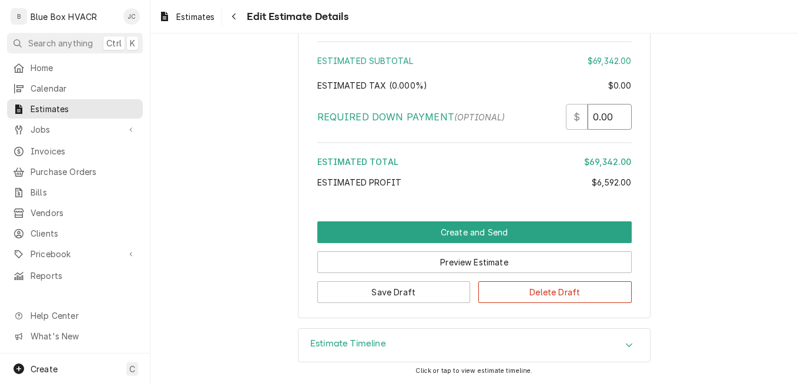
drag, startPoint x: 610, startPoint y: 116, endPoint x: 568, endPoint y: 116, distance: 41.7
click at [568, 116] on div "$ 0.00" at bounding box center [599, 117] width 66 height 26
click at [542, 116] on div "Required Down Payment (optional) $ 0.00" at bounding box center [474, 117] width 314 height 26
drag, startPoint x: 609, startPoint y: 118, endPoint x: 582, endPoint y: 118, distance: 27.6
click at [582, 118] on div "$ 0.00" at bounding box center [599, 117] width 66 height 26
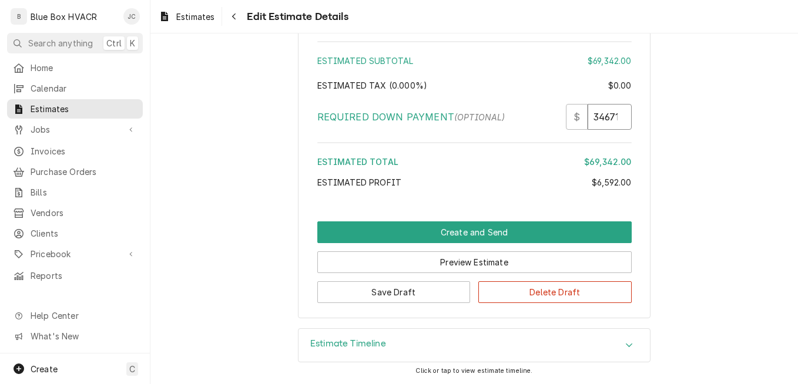
scroll to position [0, 1]
click at [553, 157] on div "Estimated Total" at bounding box center [450, 162] width 267 height 12
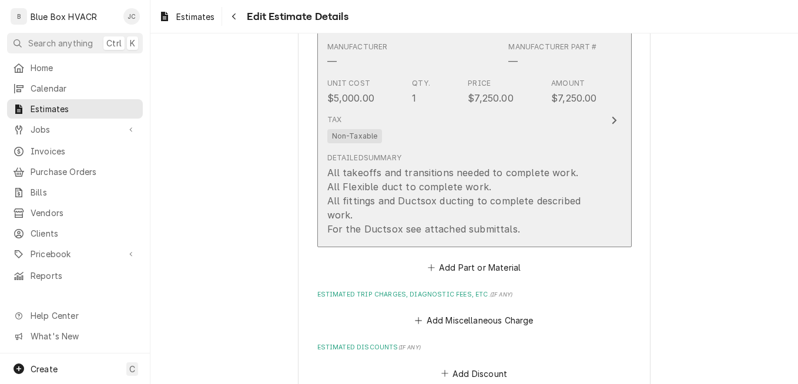
scroll to position [3130, 0]
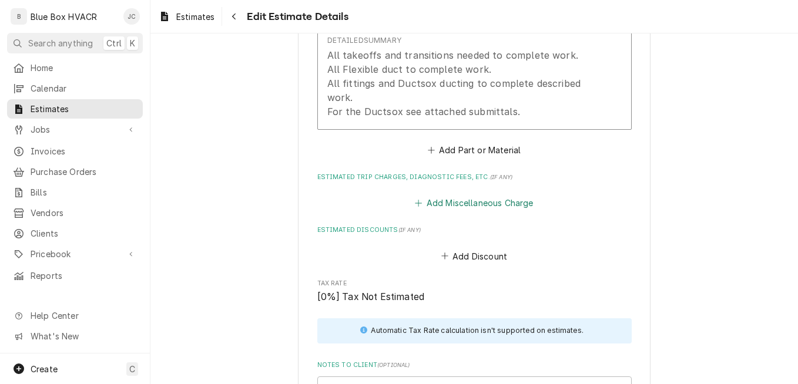
click at [493, 207] on button "Add Miscellaneous Charge" at bounding box center [474, 203] width 122 height 16
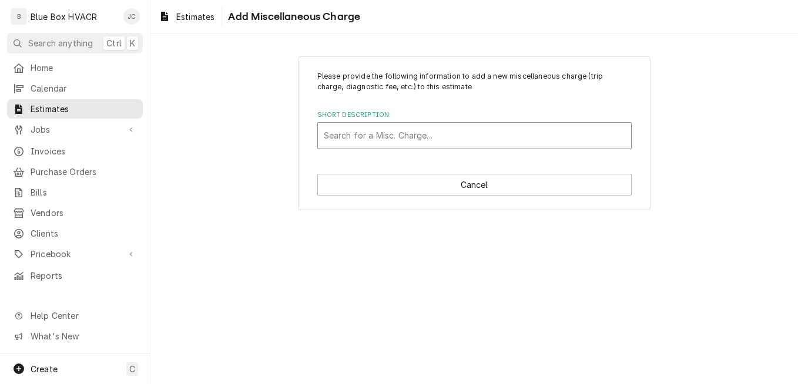
click at [400, 132] on div "Short Description" at bounding box center [474, 135] width 301 height 21
click at [249, 152] on div "Please provide the following information to add a new miscellaneous charge (tri…" at bounding box center [474, 133] width 648 height 175
click at [355, 136] on div "Short Description" at bounding box center [474, 135] width 301 height 21
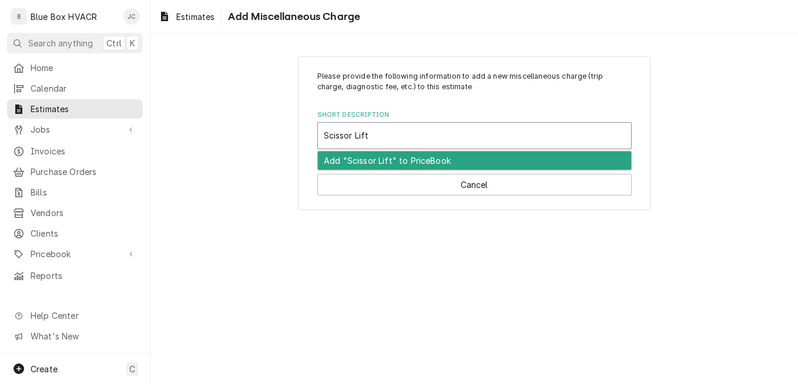
click at [372, 164] on div "Add "Scissor Lift" to PriceBook" at bounding box center [474, 161] width 313 height 18
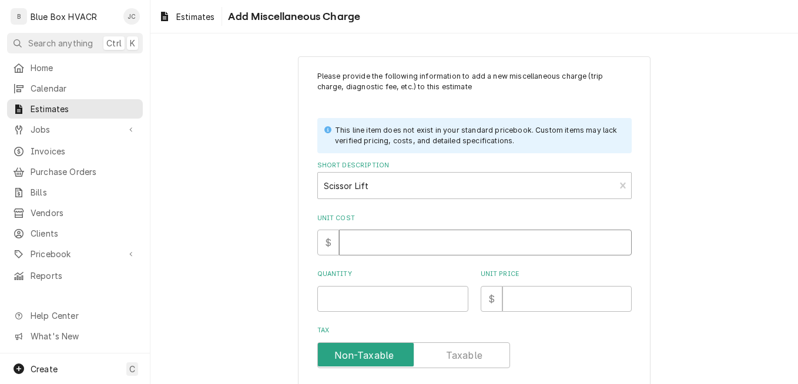
click at [384, 242] on input "Unit Cost" at bounding box center [485, 243] width 293 height 26
click at [383, 191] on div "Short Description" at bounding box center [467, 185] width 286 height 21
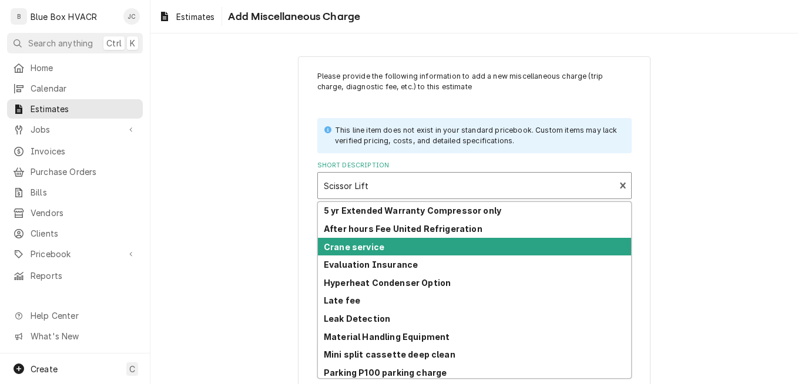
click at [670, 229] on div "Please provide the following information to add a new miscellaneous charge (tri…" at bounding box center [474, 285] width 648 height 478
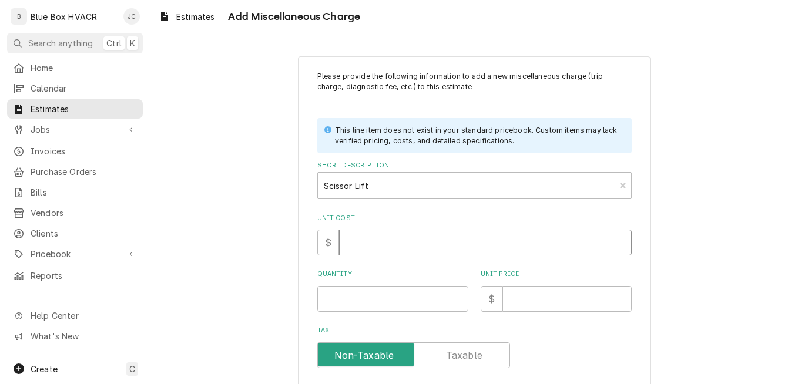
click at [416, 244] on input "Unit Cost" at bounding box center [485, 243] width 293 height 26
click at [375, 312] on div "Please provide the following information to add a new miscellaneous charge (tri…" at bounding box center [474, 261] width 314 height 381
click at [370, 303] on input "Quantity" at bounding box center [392, 299] width 151 height 26
click at [551, 304] on input "Unit Price" at bounding box center [566, 299] width 129 height 26
click at [660, 293] on div "Please provide the following information to add a new miscellaneous charge (tri…" at bounding box center [474, 285] width 648 height 478
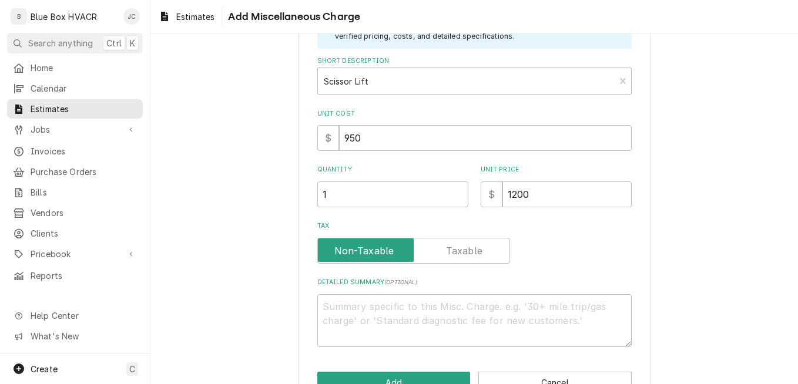
scroll to position [118, 0]
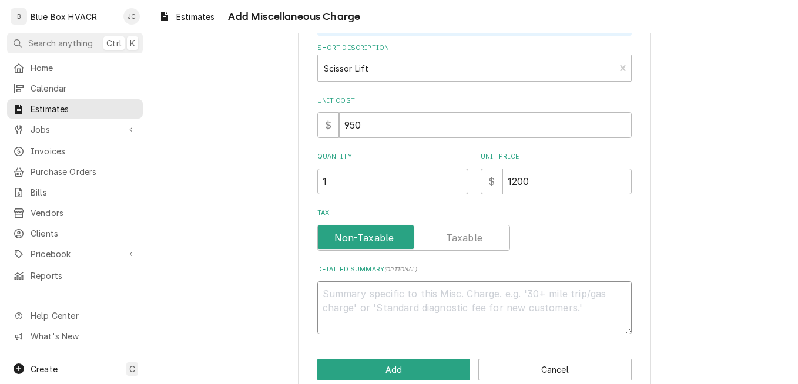
click at [366, 304] on textarea "Detailed Summary ( optional )" at bounding box center [474, 307] width 314 height 53
drag, startPoint x: 370, startPoint y: 178, endPoint x: 304, endPoint y: 185, distance: 66.1
click at [304, 185] on div "Please provide the following information to add a new miscellaneous charge (tri…" at bounding box center [474, 167] width 353 height 457
drag, startPoint x: 535, startPoint y: 183, endPoint x: 492, endPoint y: 192, distance: 43.9
click at [492, 192] on div "$ 1200" at bounding box center [556, 182] width 151 height 26
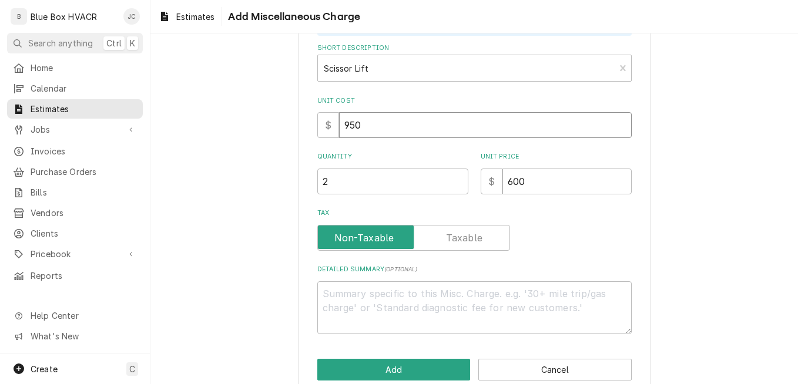
drag, startPoint x: 421, startPoint y: 136, endPoint x: 302, endPoint y: 133, distance: 119.3
click at [302, 133] on div "Please provide the following information to add a new miscellaneous charge (tri…" at bounding box center [474, 167] width 353 height 457
click at [551, 231] on div "Tax" at bounding box center [474, 238] width 314 height 26
click at [383, 308] on textarea "Detailed Summary ( optional )" at bounding box center [474, 307] width 314 height 53
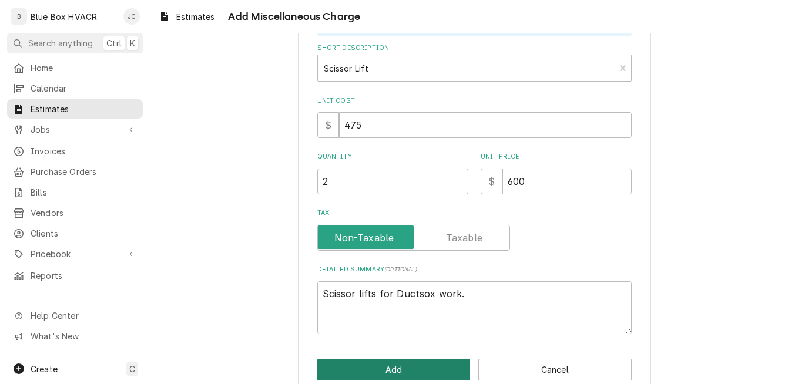
drag, startPoint x: 386, startPoint y: 352, endPoint x: 386, endPoint y: 361, distance: 9.4
click at [386, 353] on div "Please provide the following information to add a new miscellaneous charge (tri…" at bounding box center [474, 167] width 353 height 457
click at [386, 361] on button "Add" at bounding box center [393, 370] width 153 height 22
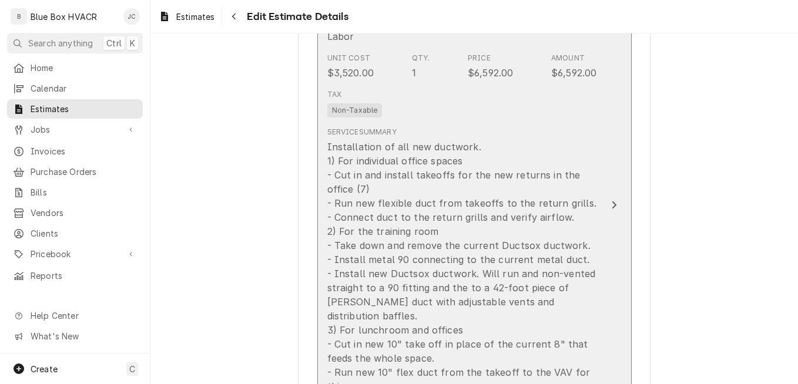
click at [427, 222] on div "Installation of all new ductwork. 1) For individual office spaces - Cut in and …" at bounding box center [462, 267] width 270 height 254
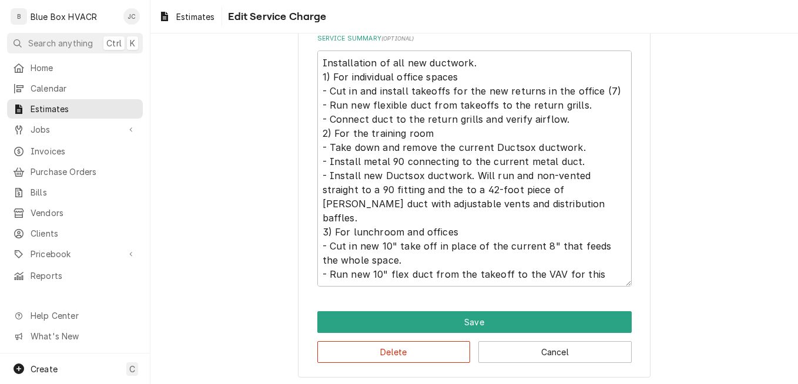
scroll to position [411, 0]
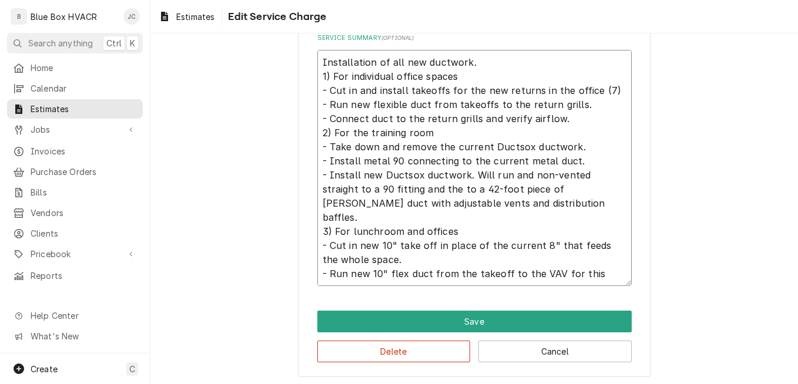
click at [464, 172] on textarea "Installation of all new ductwork. 1) For individual office spaces - Cut in and …" at bounding box center [474, 168] width 314 height 236
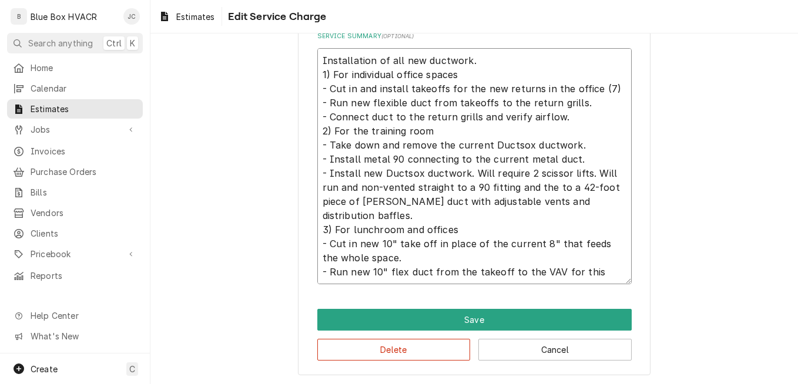
scroll to position [414, 0]
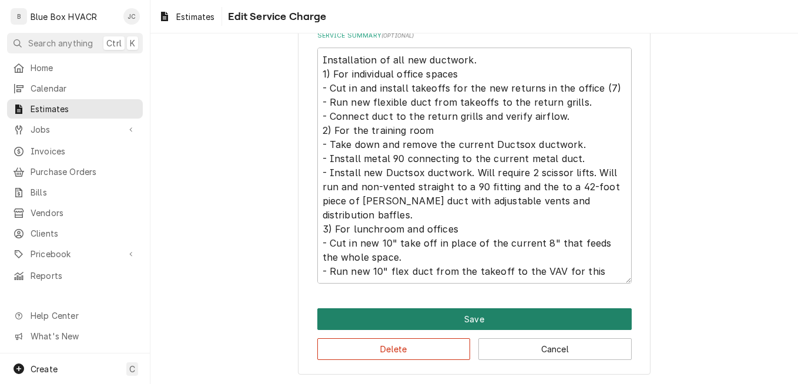
click at [457, 318] on button "Save" at bounding box center [474, 319] width 314 height 22
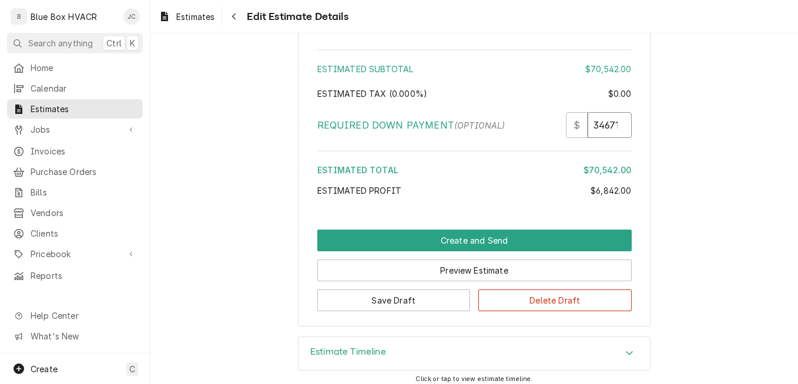
scroll to position [0, 1]
drag, startPoint x: 588, startPoint y: 140, endPoint x: 640, endPoint y: 140, distance: 52.9
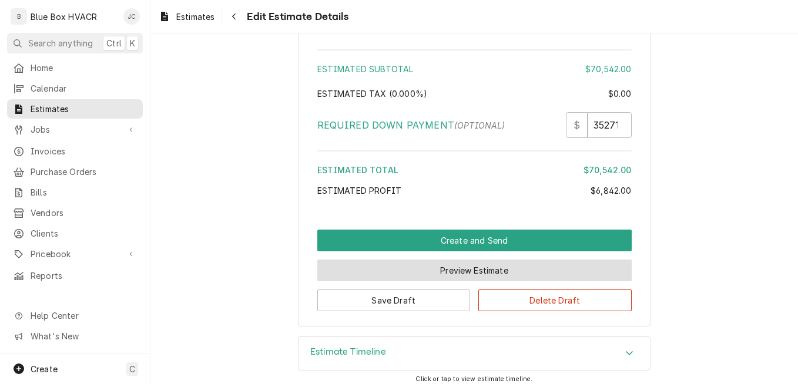
click at [496, 281] on button "Preview Estimate" at bounding box center [474, 271] width 314 height 22
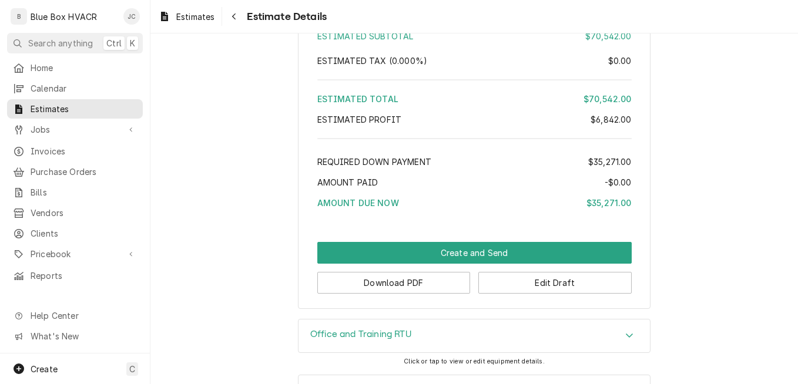
scroll to position [2997, 0]
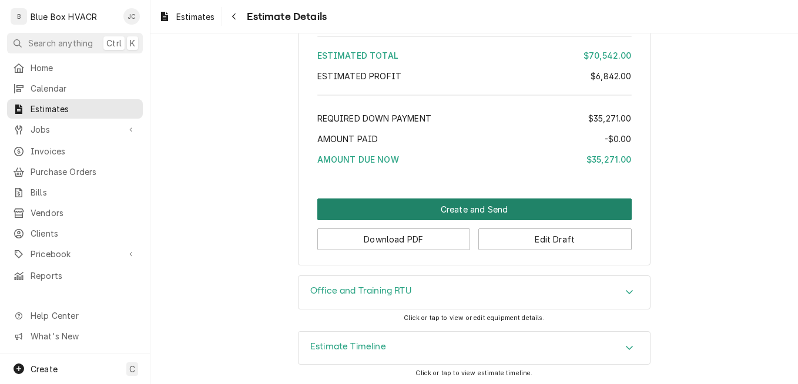
click at [471, 220] on button "Create and Send" at bounding box center [474, 210] width 314 height 22
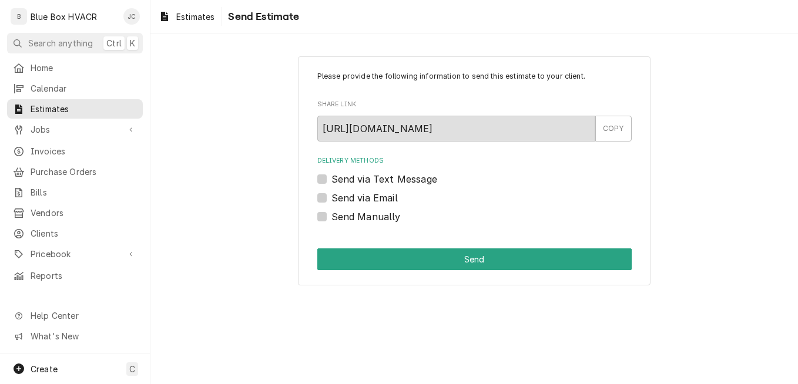
click at [379, 201] on label "Send via Email" at bounding box center [364, 198] width 66 height 14
click at [379, 201] on input "Send via Email" at bounding box center [488, 204] width 314 height 26
checkbox input "true"
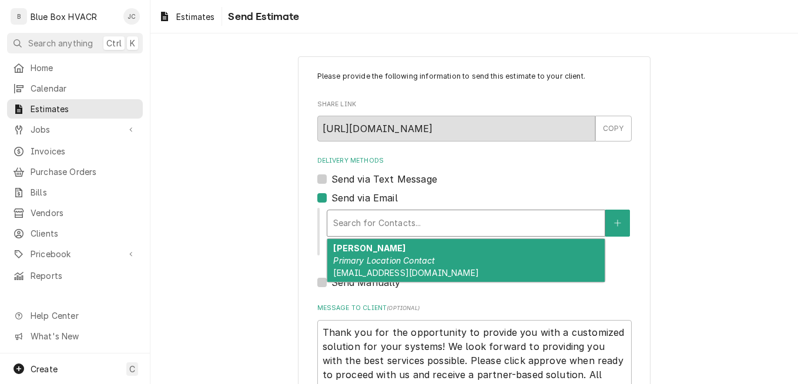
click at [427, 224] on div "Delivery Methods" at bounding box center [466, 223] width 266 height 21
click at [428, 251] on div "Matt Reeser Primary Location Contact mreeser@fraser-ais.com" at bounding box center [465, 260] width 277 height 43
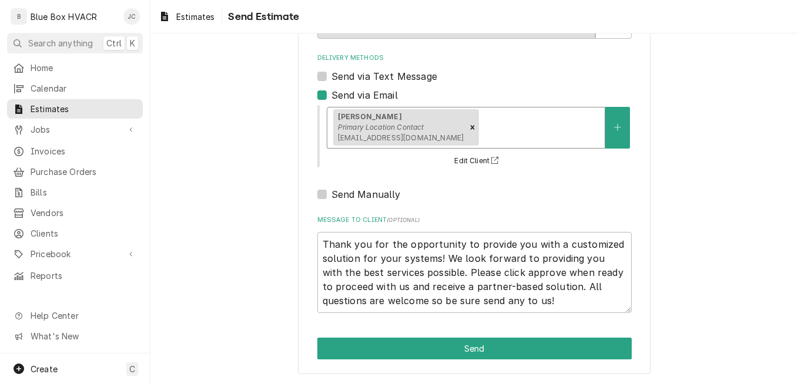
scroll to position [103, 0]
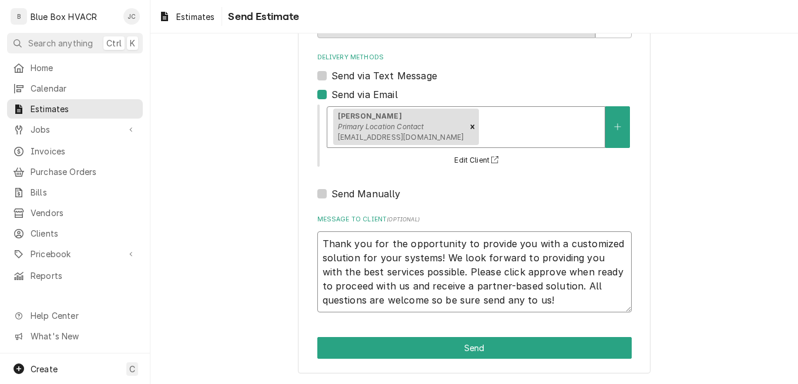
click at [320, 244] on textarea "Thank you for the opportunity to provide you with a customized solution for you…" at bounding box center [474, 272] width 314 height 81
type textarea "x"
type textarea "Thank you for the opportunity to provide you with a customized solution for you…"
type textarea "x"
type textarea "Thank you for the opportunity to provide you with a customized solution for you…"
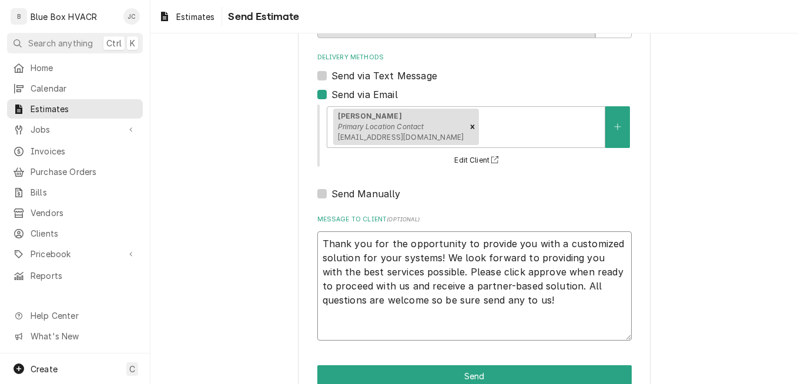
click at [474, 240] on textarea "Thank you for the opportunity to provide you with a customized solution for you…" at bounding box center [474, 286] width 314 height 109
type textarea "x"
type textarea "H Thank you for the opportunity to provide you with a customized solution for y…"
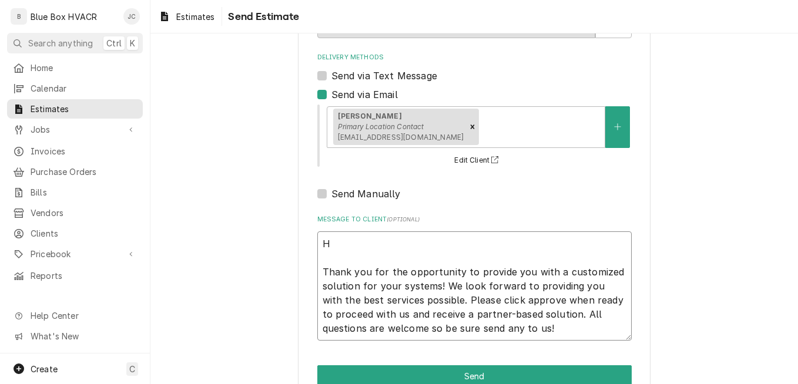
type textarea "x"
type textarea "Hi Thank you for the opportunity to provide you with a customized solution for …"
type textarea "x"
type textarea "Hi Thank you for the opportunity to provide you with a customized solution for …"
type textarea "x"
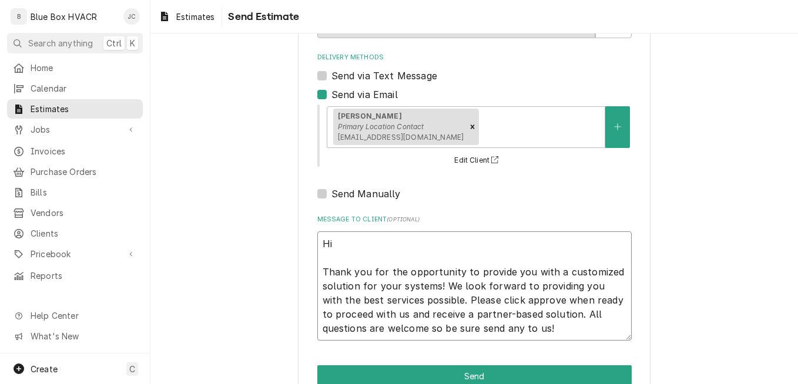
type textarea "Hi Thank you for the opportunity to provide you with a customized solution for …"
type textarea "x"
type textarea "H Thank you for the opportunity to provide you with a customized solution for y…"
type textarea "x"
type textarea "Thank you for the opportunity to provide you with a customized solution for you…"
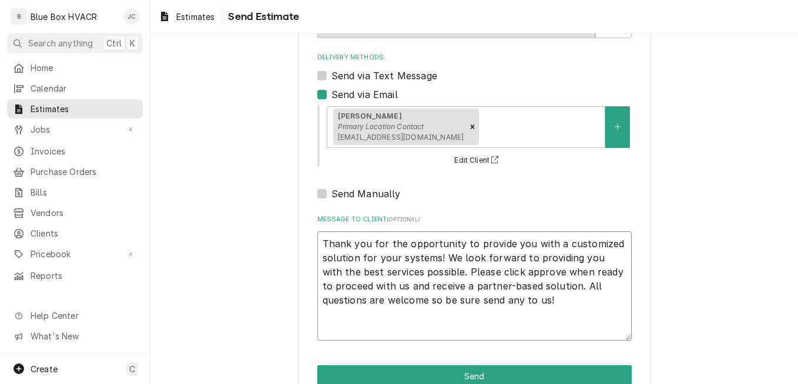
type textarea "x"
type textarea "G Thank you for the opportunity to provide you with a customized solution for y…"
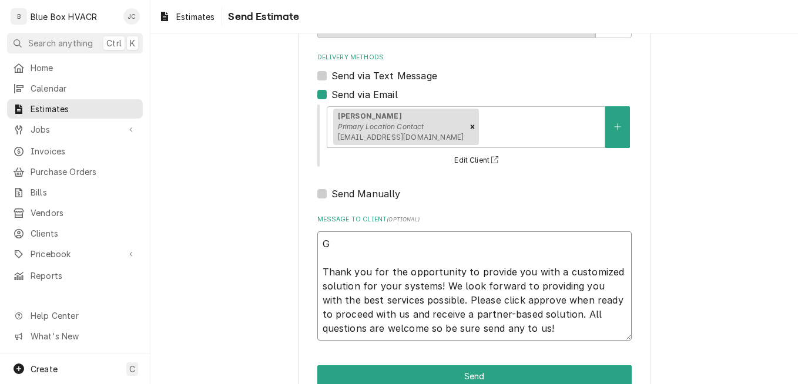
type textarea "x"
type textarea "Go Thank you for the opportunity to provide you with a customized solution for …"
type textarea "x"
type textarea "Goo Thank you for the opportunity to provide you with a customized solution for…"
type textarea "x"
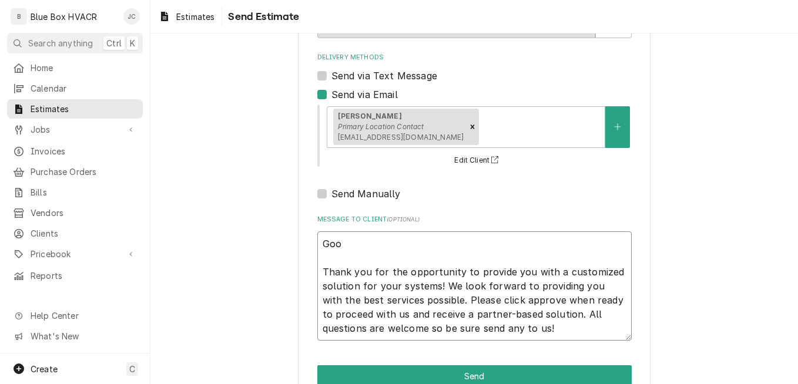
type textarea "Good Thank you for the opportunity to provide you with a customized solution fo…"
type textarea "x"
type textarea "Good Thank you for the opportunity to provide you with a customized solution fo…"
type textarea "x"
type textarea "Good A Thank you for the opportunity to provide you with a customized solution …"
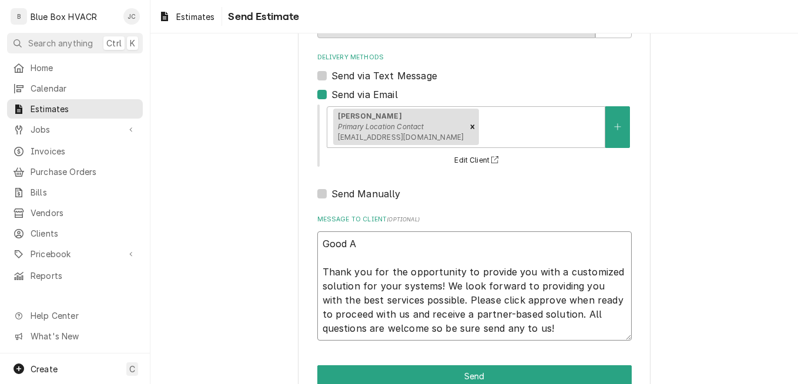
type textarea "x"
type textarea "Good Af Thank you for the opportunity to provide you with a customized solution…"
type textarea "x"
type textarea "Good Aft Thank you for the opportunity to provide you with a customized solutio…"
type textarea "x"
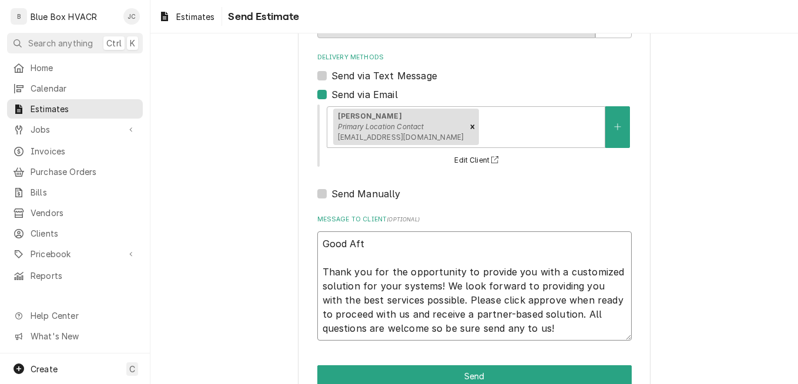
type textarea "Good Afte Thank you for the opportunity to provide you with a customized soluti…"
type textarea "x"
type textarea "Good After Thank you for the opportunity to provide you with a customized solut…"
type textarea "x"
type textarea "Good Aftern Thank you for the opportunity to provide you with a customized solu…"
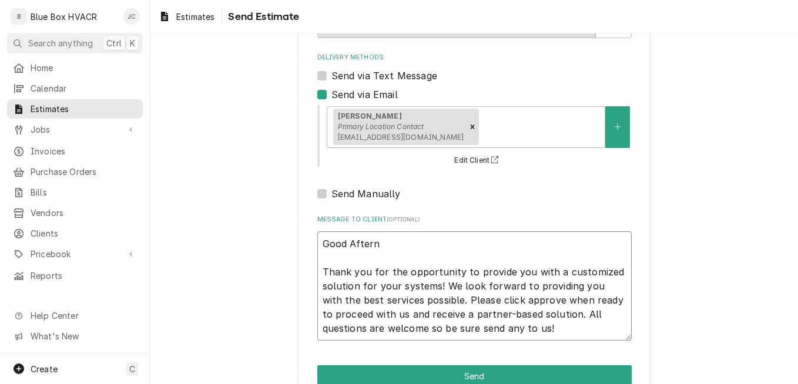
type textarea "x"
type textarea "Good Afterno Thank you for the opportunity to provide you with a customized sol…"
type textarea "x"
type textarea "Good Afternoo Thank you for the opportunity to provide you with a customized so…"
type textarea "x"
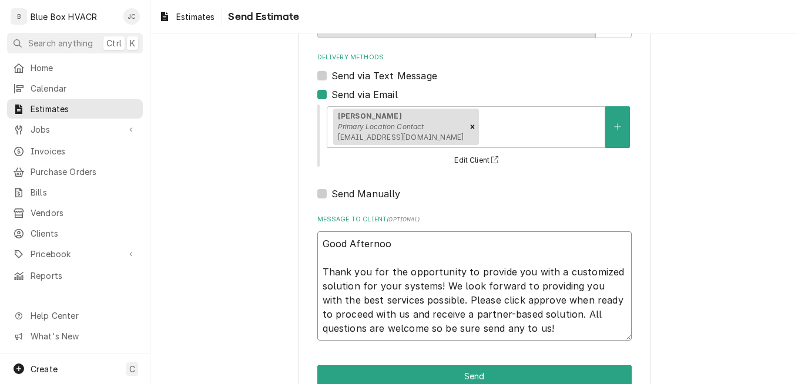
type textarea "Good Afternoon Thank you for the opportunity to provide you with a customized s…"
type textarea "x"
type textarea "Good Afternoon Thank you for the opportunity to provide you with a customized s…"
type textarea "x"
type textarea "Good Afternoon M Thank you for the opportunity to provide you with a customized…"
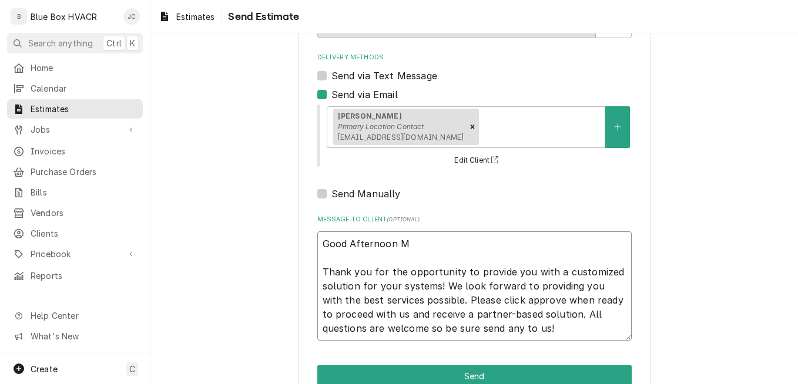
type textarea "x"
type textarea "Good Afternoon Ma Thank you for the opportunity to provide you with a customize…"
type textarea "x"
type textarea "Good Afternoon Mat Thank you for the opportunity to provide you with a customiz…"
type textarea "x"
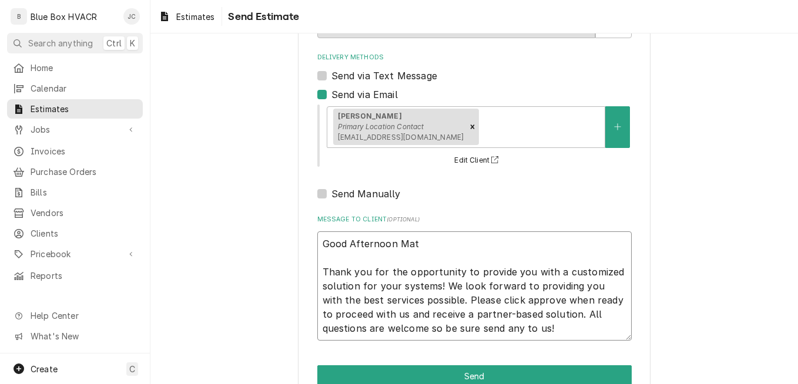
type textarea "Good Afternoon Matt Thank you for the opportunity to provide you with a customi…"
type textarea "x"
type textarea "Good Afternoon Matt Thank you for the opportunity to provide you with a customi…"
type textarea "x"
type textarea "Good Afternoon Matt Thank you for the opportunity to provide you with a customi…"
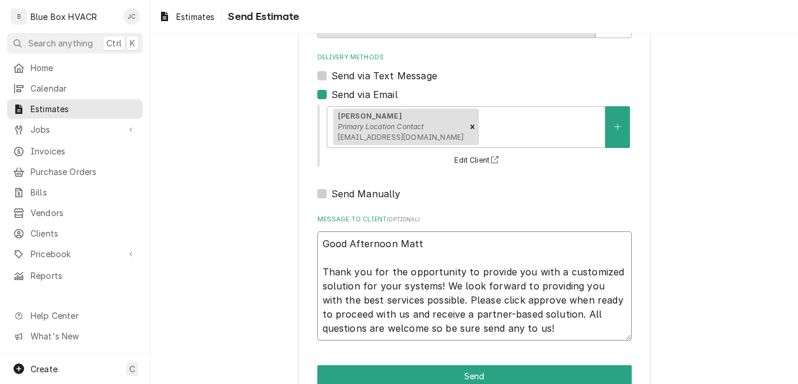
type textarea "x"
type textarea "Good Afternoon Matt, Thank you for the opportunity to provide you with a custom…"
type textarea "x"
type textarea "Good Afternoon Matt, Thank you for the opportunity to provide you with a custom…"
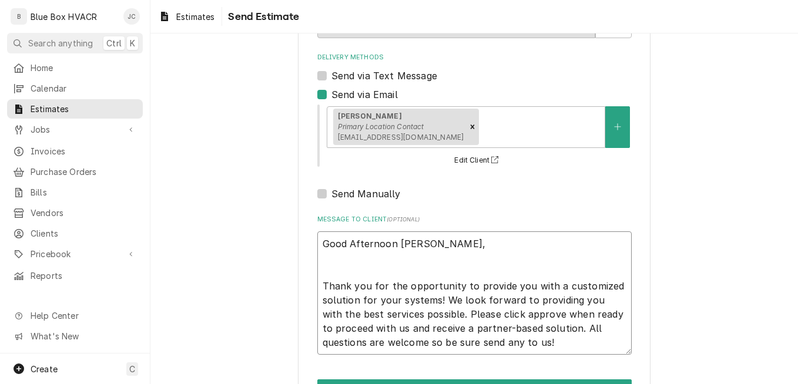
drag, startPoint x: 365, startPoint y: 242, endPoint x: 372, endPoint y: 243, distance: 7.1
click at [394, 243] on textarea "Good Afternoon Matt, Thank you for the opportunity to provide you with a custom…" at bounding box center [474, 293] width 314 height 123
type textarea "x"
type textarea "Good fternoon Matt, Thank you for the opportunity to provide you with a customi…"
type textarea "x"
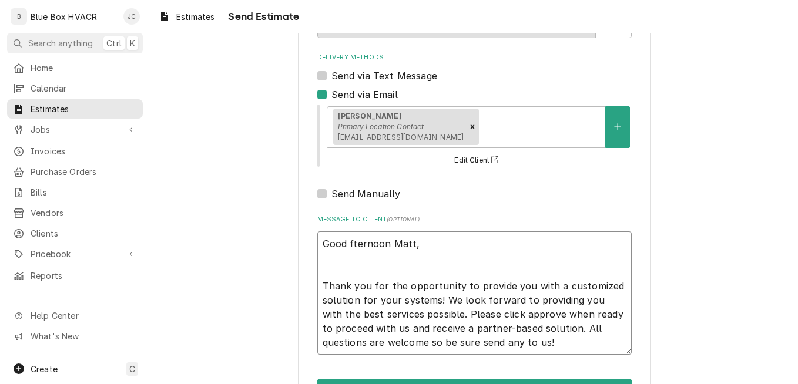
type textarea "Good afternoon Matt, Thank you for the opportunity to provide you with a custom…"
click at [400, 255] on textarea "Good afternoon Matt, Thank you for the opportunity to provide you with a custom…" at bounding box center [474, 293] width 314 height 123
type textarea "x"
type textarea "Good afternoon Matt, h Thank you for the opportunity to provide you with a cust…"
type textarea "x"
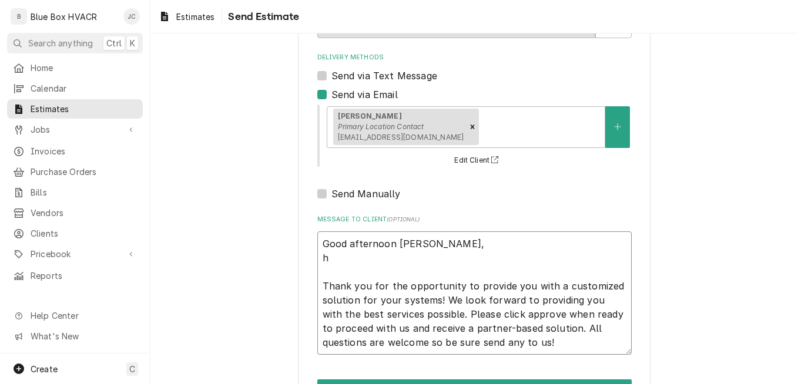
type textarea "Good afternoon Matt, he Thank you for the opportunity to provide you with a cus…"
type textarea "x"
type textarea "Good afternoon Matt, her Thank you for the opportunity to provide you with a cu…"
type textarea "x"
type textarea "Good afternoon Matt, here Thank you for the opportunity to provide you with a c…"
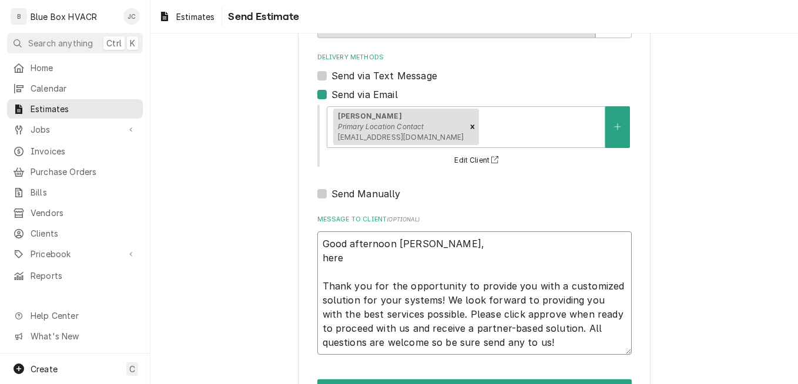
type textarea "x"
type textarea "Good afternoon Matt, here Thank you for the opportunity to provide you with a c…"
type textarea "x"
type textarea "Good afternoon Matt, here Thank you for the opportunity to provide you with a c…"
type textarea "x"
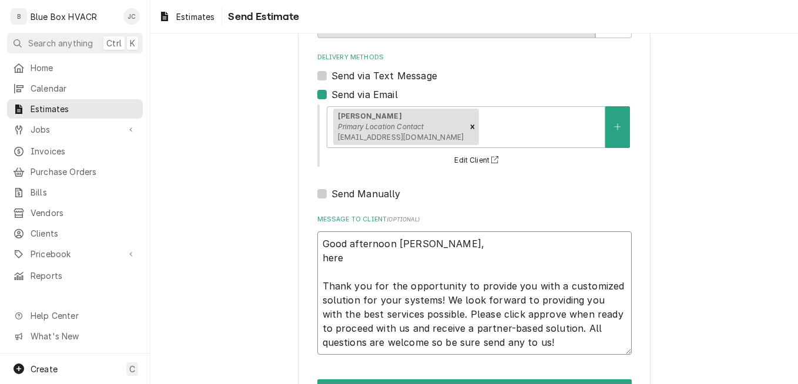
type textarea "Good afternoon Matt, her Thank you for the opportunity to provide you with a cu…"
type textarea "x"
type textarea "Good afternoon Matt, he Thank you for the opportunity to provide you with a cus…"
type textarea "x"
type textarea "Good afternoon Matt, h Thank you for the opportunity to provide you with a cust…"
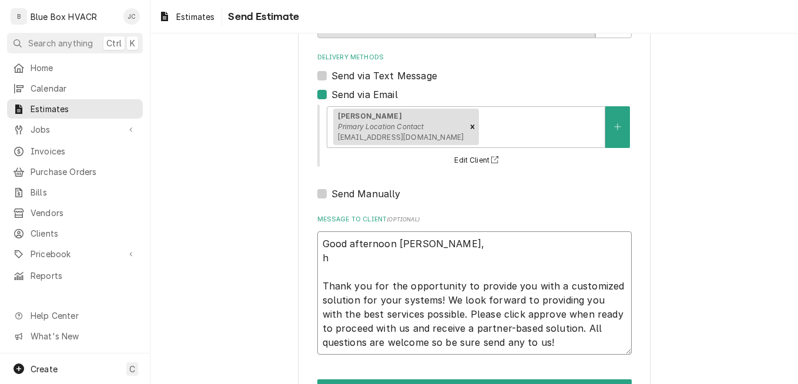
type textarea "x"
type textarea "Good afternoon Matt, Thank you for the opportunity to provide you with a custom…"
type textarea "x"
type textarea "Good afternoon Matt, H Thank you for the opportunity to provide you with a cust…"
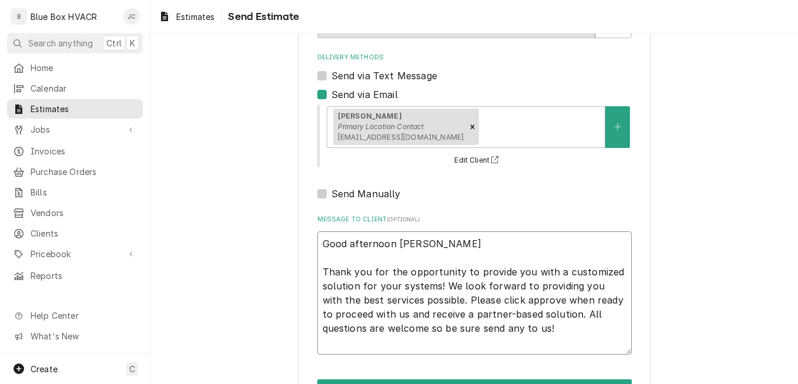
type textarea "x"
type textarea "Good afternoon Matt, He Thank you for the opportunity to provide you with a cus…"
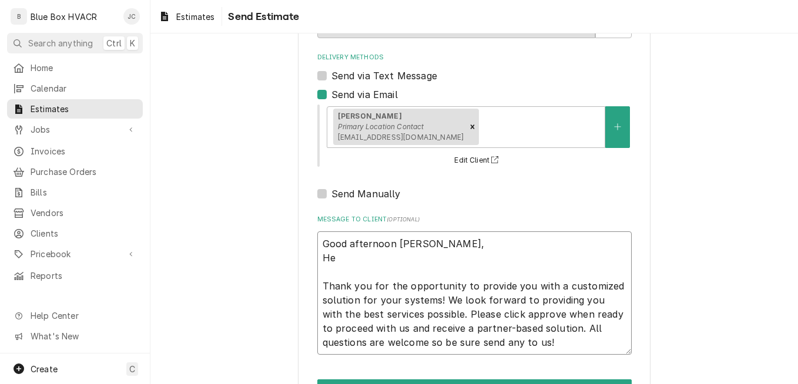
type textarea "x"
type textarea "Good afternoon Matt, Her Thank you for the opportunity to provide you with a cu…"
type textarea "x"
type textarea "Good afternoon Matt, Here Thank you for the opportunity to provide you with a c…"
type textarea "x"
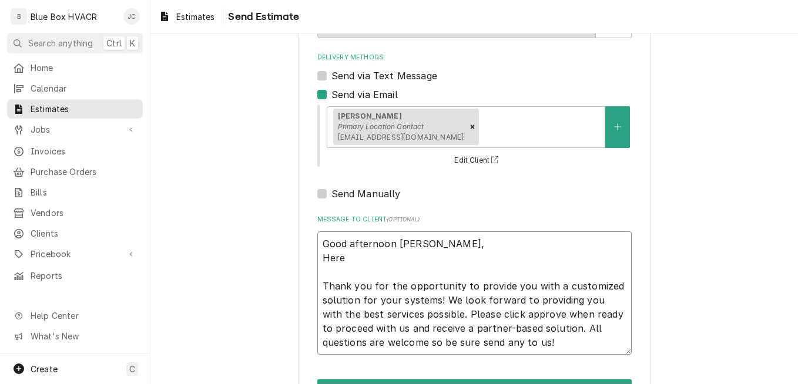
type textarea "Good afternoon Matt, Here i Thank you for the opportunity to provide you with a…"
type textarea "x"
type textarea "Good afternoon Matt, Here ia Thank you for the opportunity to provide you with …"
type textarea "x"
type textarea "Good afternoon Matt, Here ia Thank you for the opportunity to provide you with …"
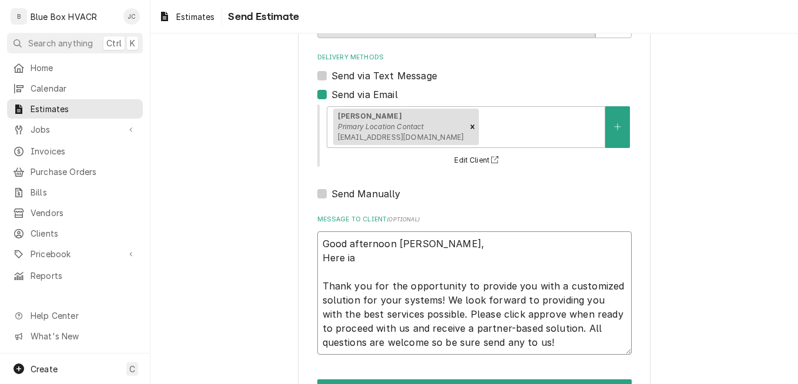
type textarea "x"
type textarea "Good afternoon Matt, Here ia Thank you for the opportunity to provide you with …"
type textarea "x"
type textarea "Good afternoon Matt, Here i Thank you for the opportunity to provide you with a…"
type textarea "x"
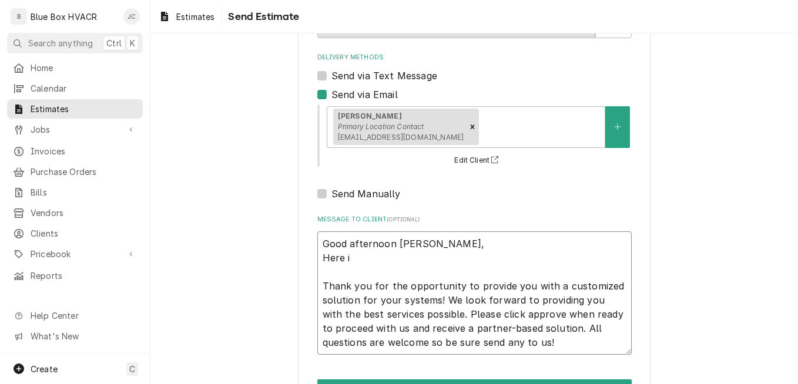
type textarea "Good afternoon Matt, Here is Thank you for the opportunity to provide you with …"
type textarea "x"
type textarea "Good afternoon Matt, Here is Thank you for the opportunity to provide you with …"
type textarea "x"
type textarea "Good afternoon Matt, Here is t Thank you for the opportunity to provide you wit…"
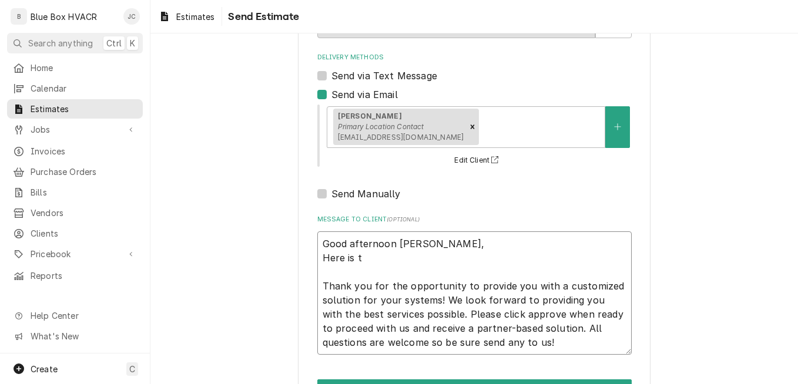
type textarea "x"
type textarea "Good afternoon Matt, Here is th Thank you for the opportunity to provide you wi…"
type textarea "x"
type textarea "Good afternoon Matt, Here is the Thank you for the opportunity to provide you w…"
type textarea "x"
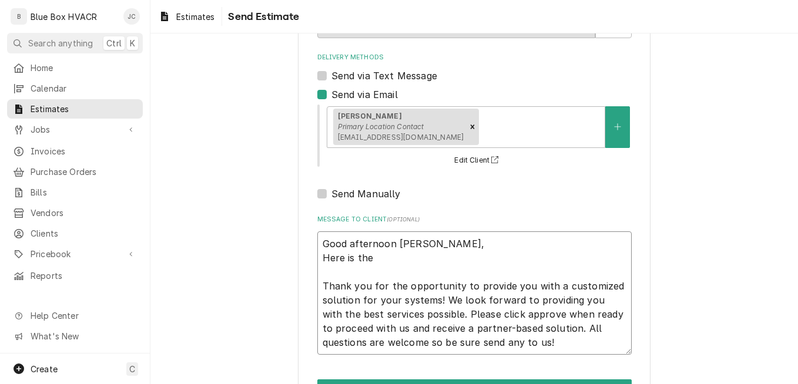
type textarea "Good afternoon Matt, Here is the Thank you for the opportunity to provide you w…"
type textarea "x"
type textarea "Good afternoon Matt, Here is the q Thank you for the opportunity to provide you…"
type textarea "x"
type textarea "Good afternoon Matt, Here is the qu Thank you for the opportunity to provide yo…"
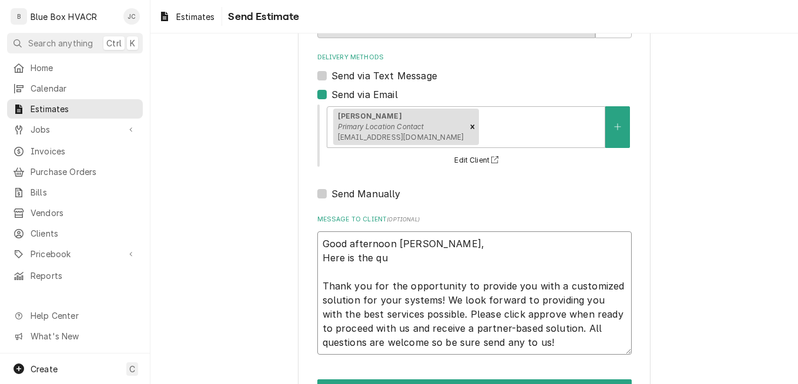
type textarea "x"
type textarea "Good afternoon Matt, Here is the quo Thank you for the opportunity to provide y…"
type textarea "x"
type textarea "Good afternoon Matt, Here is the quot Thank you for the opportunity to provide …"
type textarea "x"
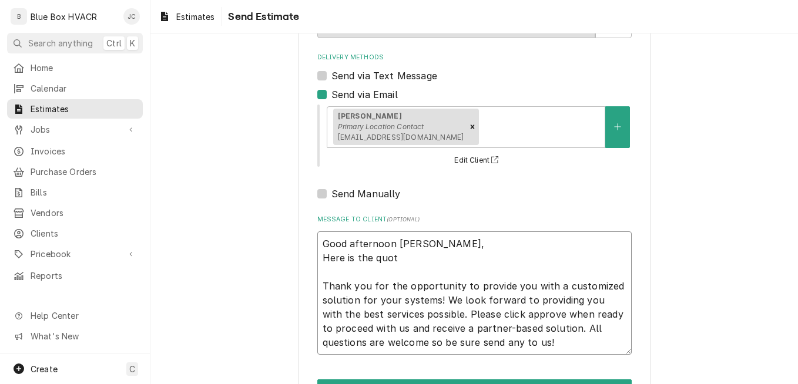
type textarea "Good afternoon Matt, Here is the quote Thank you for the opportunity to provide…"
type textarea "x"
type textarea "Good afternoon Matt, Here is the quote Thank you for the opportunity to provide…"
type textarea "x"
type textarea "Good afternoon Matt, Here is the quote t Thank you for the opportunity to provi…"
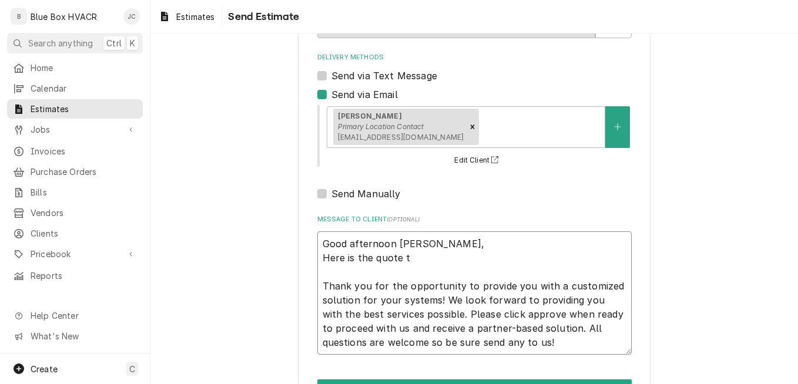
type textarea "x"
type textarea "Good afternoon Matt, Here is the quote to Thank you for the opportunity to prov…"
type textarea "x"
type textarea "Good afternoon Matt, Here is the quote to r Thank you for the opportunity to pr…"
type textarea "x"
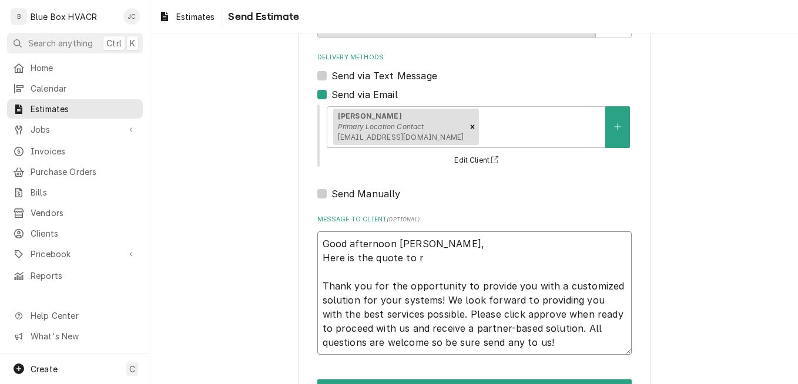
type textarea "Good afternoon Matt, Here is the quote to re Thank you for the opportunity to p…"
type textarea "x"
type textarea "Good afternoon Matt, Here is the quote to rep Thank you for the opportunity to …"
type textarea "x"
type textarea "Good afternoon Matt, Here is the quote to repl Thank you for the opportunity to…"
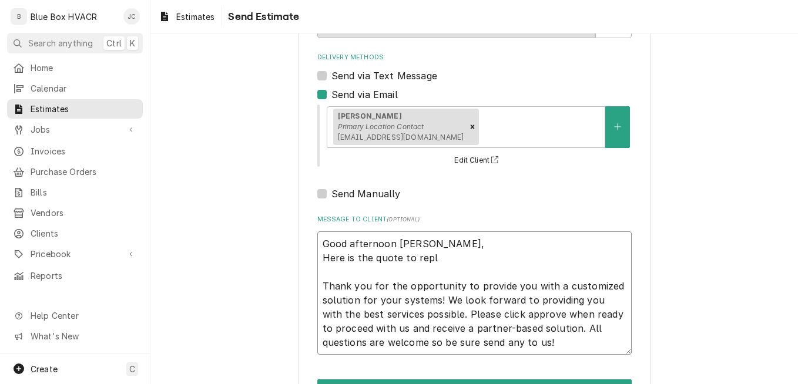
type textarea "x"
type textarea "Good afternoon Matt, Here is the quote to repla Thank you for the opportunity t…"
type textarea "x"
type textarea "Good afternoon Matt, Here is the quote to replac Thank you for the opportunity …"
type textarea "x"
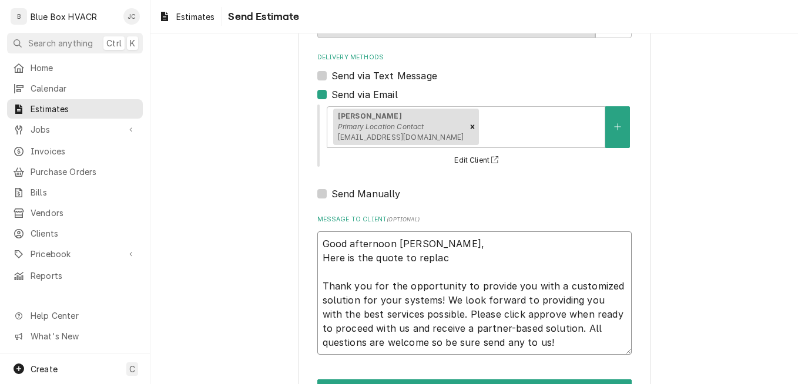
type textarea "Good afternoon Matt, Here is the quote to replace Thank you for the opportunity…"
type textarea "x"
type textarea "Good afternoon Matt, Here is the quote to replace Thank you for the opportunity…"
type textarea "x"
type textarea "Good afternoon Matt, Here is the quote to replace t Thank you for the opportuni…"
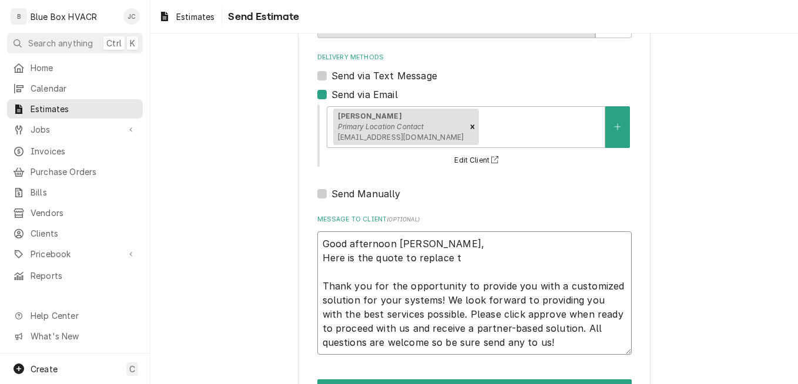
type textarea "x"
type textarea "Good afternoon Matt, Here is the quote to replace th Thank you for the opportun…"
type textarea "x"
type textarea "Good afternoon Matt, Here is the quote to replace the Thank you for the opportu…"
type textarea "x"
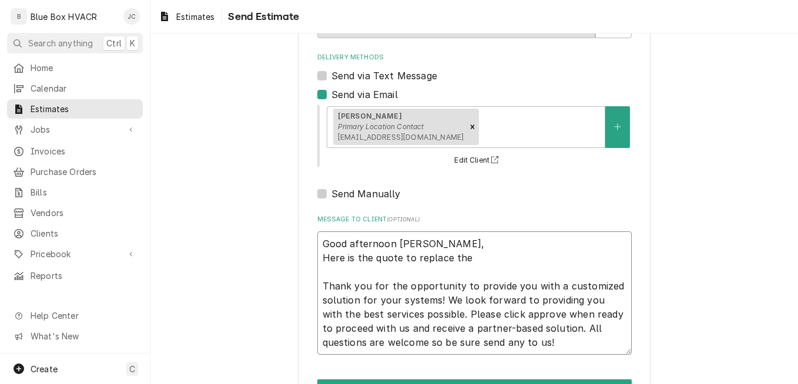
type textarea "Good afternoon Matt, Here is the quote to replace the Thank you for the opportu…"
type textarea "x"
type textarea "Good afternoon Matt, Here is the quote to replace the c Thank you for the oppor…"
type textarea "x"
type textarea "Good afternoon Matt, Here is the quote to replace the co Thank you for the oppo…"
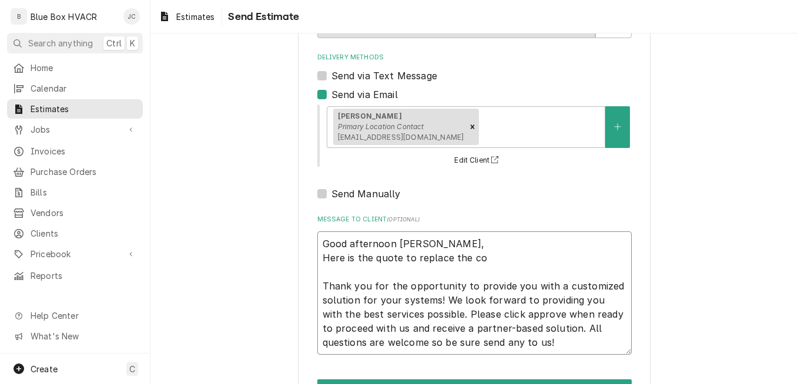
type textarea "x"
type textarea "Good afternoon Matt, Here is the quote to replace the con Thank you for the opp…"
type textarea "x"
type textarea "Good afternoon Matt, Here is the quote to replace the cont Thank you for the op…"
type textarea "x"
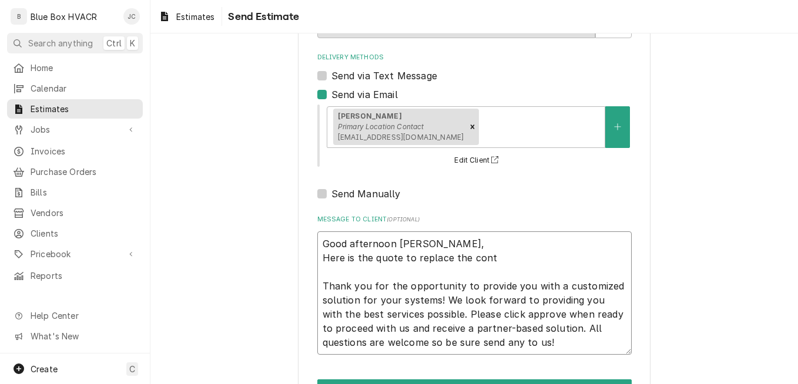
type textarea "Good afternoon Matt, Here is the quote to replace the contr Thank you for the o…"
type textarea "x"
type textarea "Good afternoon Matt, Here is the quote to replace the contro Thank you for the …"
type textarea "x"
type textarea "Good afternoon Matt, Here is the quote to replace the control Thank you for the…"
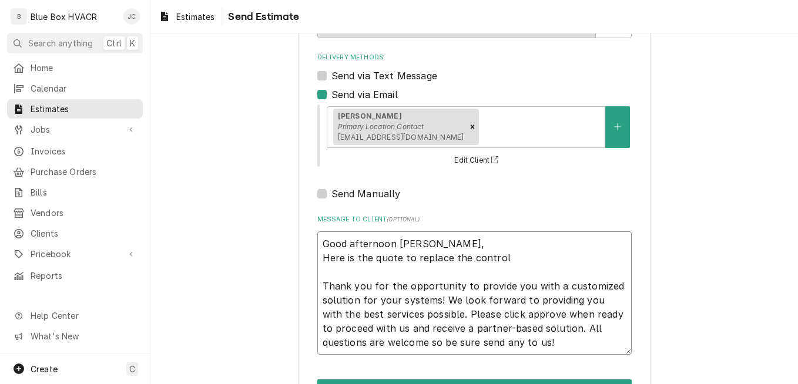
type textarea "x"
type textarea "Good afternoon Matt, Here is the quote to replace the controls Thank you for th…"
type textarea "x"
type textarea "Good afternoon Matt, Here is the quote to replace the controls Thank you for th…"
type textarea "x"
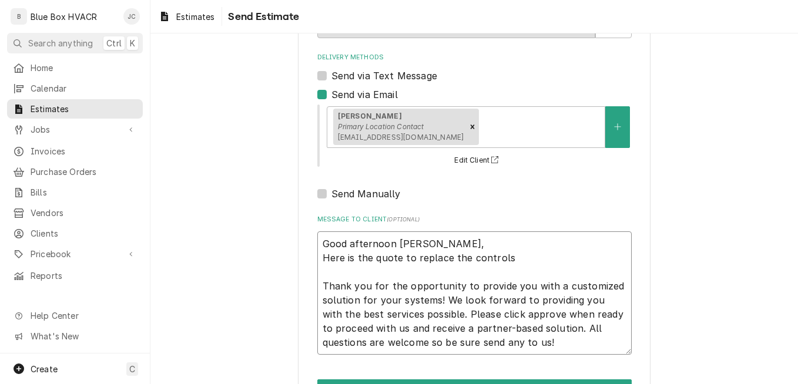
type textarea "Good afternoon Matt, Here is the quote to replace the controls a Thank you for …"
type textarea "x"
type textarea "Good afternoon Matt, Here is the quote to replace the controls an Thank you for…"
type textarea "x"
type textarea "Good afternoon Matt, Here is the quote to replace the controls and Thank you fo…"
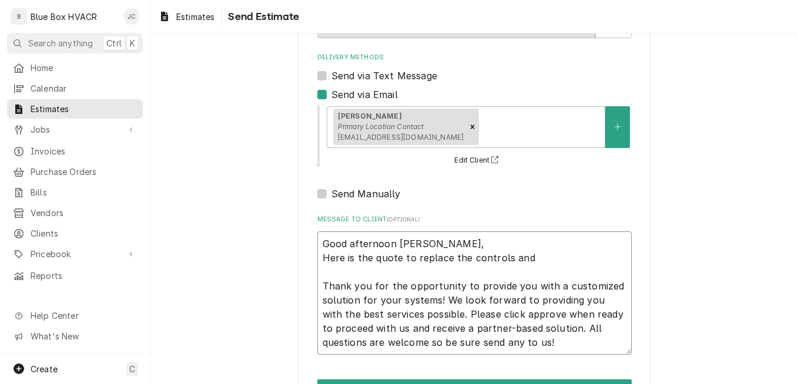
type textarea "x"
type textarea "Good afternoon Matt, Here is the quote to replace the controls and Thank you fo…"
type textarea "x"
type textarea "Good afternoon Matt, Here is the quote to replace the controls and r Thank you …"
type textarea "x"
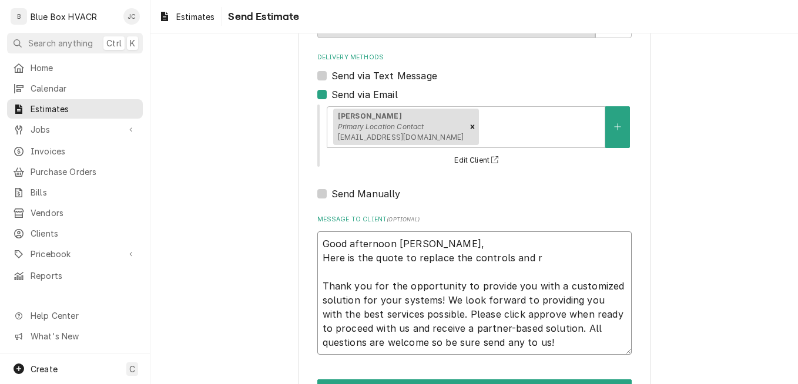
type textarea "Good afternoon Matt, Here is the quote to replace the controls and re Thank you…"
type textarea "x"
type textarea "Good afternoon Matt, Here is the quote to replace the controls and red Thank yo…"
type textarea "x"
type textarea "Good afternoon Matt, Here is the quote to replace the controls and redo Thank y…"
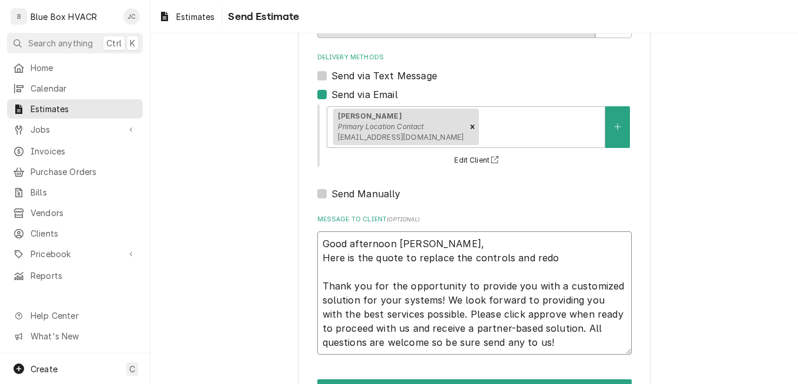
type textarea "x"
type textarea "Good afternoon Matt, Here is the quote to replace the controls and redo Thank y…"
type textarea "x"
type textarea "Good afternoon Matt, Here is the quote to replace the controls and redo t Thank…"
type textarea "x"
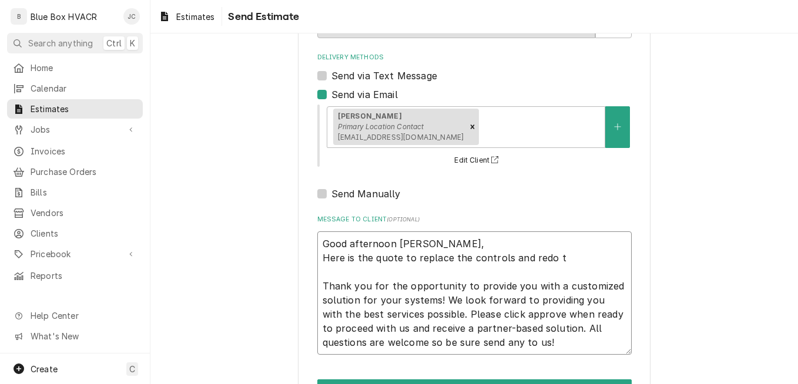
type textarea "Good afternoon Matt, Here is the quote to replace the controls and redo th Than…"
type textarea "x"
type textarea "Good afternoon Matt, Here is the quote to replace the controls and redo the Tha…"
type textarea "x"
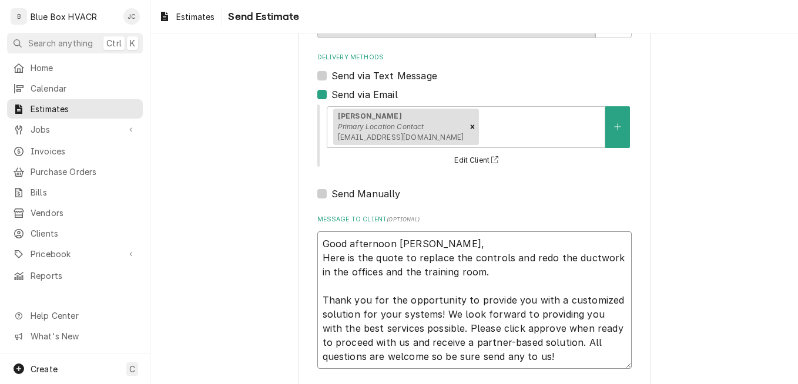
scroll to position [160, 0]
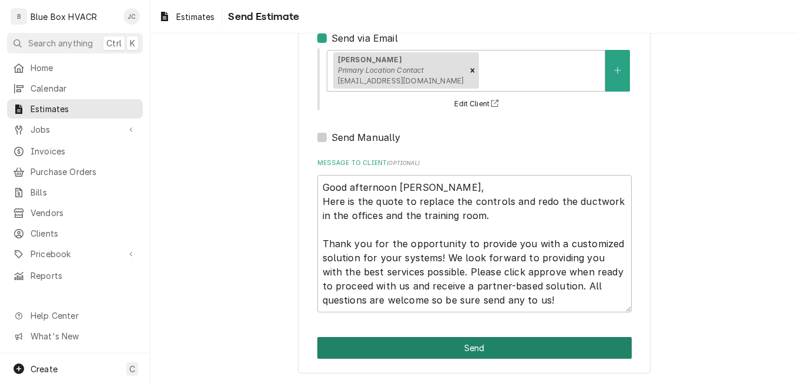
click at [446, 350] on button "Send" at bounding box center [474, 348] width 314 height 22
